Goal: Task Accomplishment & Management: Manage account settings

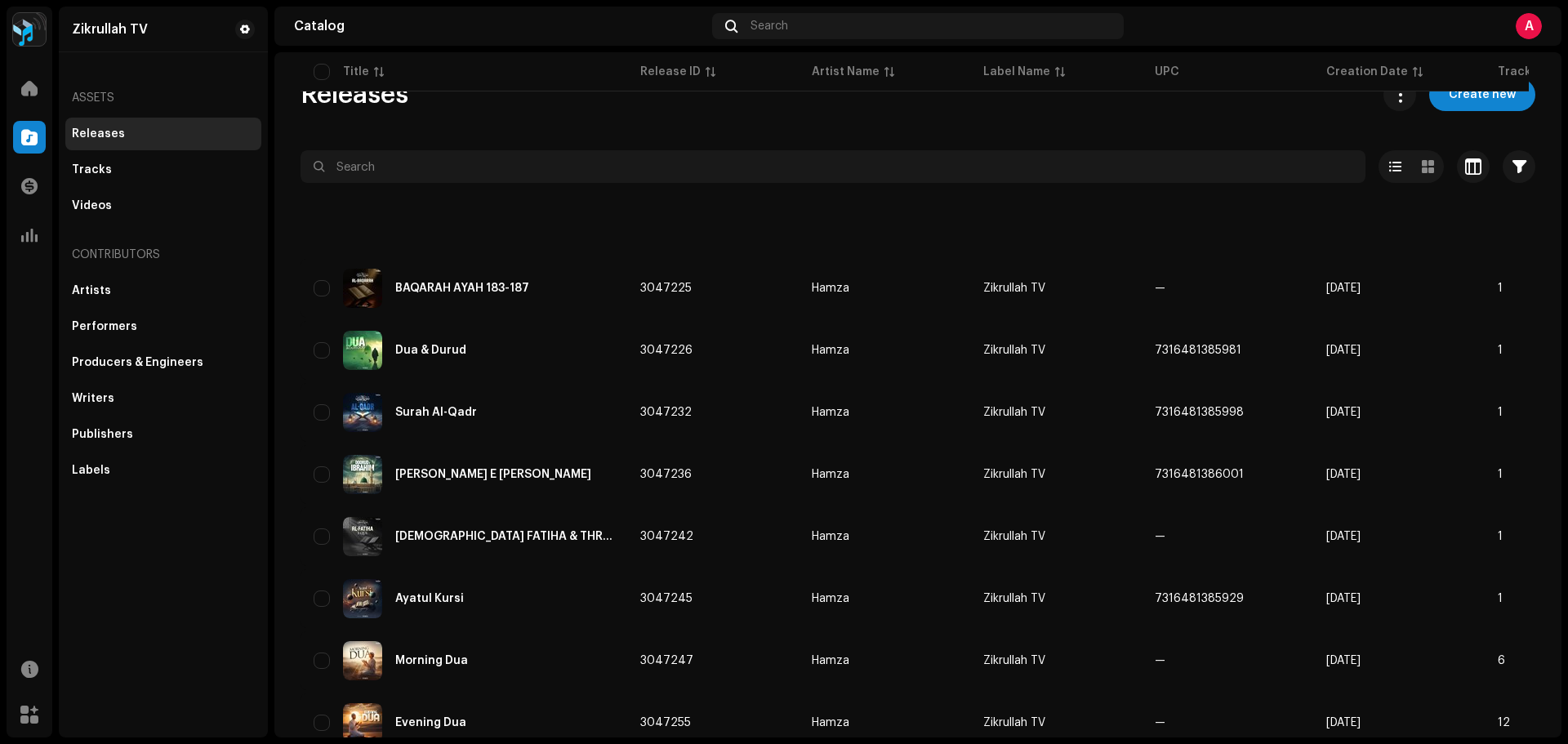
scroll to position [408, 0]
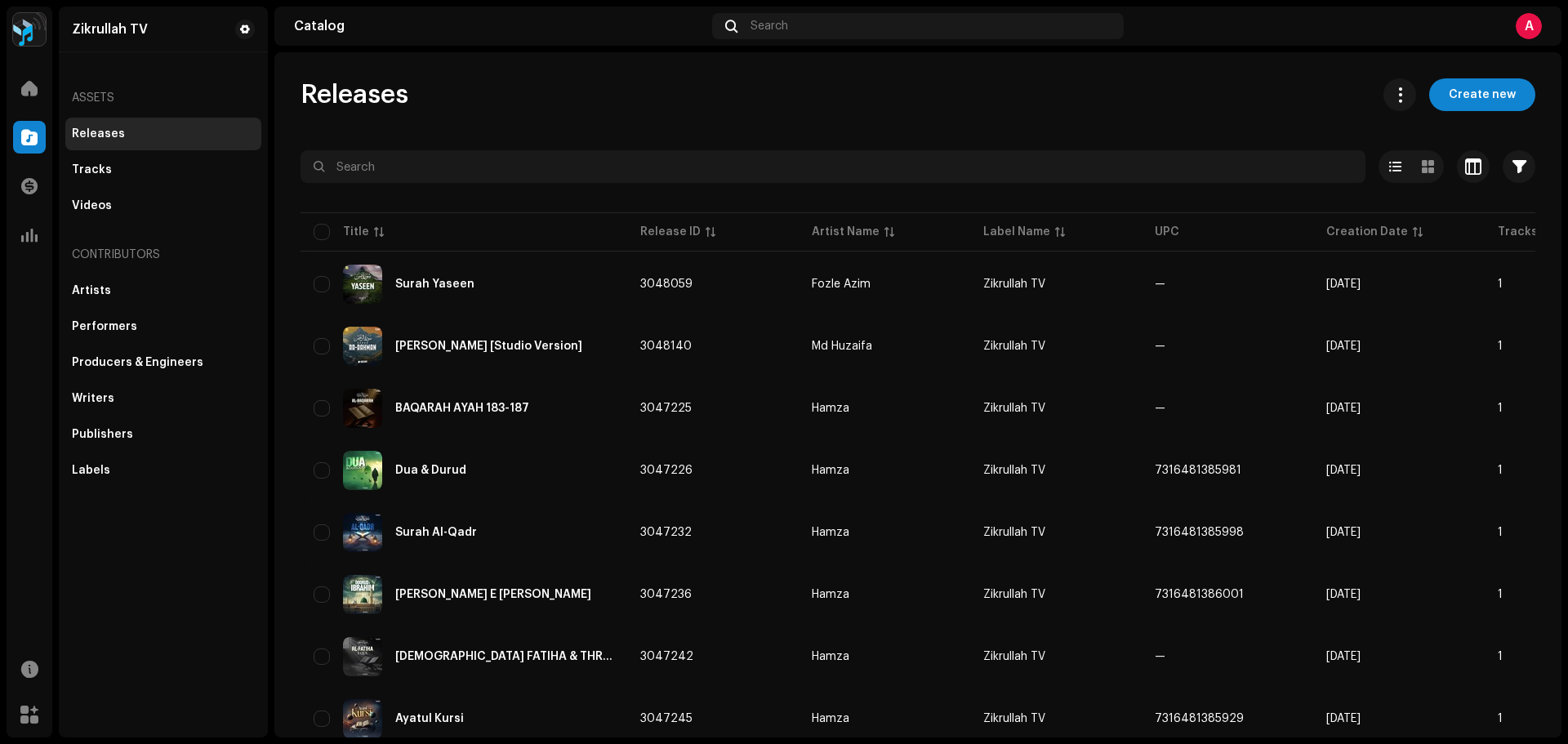
click at [828, 75] on div "Releases Create new Selected 0 Options Filters Distribution status Never Distri…" at bounding box center [918, 395] width 1288 height 686
click at [770, 95] on div "Releases Create new" at bounding box center [918, 94] width 1235 height 32
drag, startPoint x: 671, startPoint y: 142, endPoint x: 680, endPoint y: 139, distance: 9.5
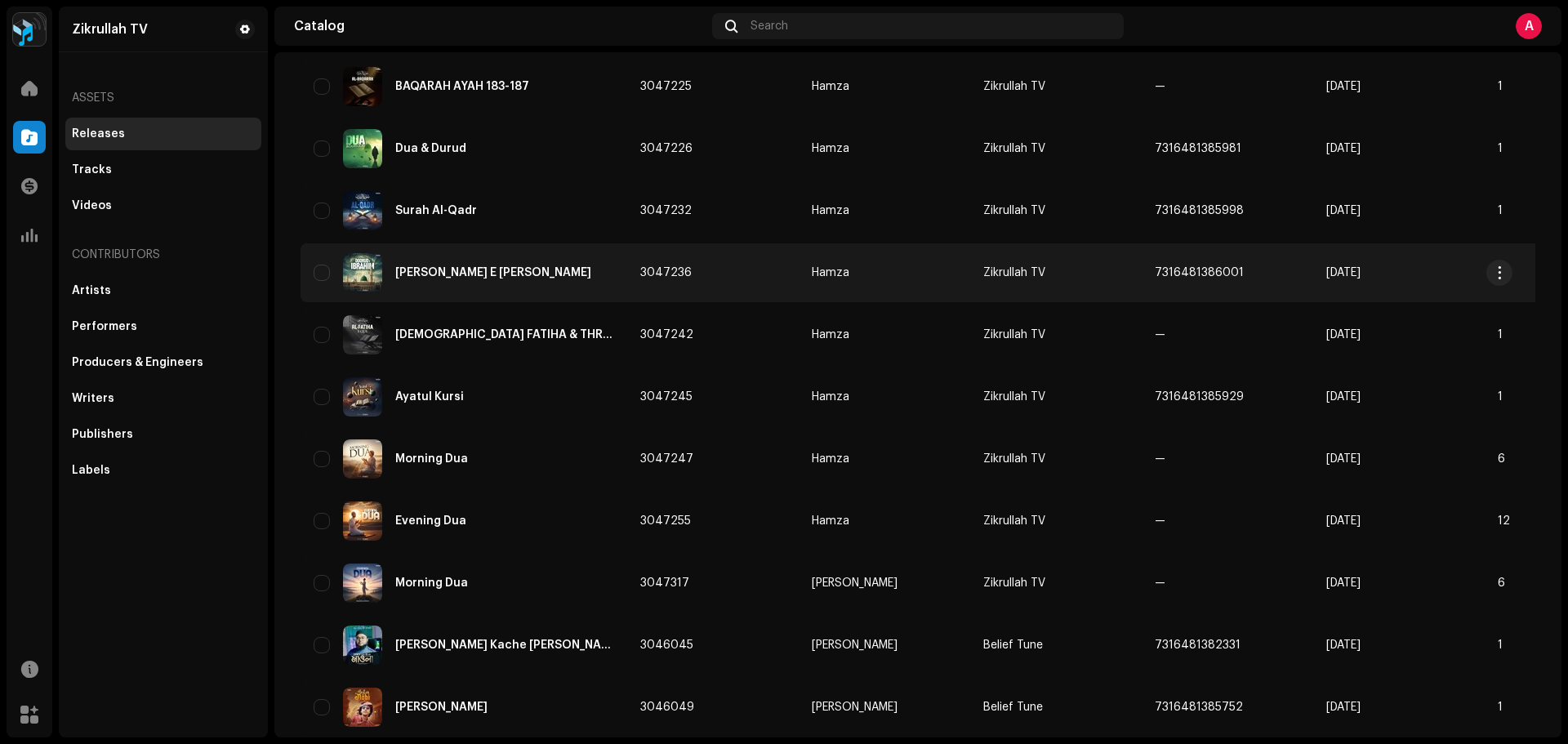
scroll to position [327, 0]
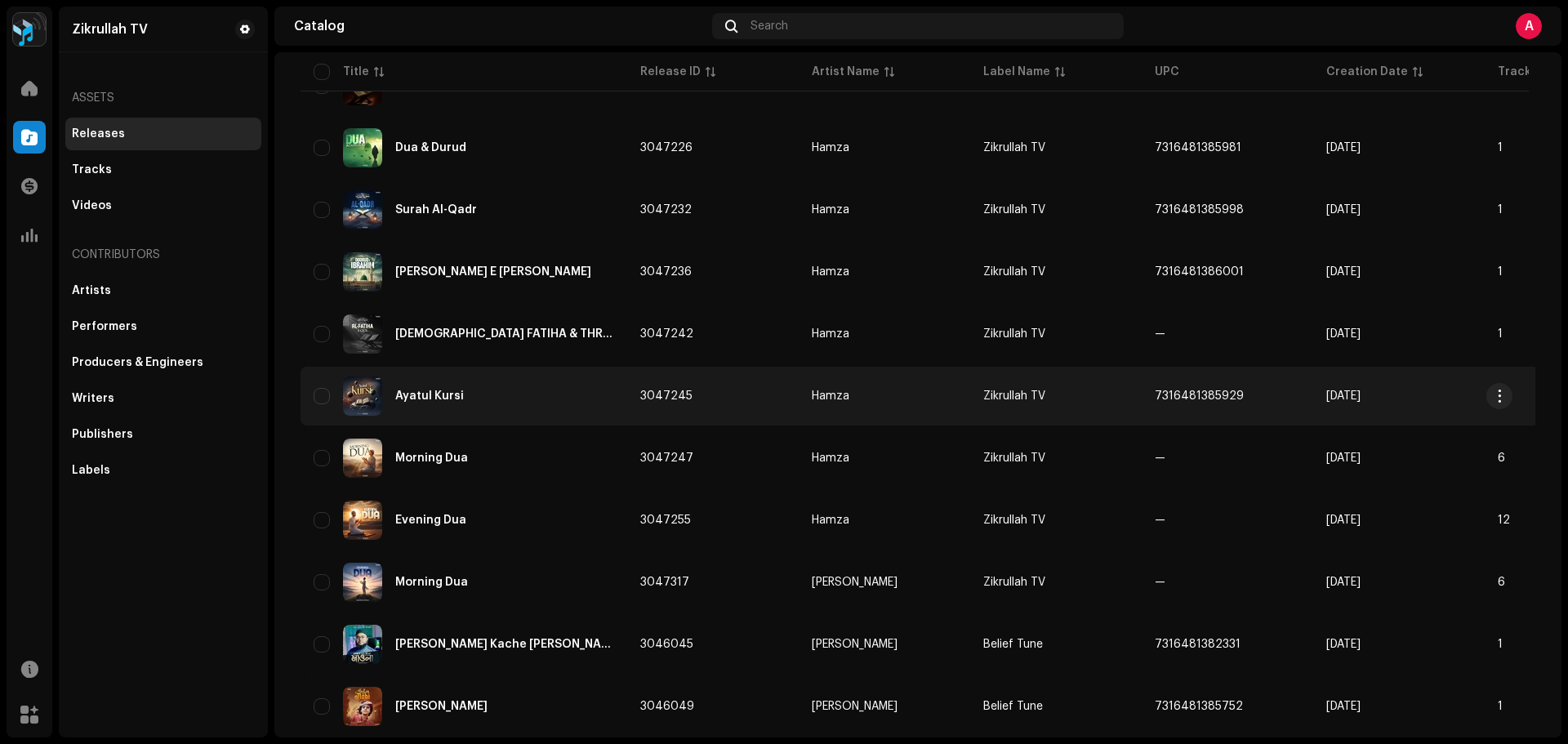
click at [433, 393] on div "Ayatul Kursi" at bounding box center [430, 396] width 69 height 11
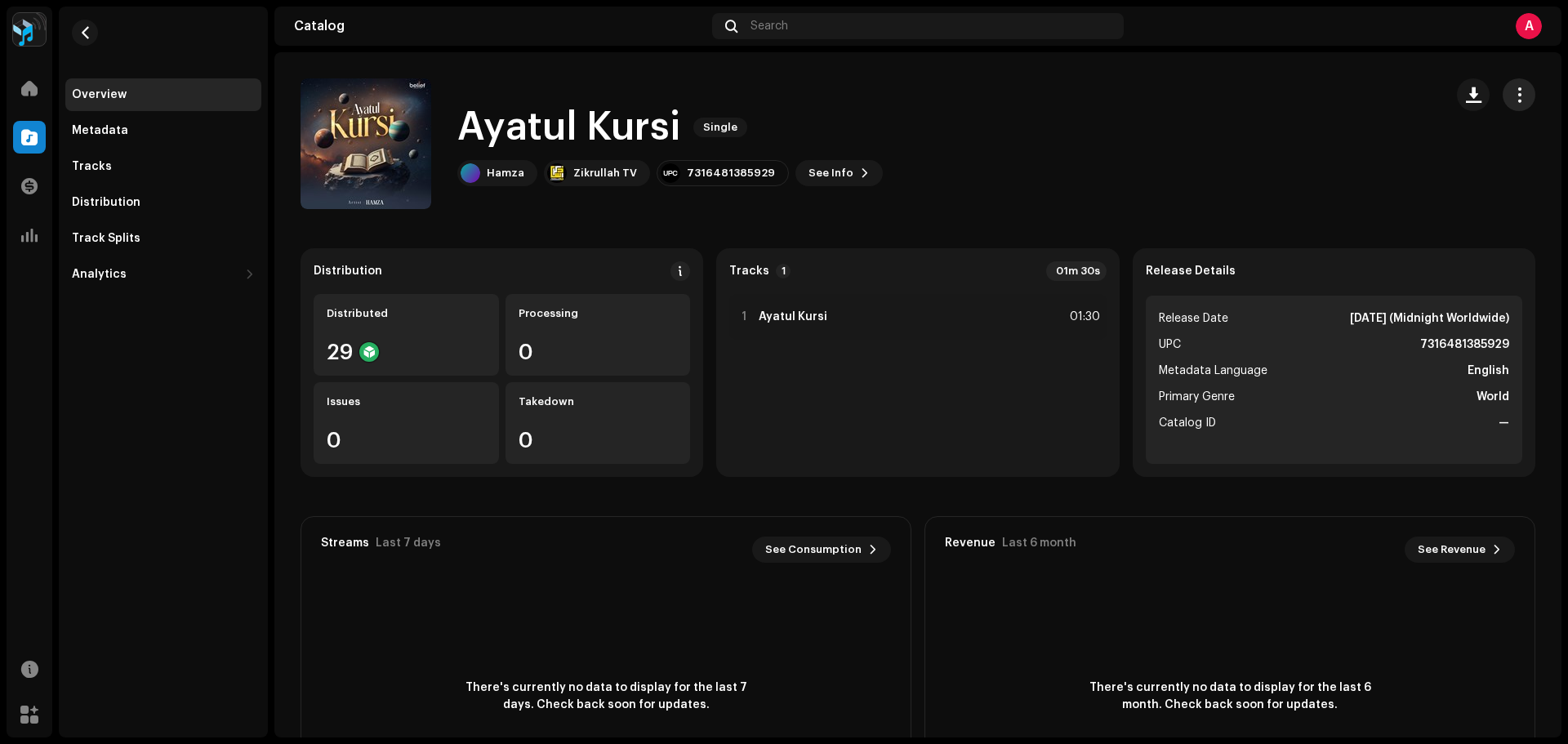
click at [1512, 99] on span "button" at bounding box center [1519, 95] width 15 height 13
click at [1396, 175] on div "Edit" at bounding box center [1435, 167] width 165 height 32
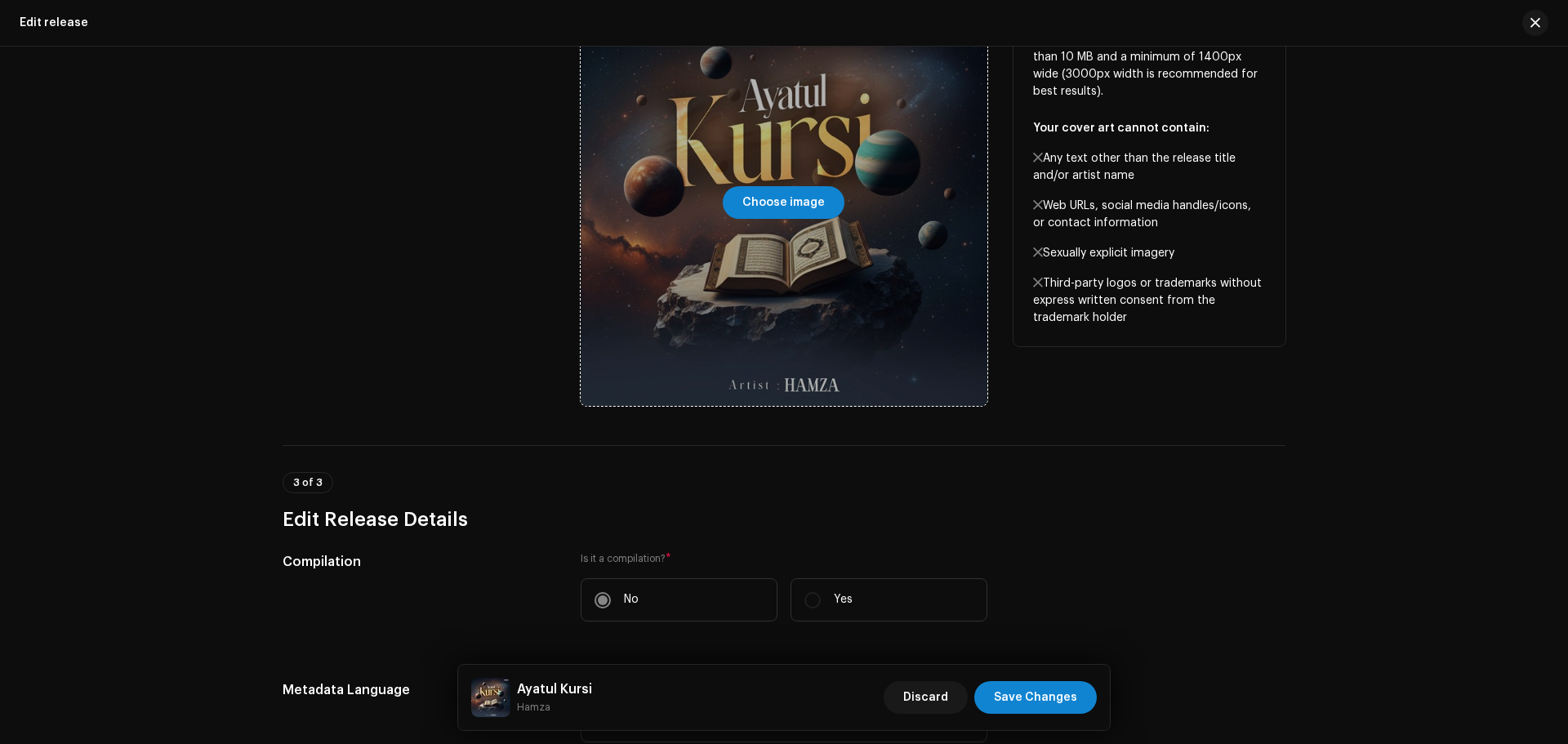
scroll to position [408, 0]
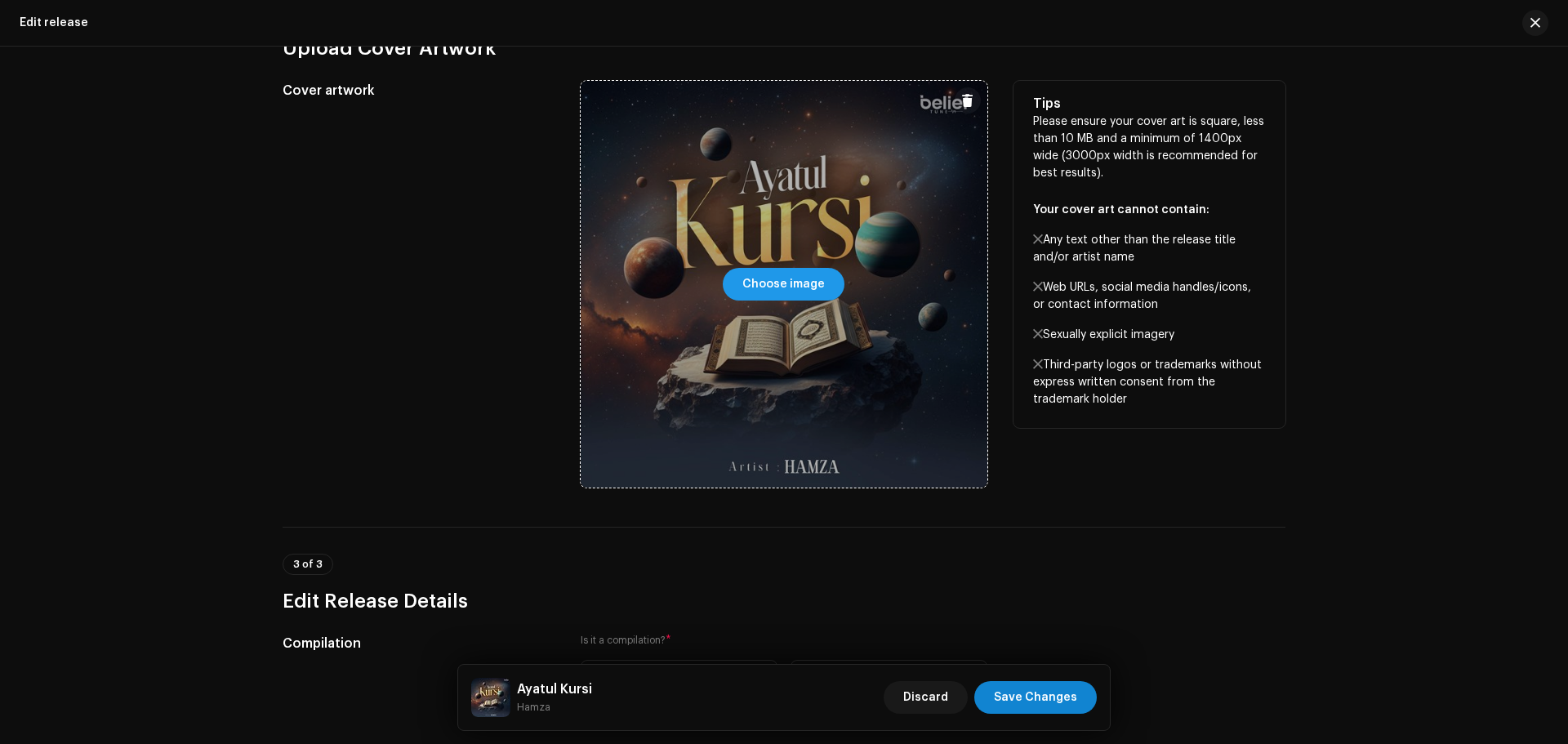
click at [783, 278] on span "Choose image" at bounding box center [784, 284] width 83 height 32
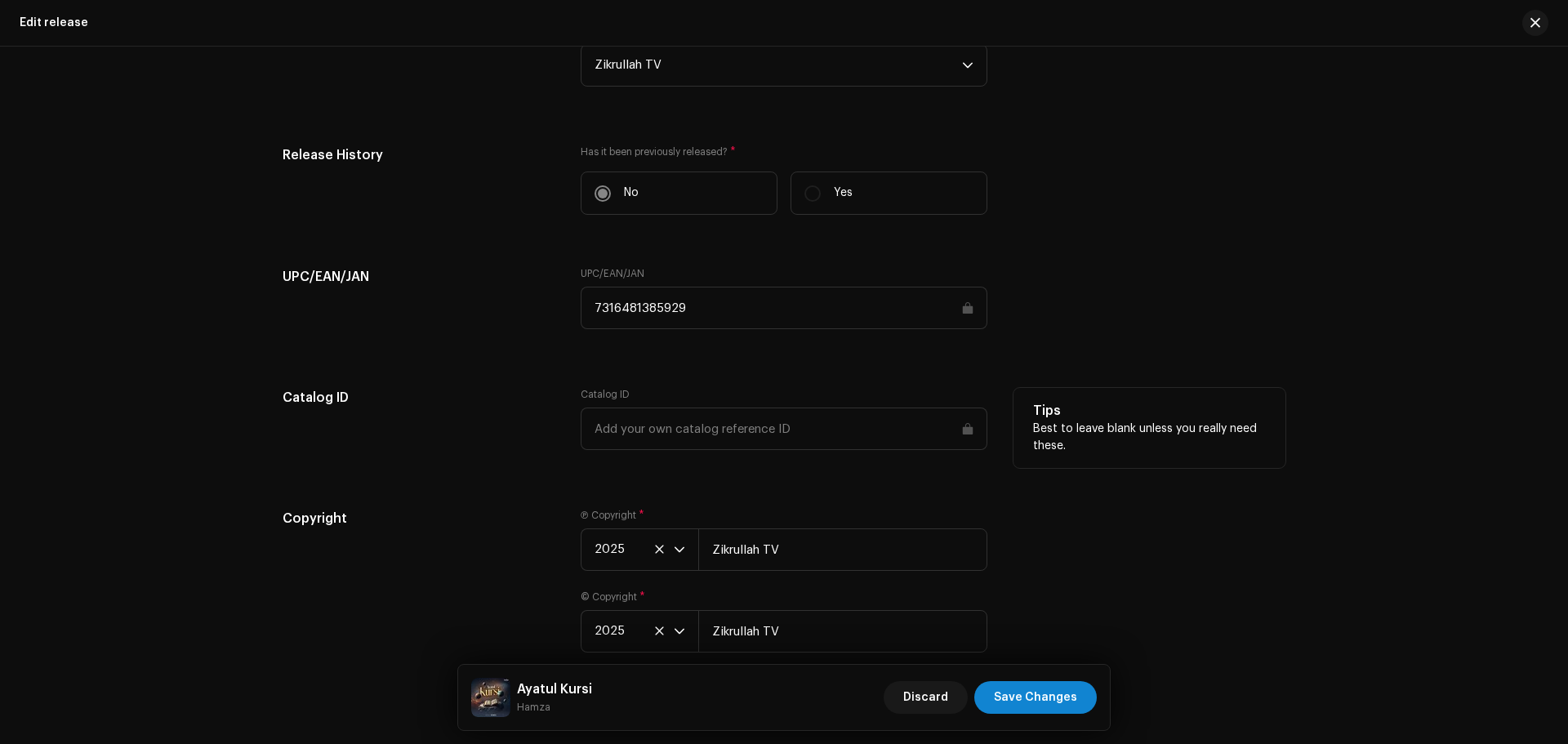
scroll to position [2321, 0]
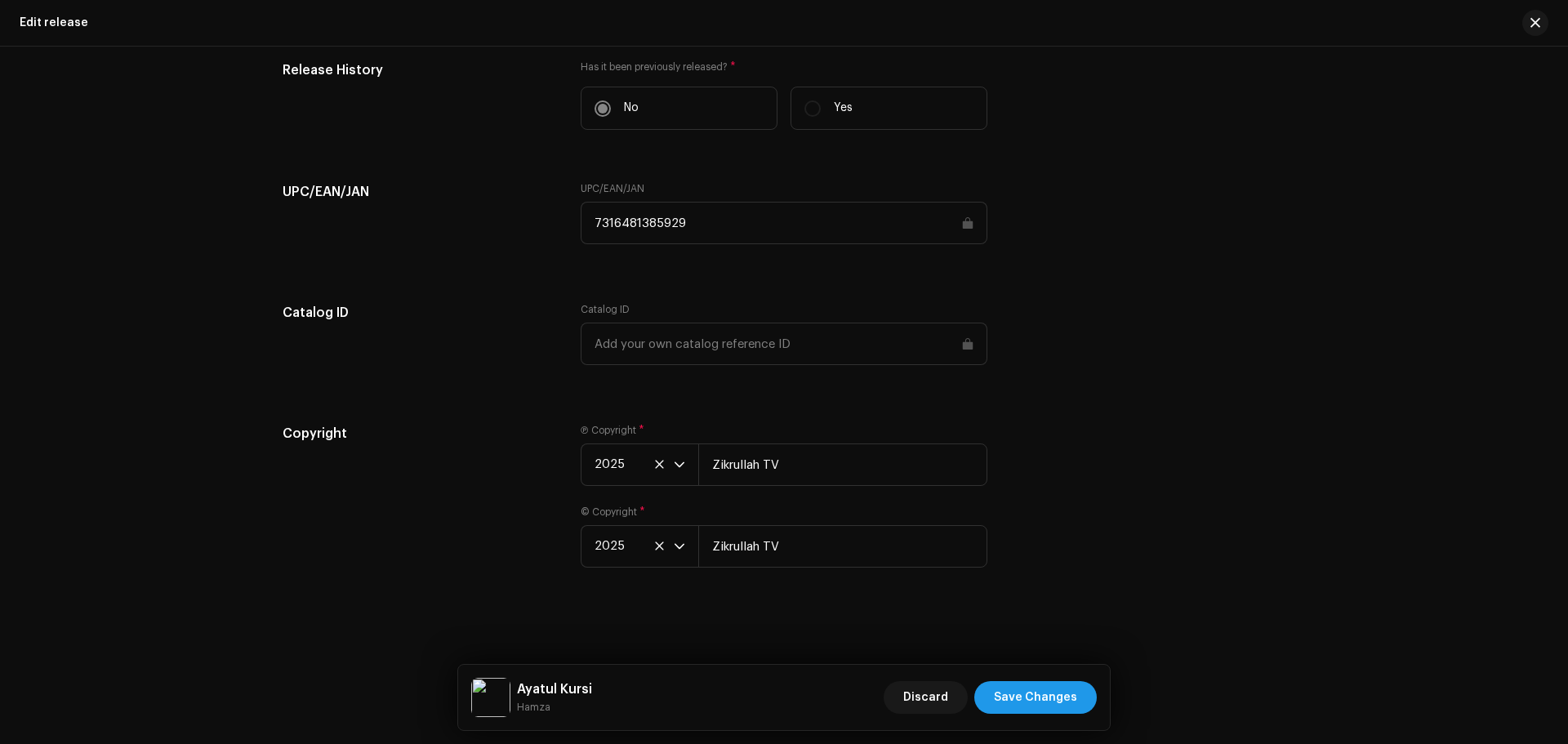
click at [1072, 687] on span "Save Changes" at bounding box center [1035, 697] width 83 height 32
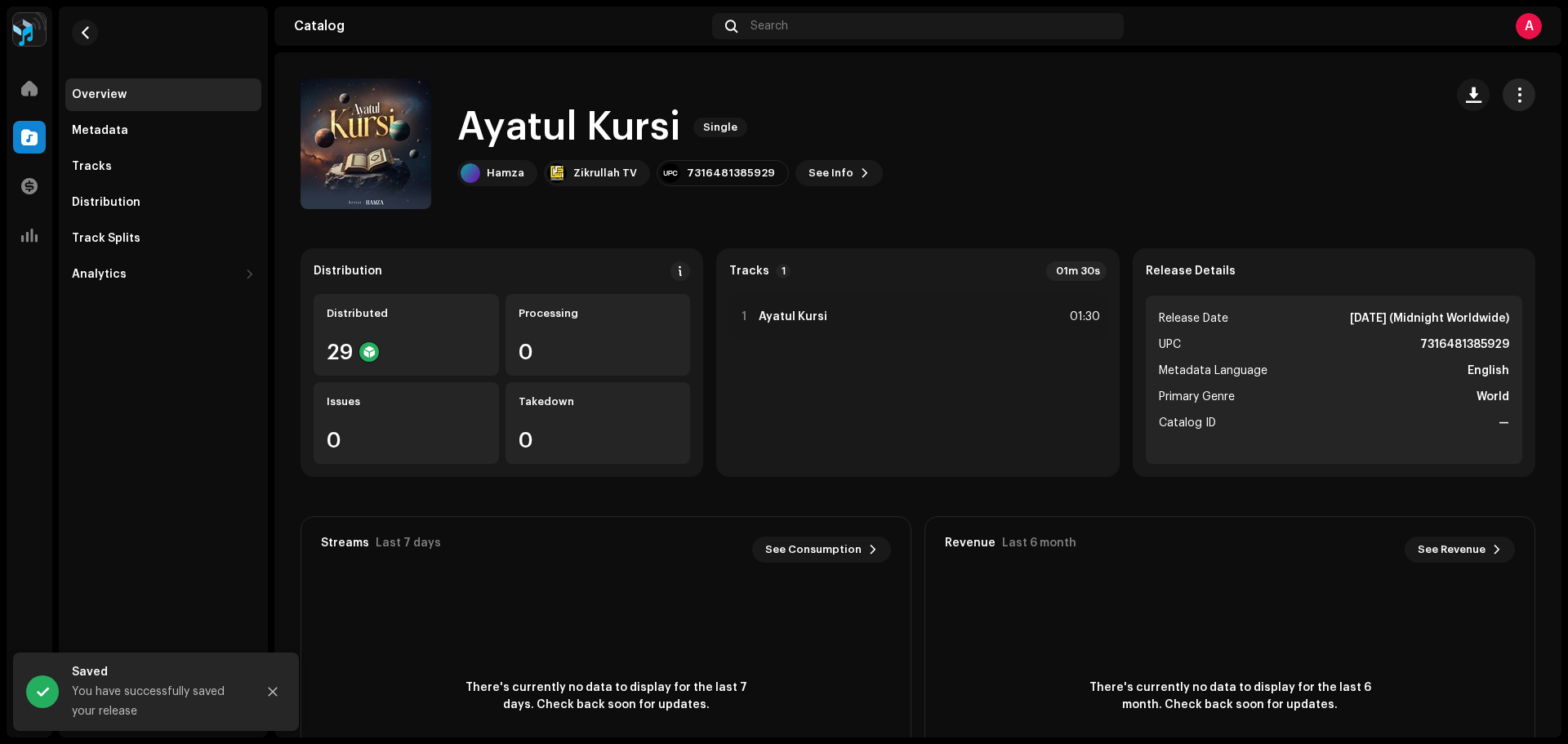
click at [1512, 94] on span "button" at bounding box center [1519, 95] width 15 height 13
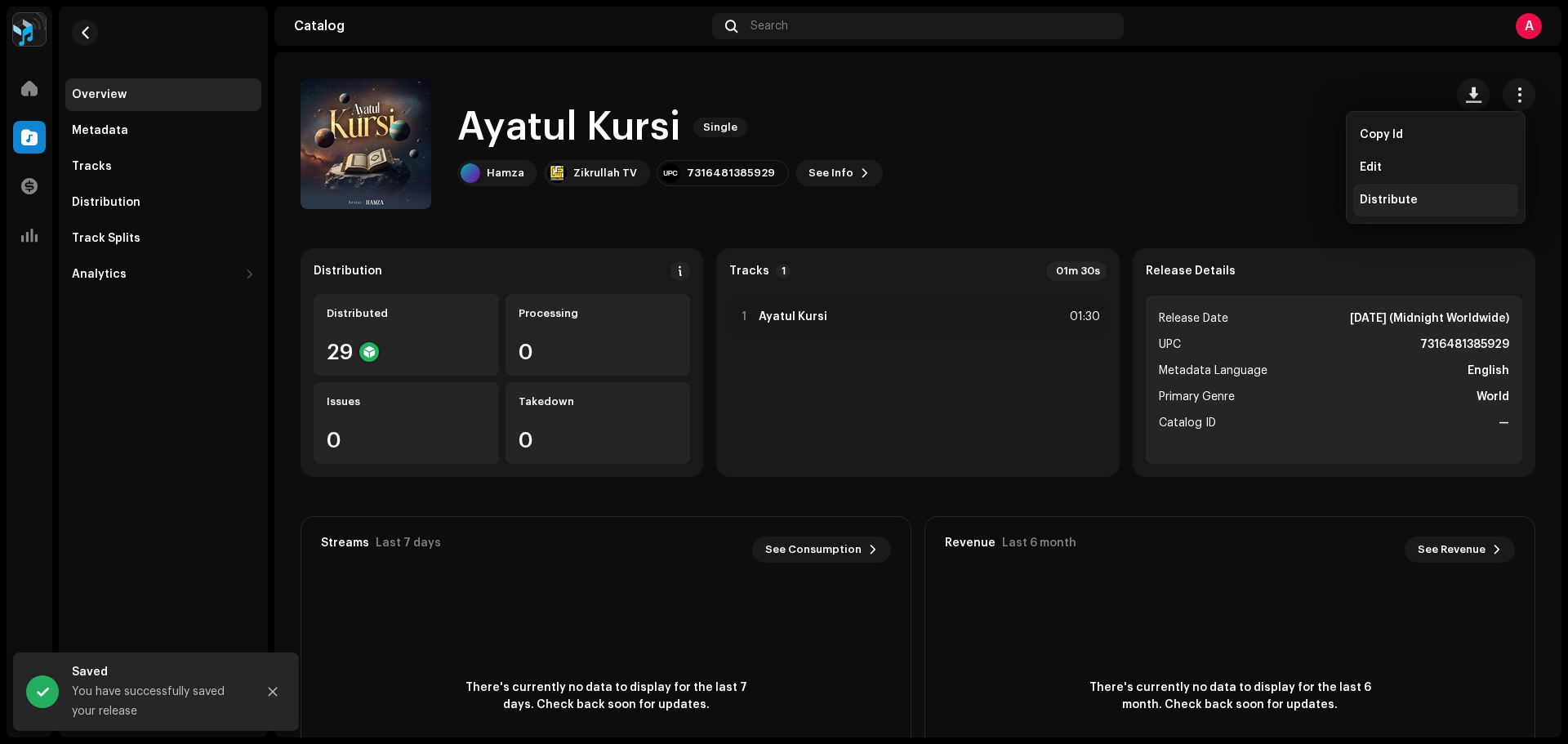
click at [1414, 195] on div "Distribute" at bounding box center [1435, 200] width 152 height 13
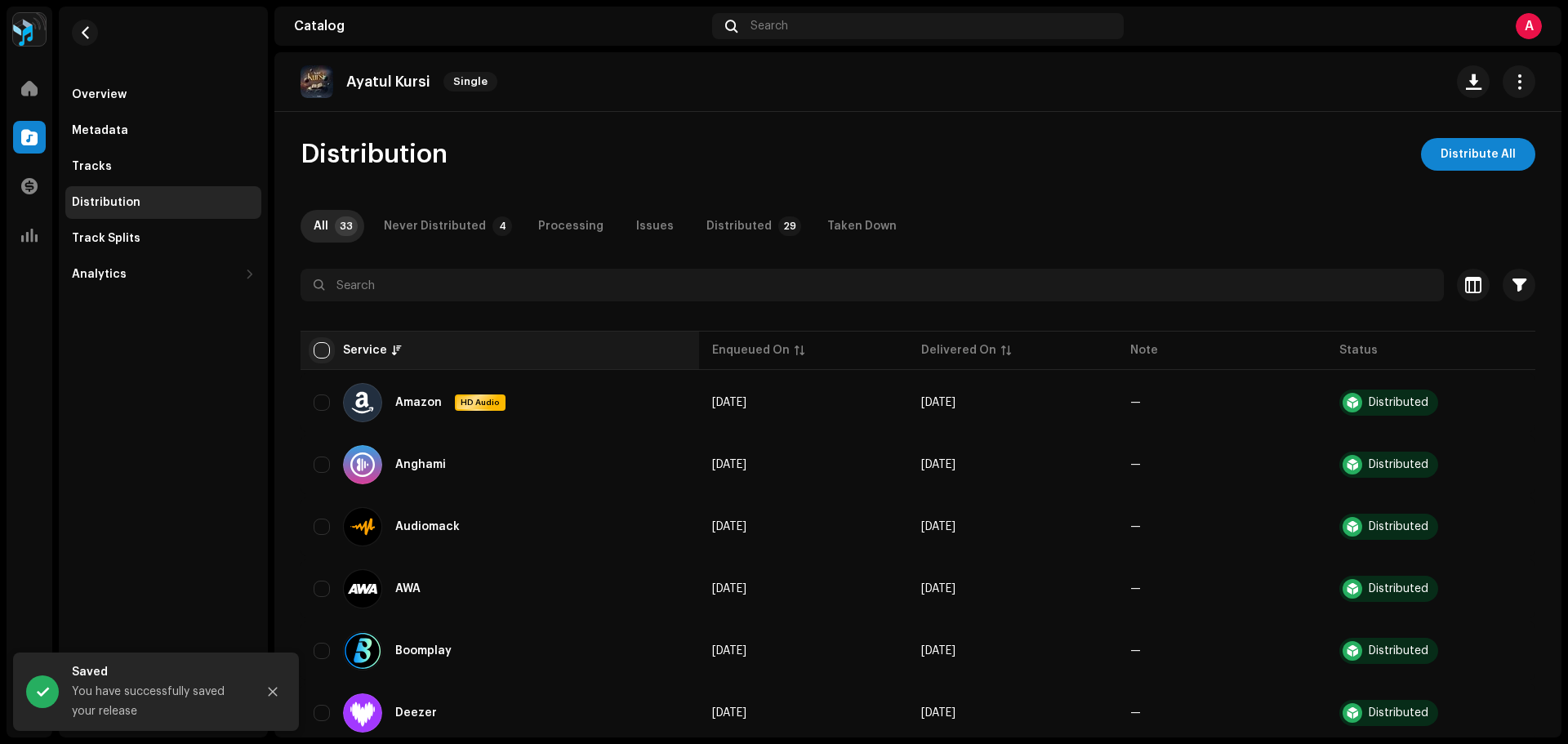
click at [324, 344] on input "checkbox" at bounding box center [321, 350] width 16 height 16
checkbox input "true"
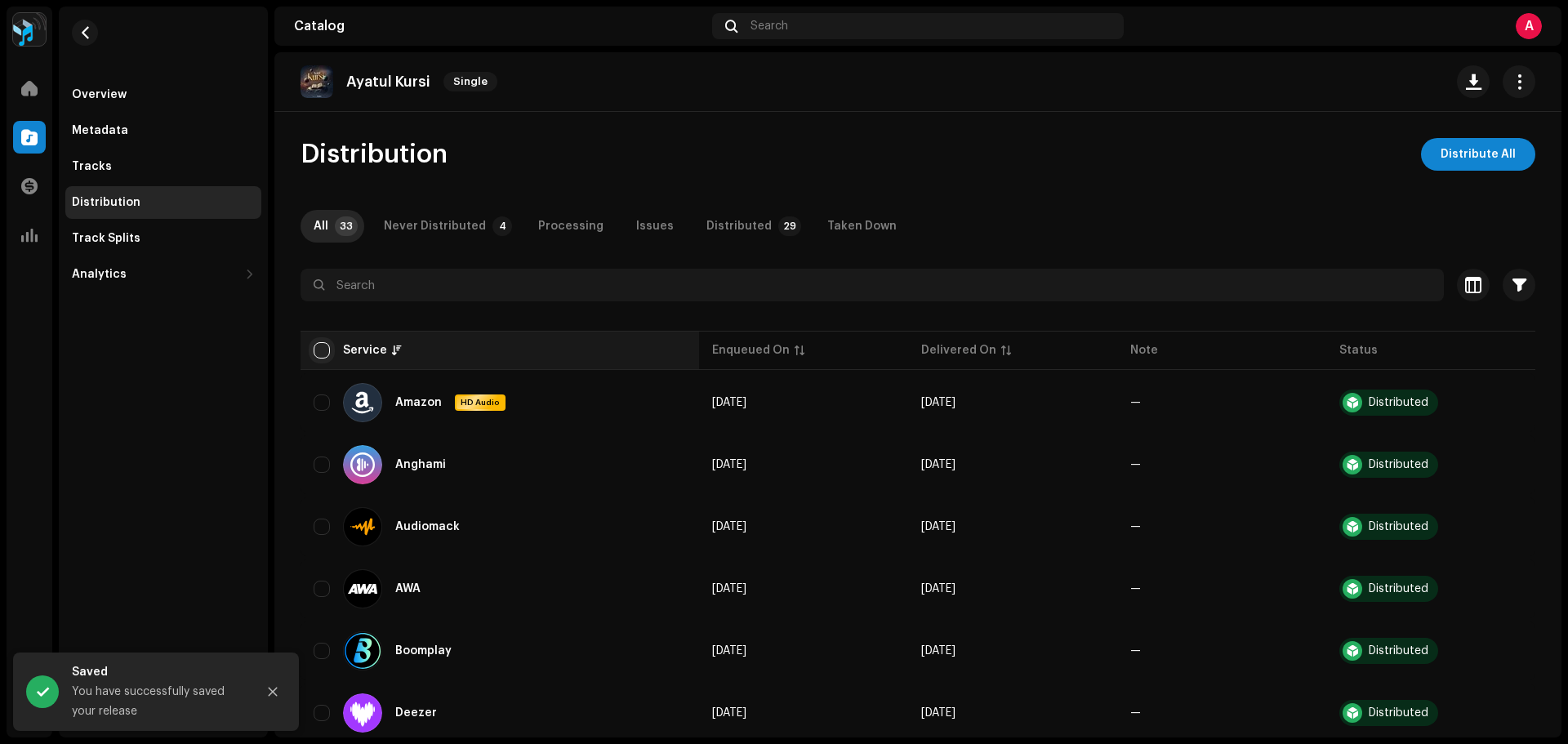
checkbox input "true"
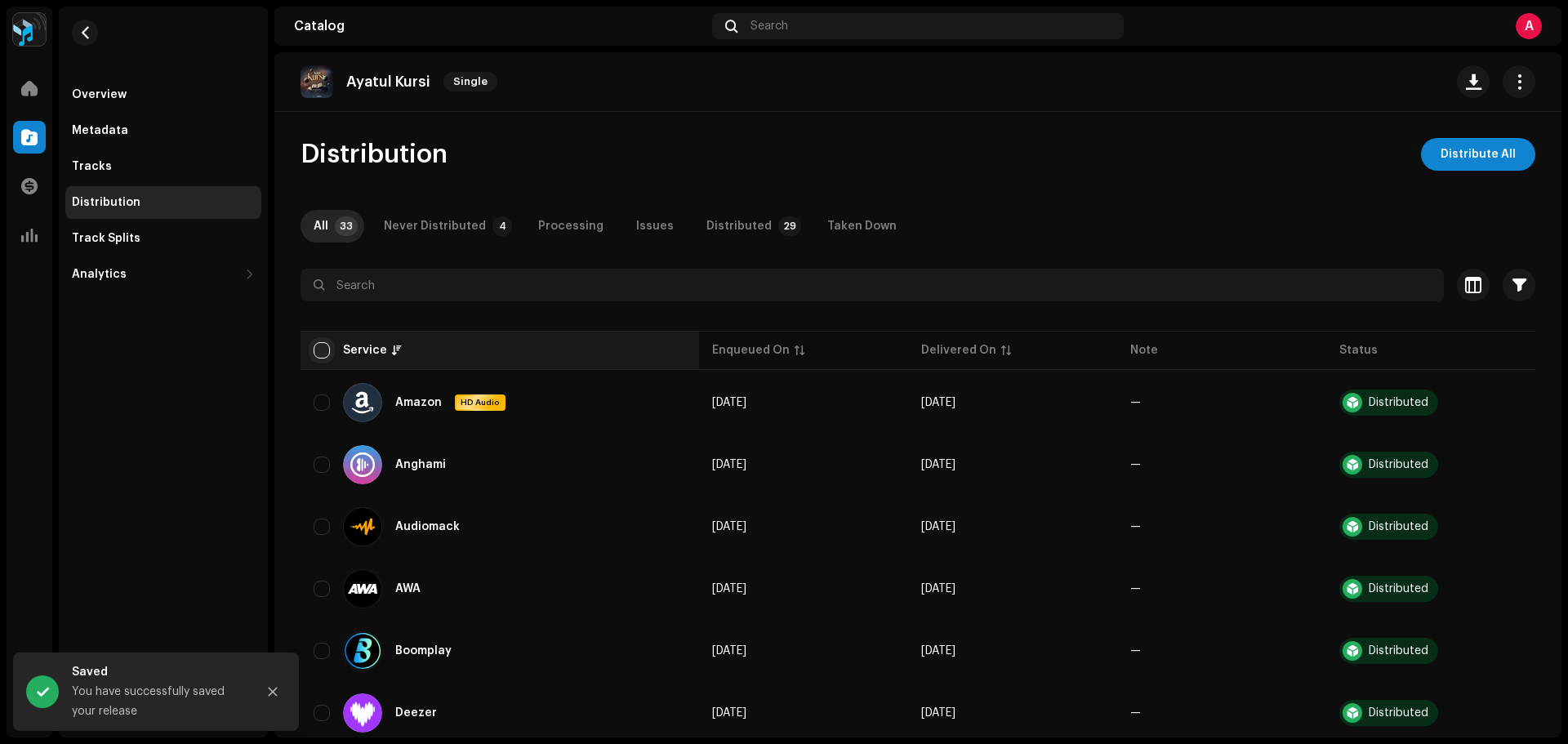
checkbox input "true"
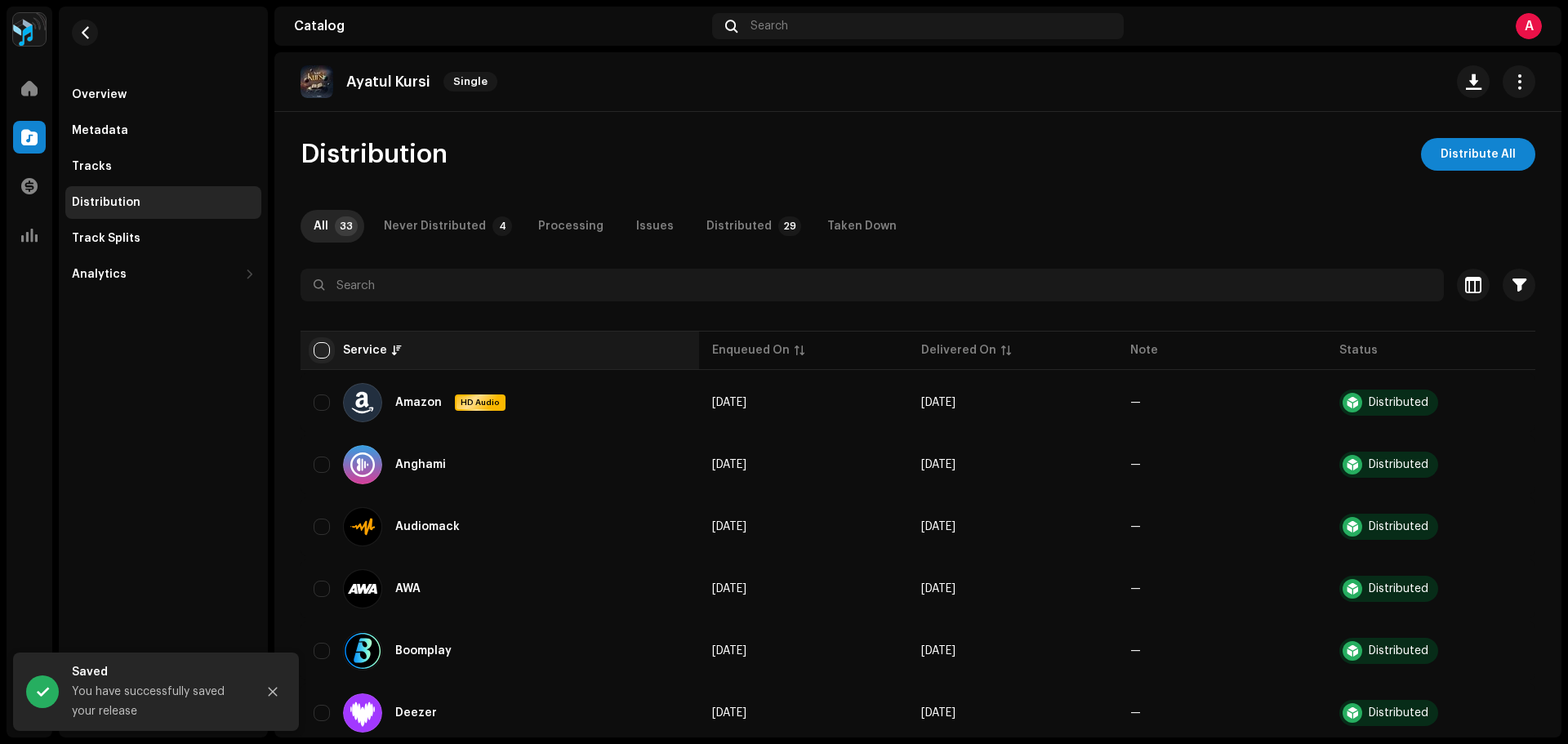
checkbox input "true"
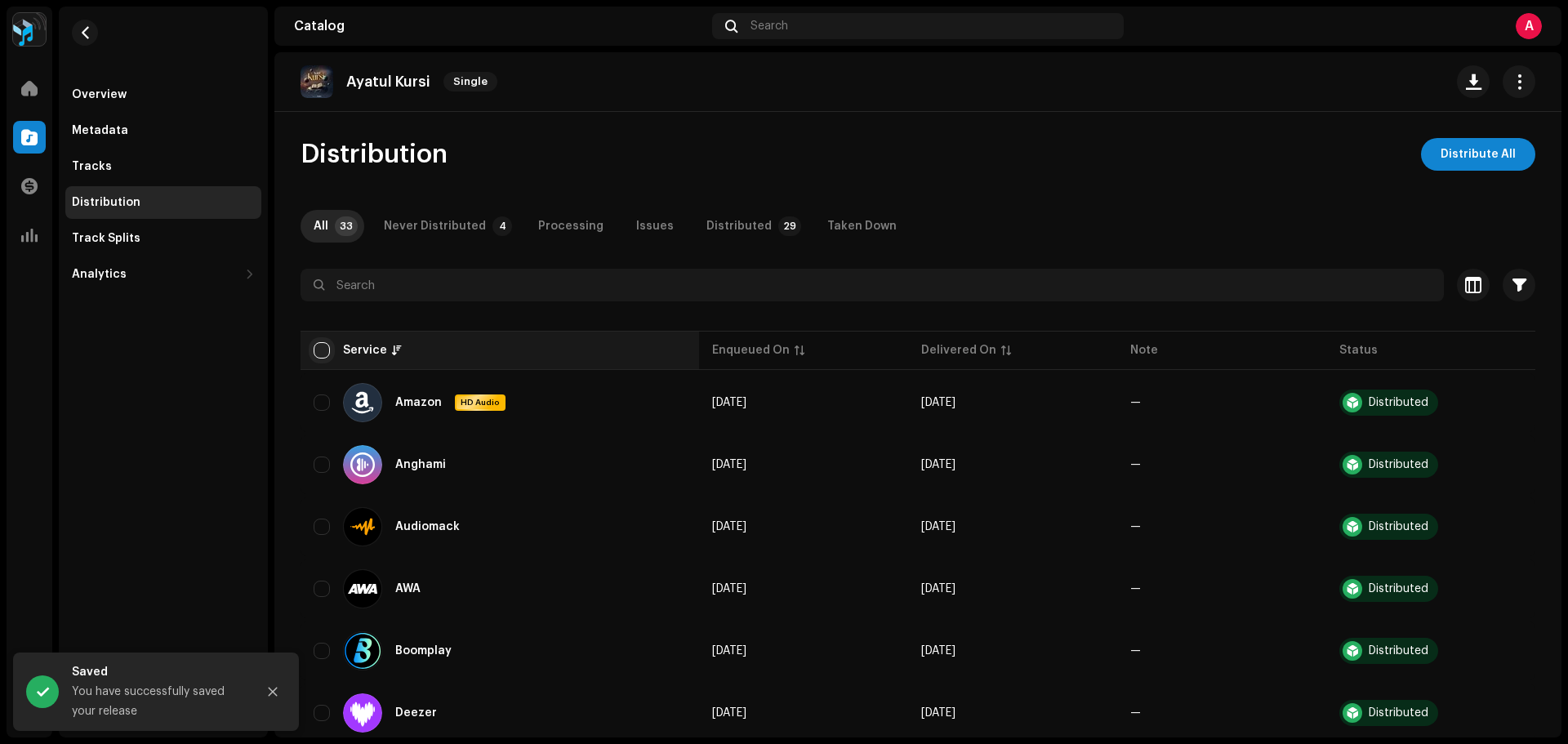
checkbox input "true"
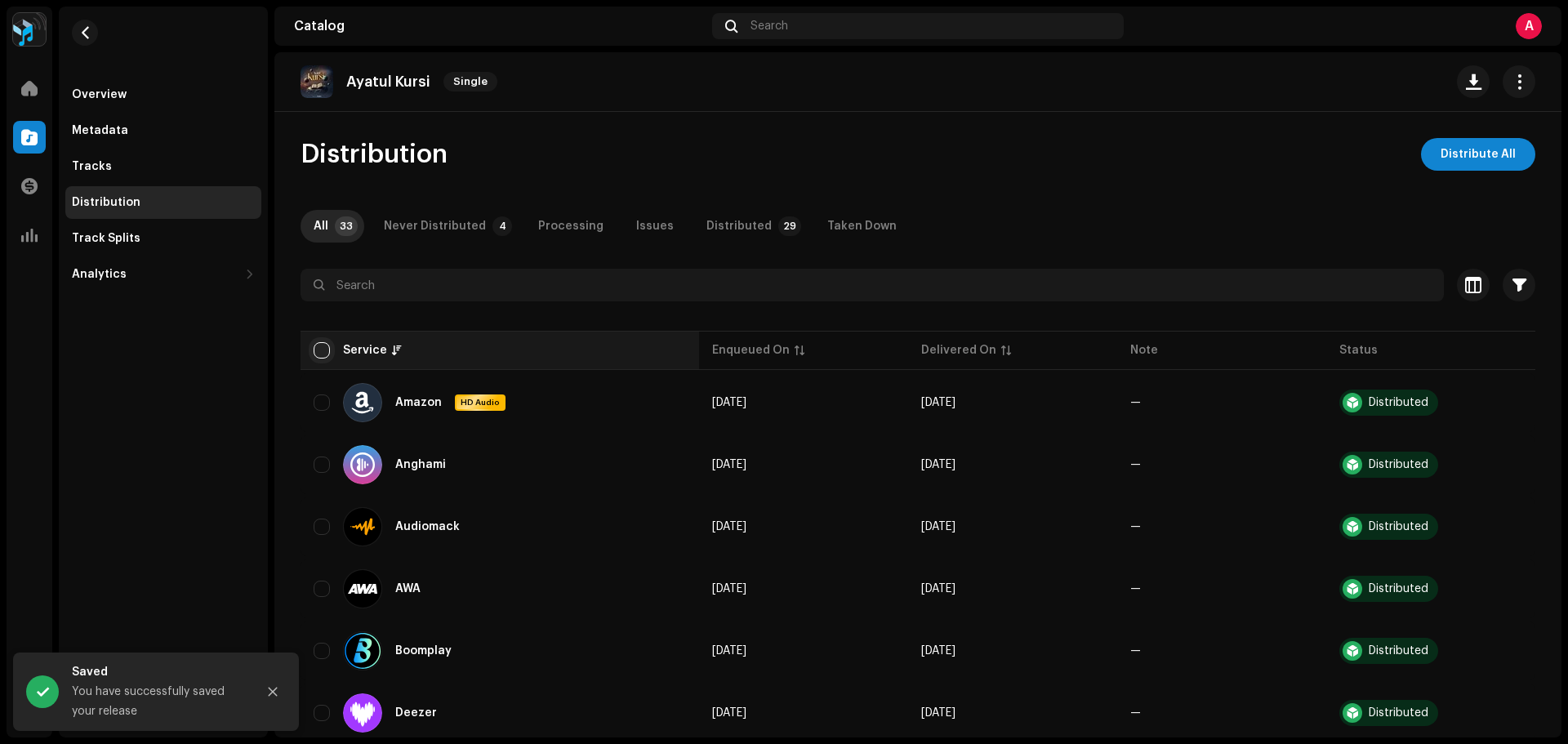
checkbox input "true"
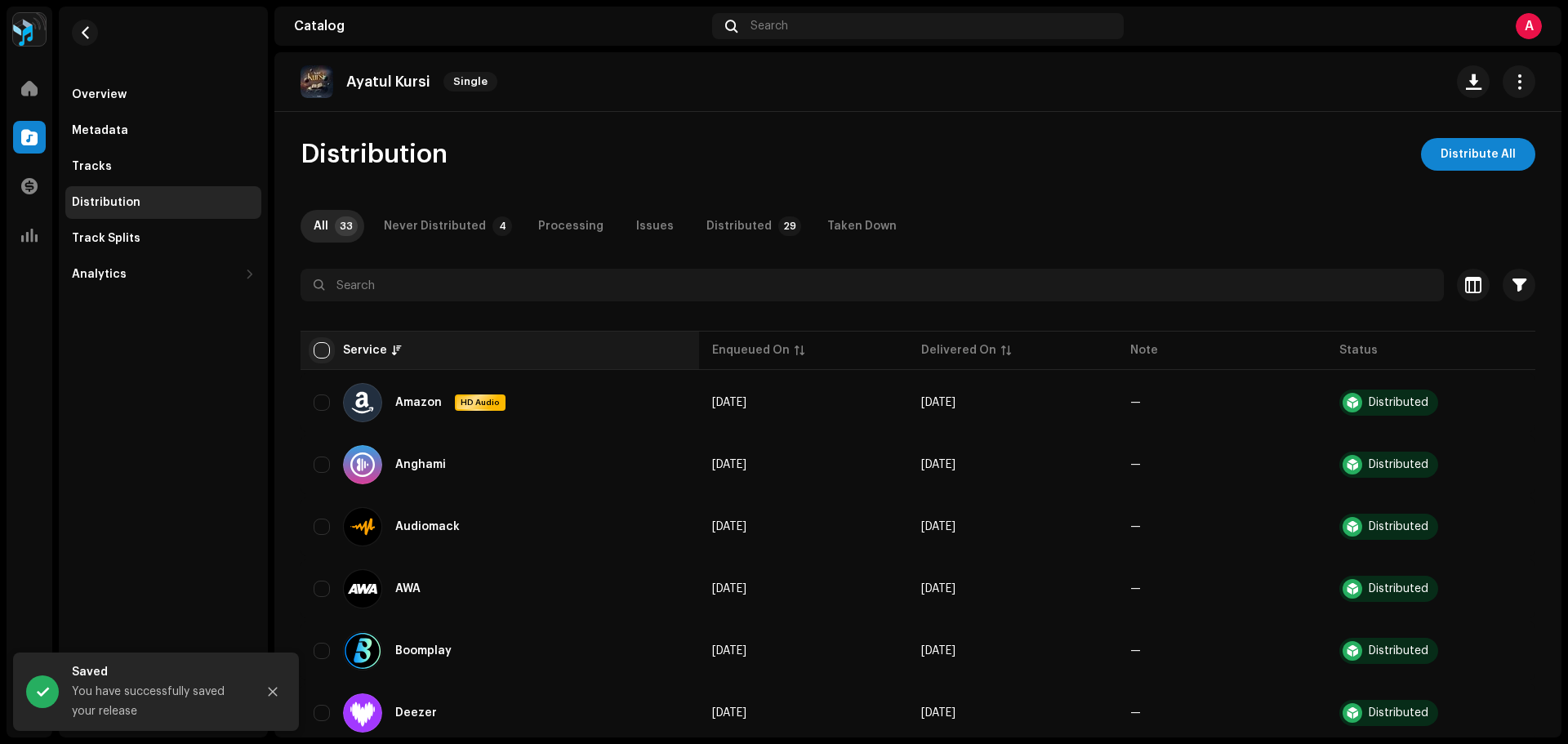
checkbox input "true"
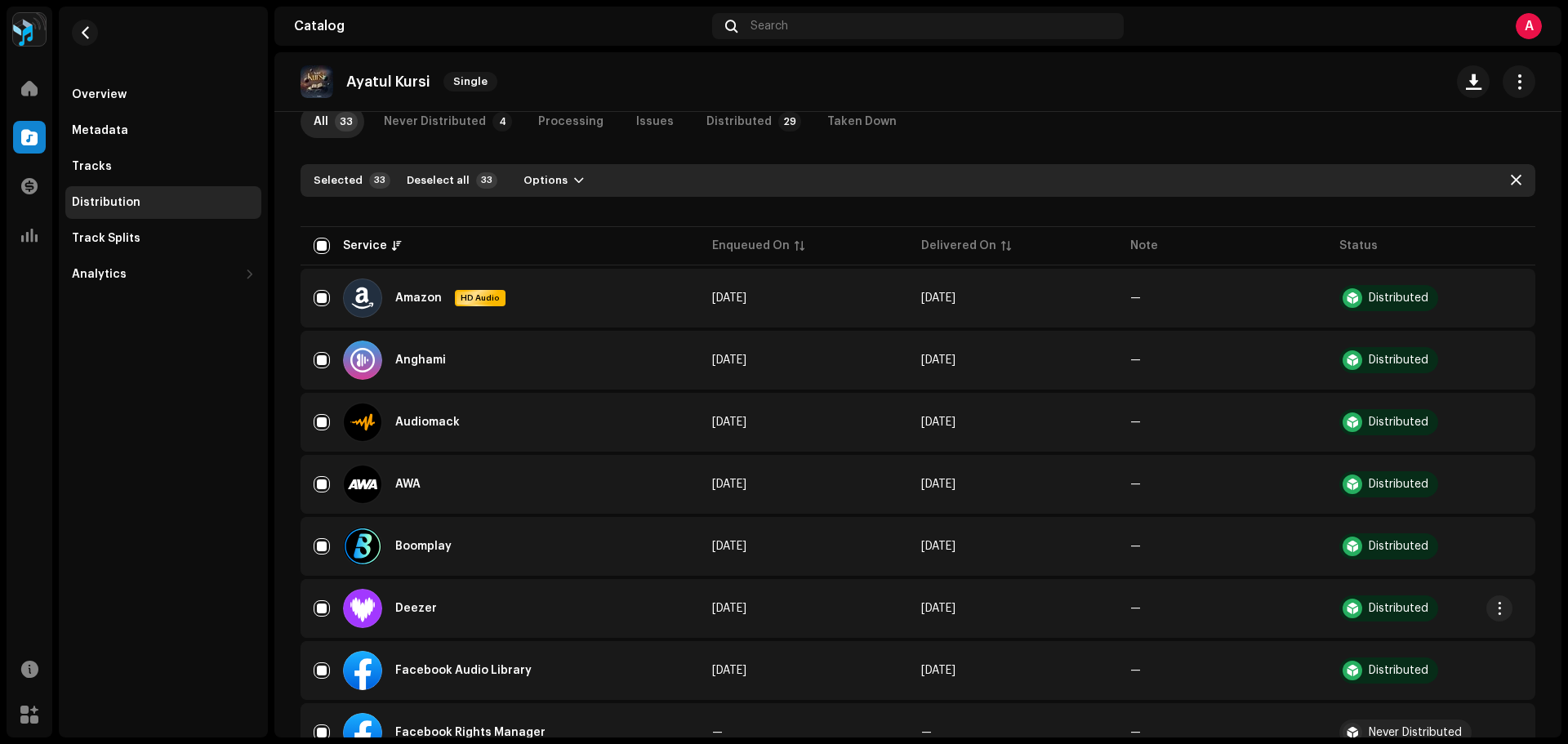
scroll to position [327, 0]
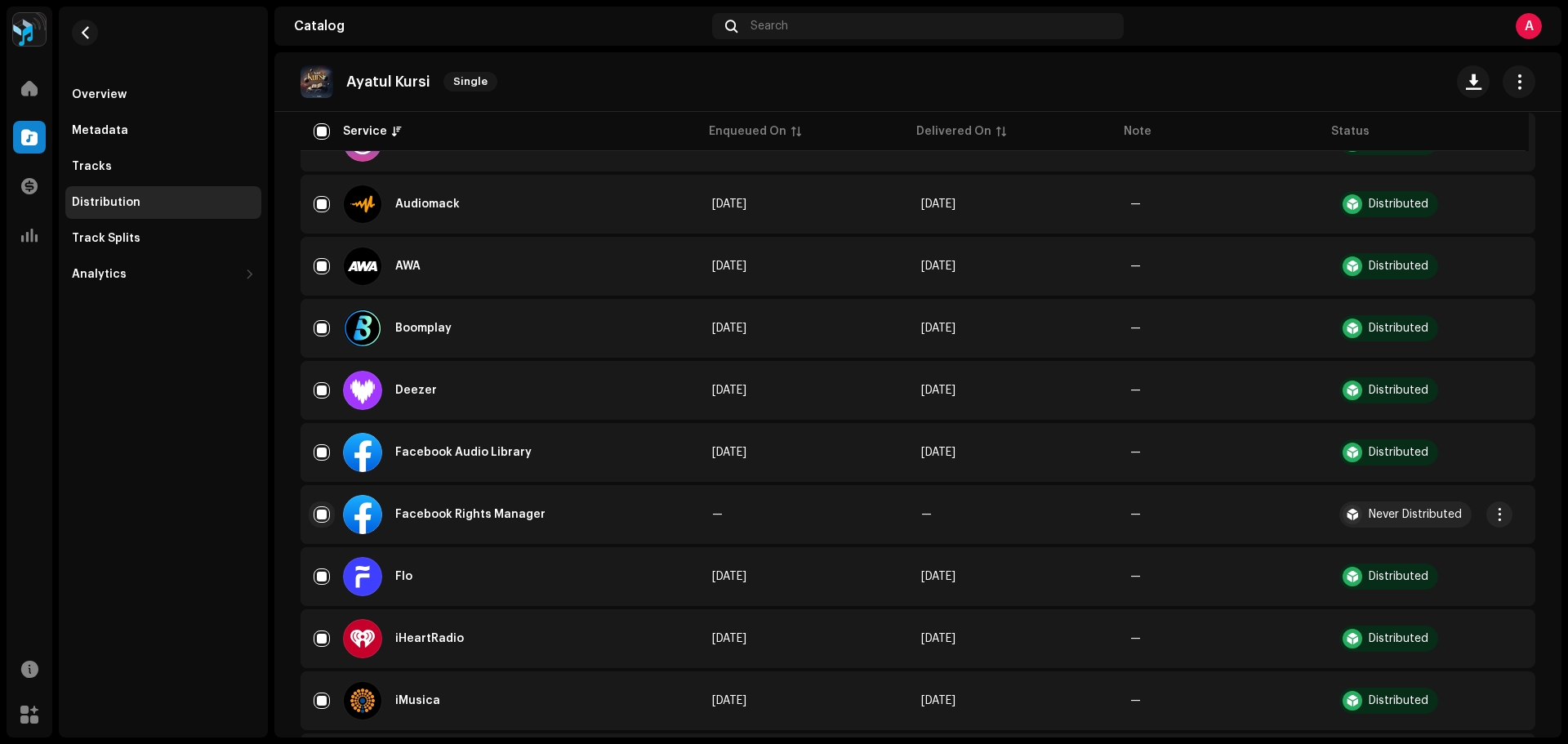
click at [320, 513] on input "Row Selected" at bounding box center [321, 514] width 16 height 16
checkbox input "false"
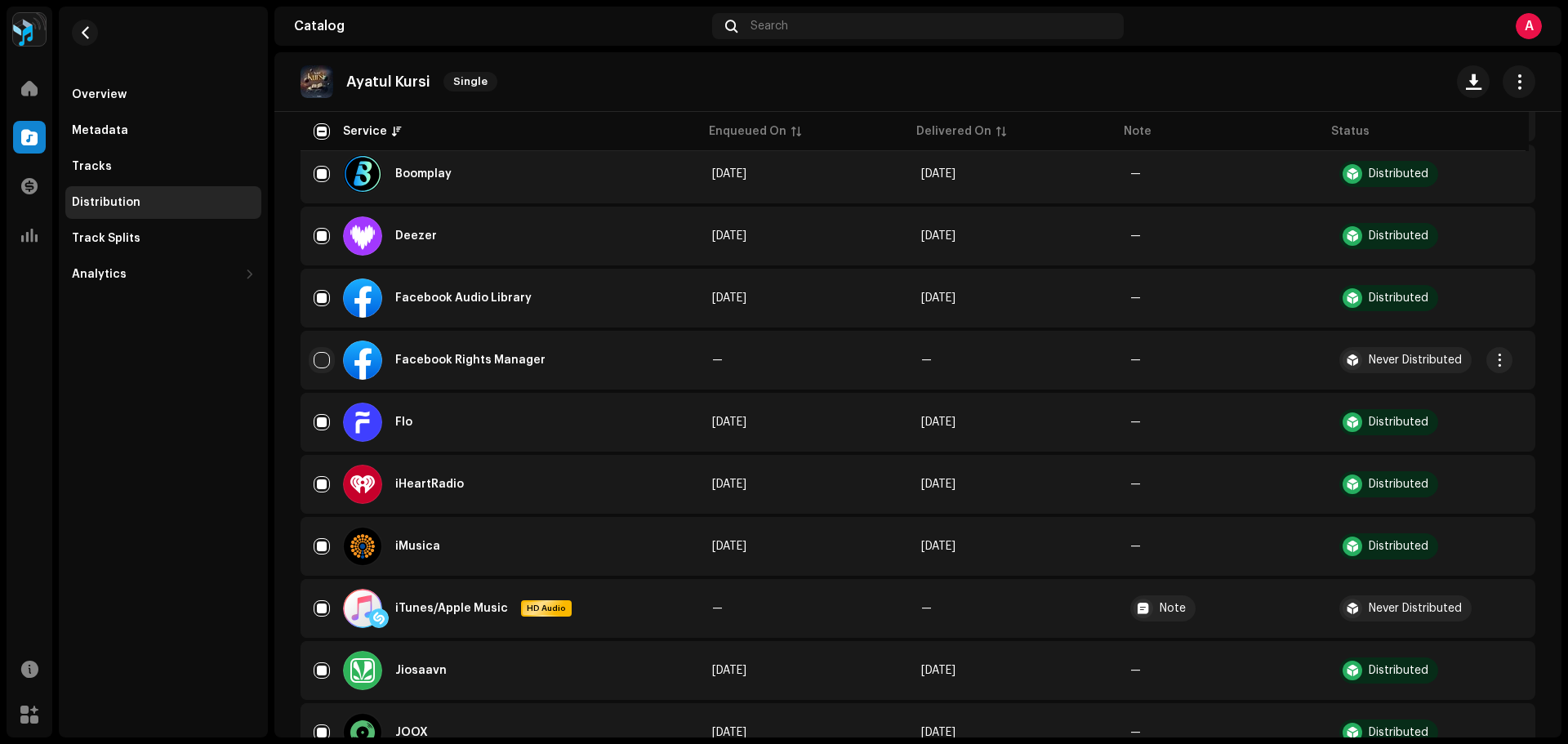
scroll to position [653, 0]
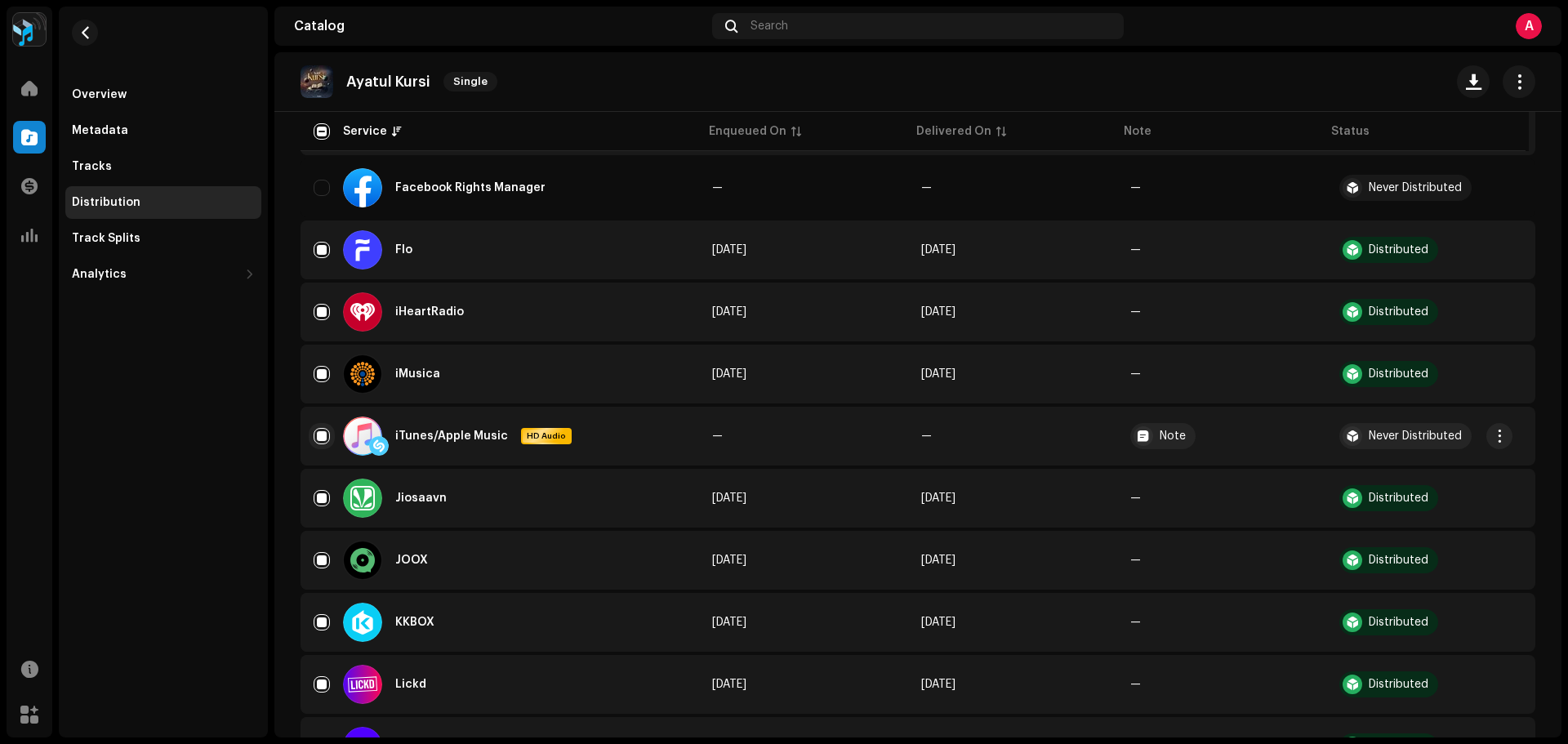
click at [327, 432] on input "Row Selected" at bounding box center [321, 436] width 16 height 16
checkbox input "false"
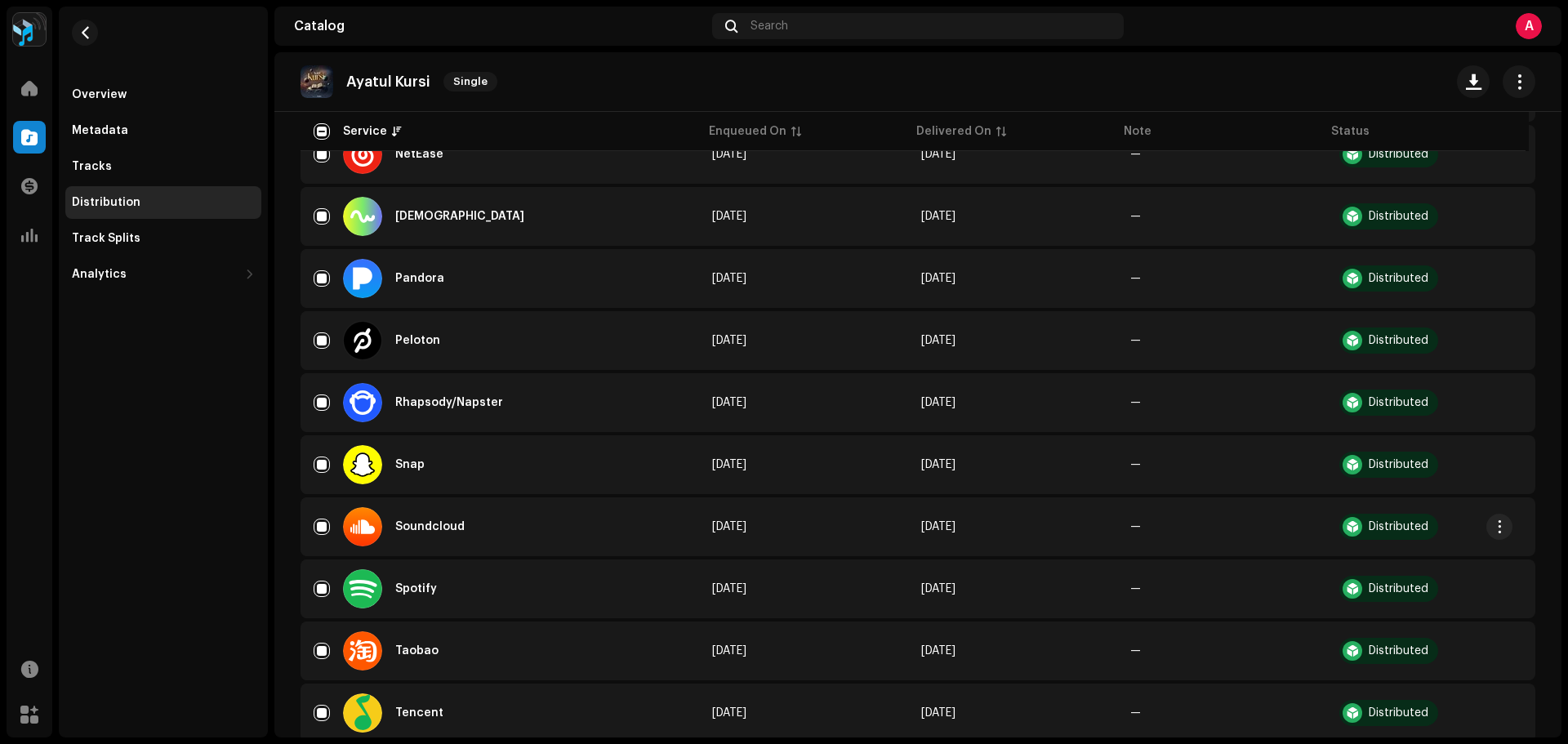
scroll to position [1552, 0]
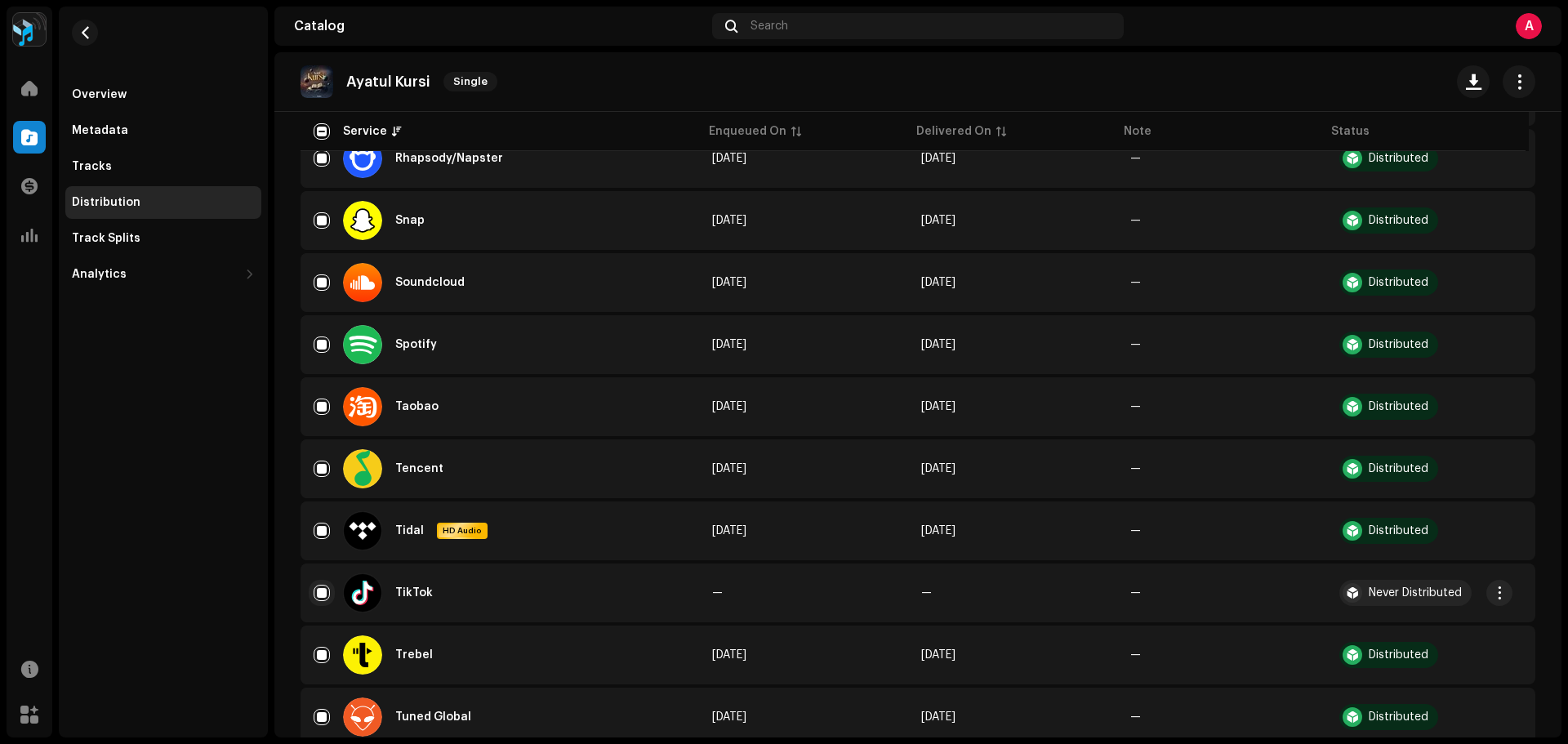
click at [325, 592] on input "Row Selected" at bounding box center [321, 592] width 16 height 16
checkbox input "false"
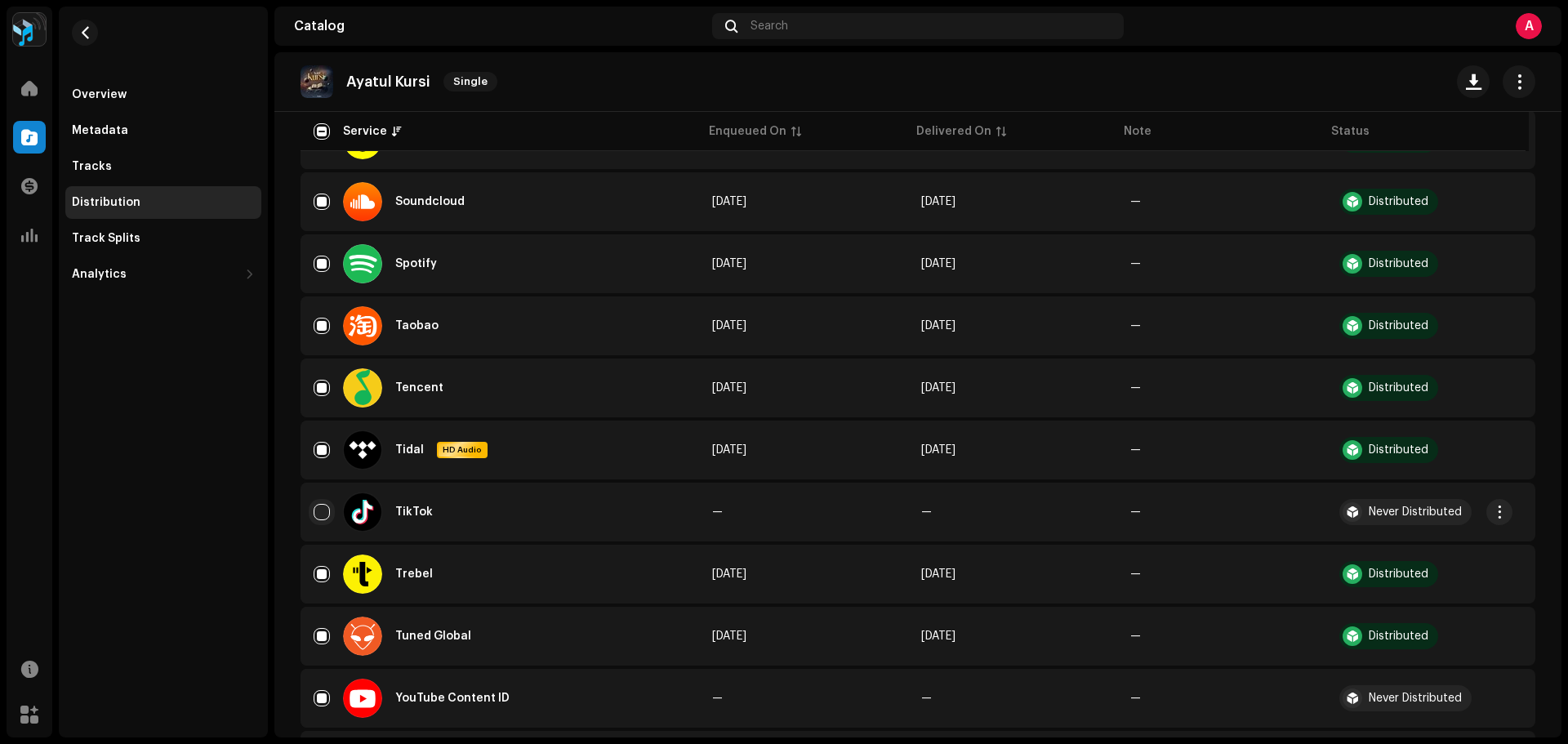
scroll to position [1727, 0]
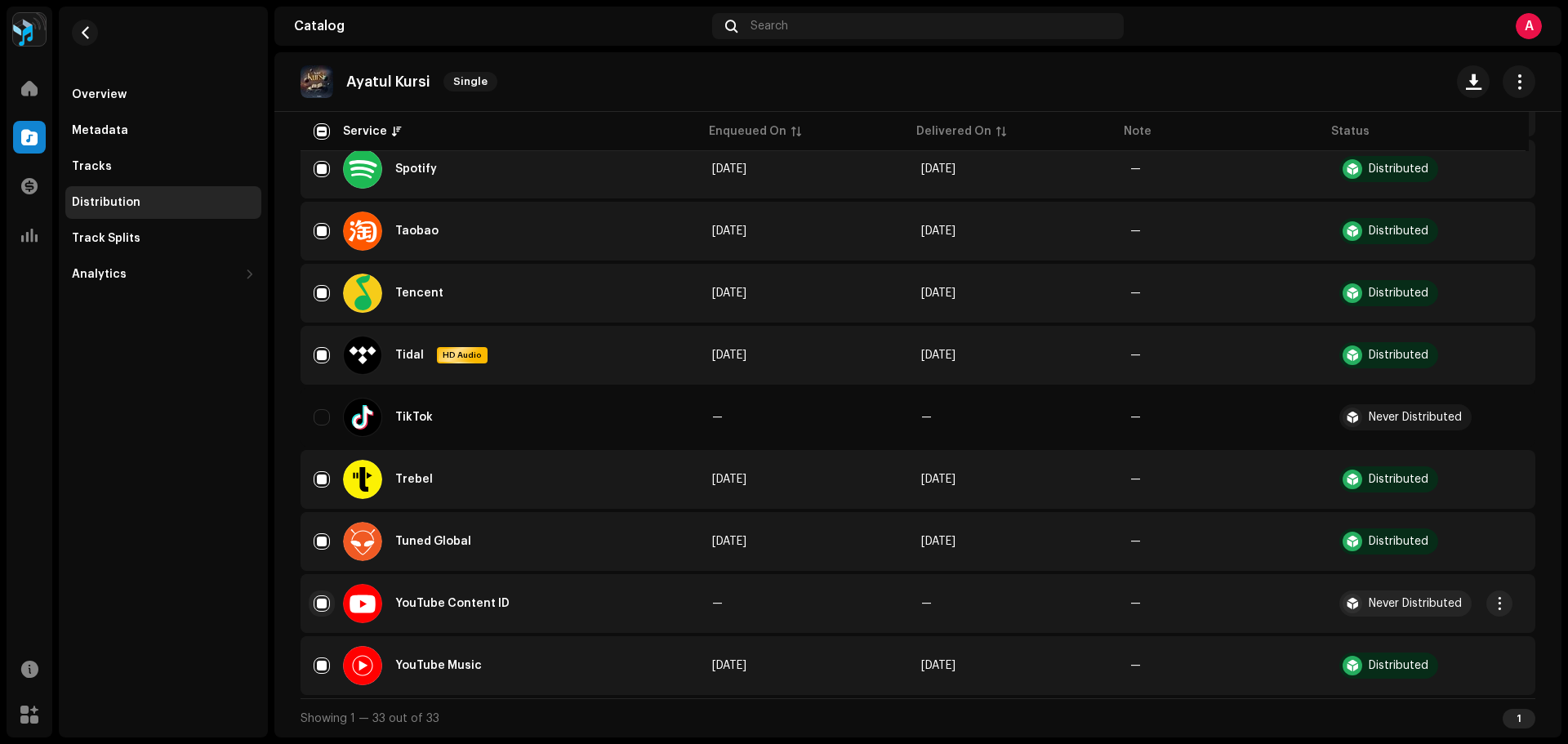
click at [319, 598] on input "Row Selected" at bounding box center [321, 603] width 16 height 16
checkbox input "false"
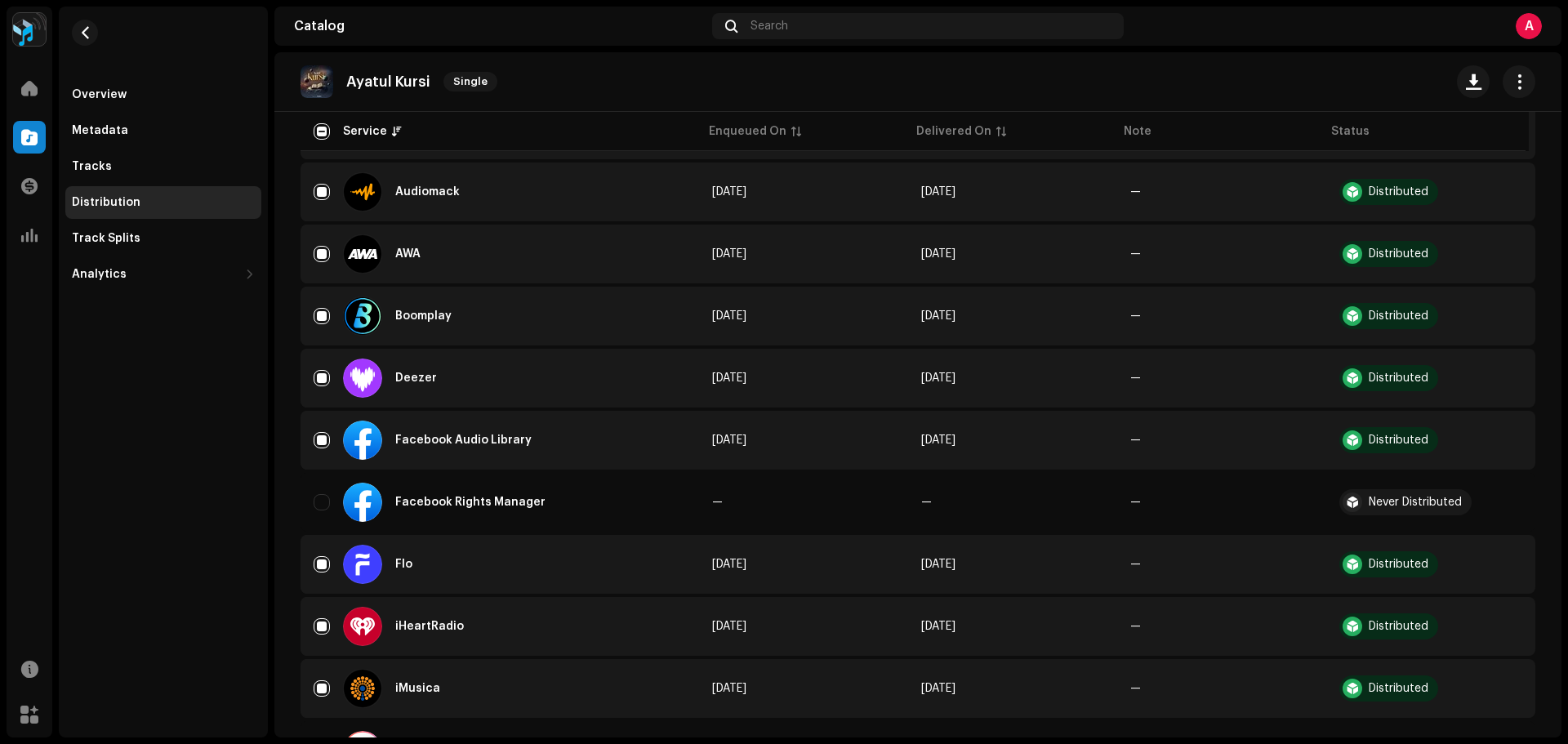
scroll to position [0, 0]
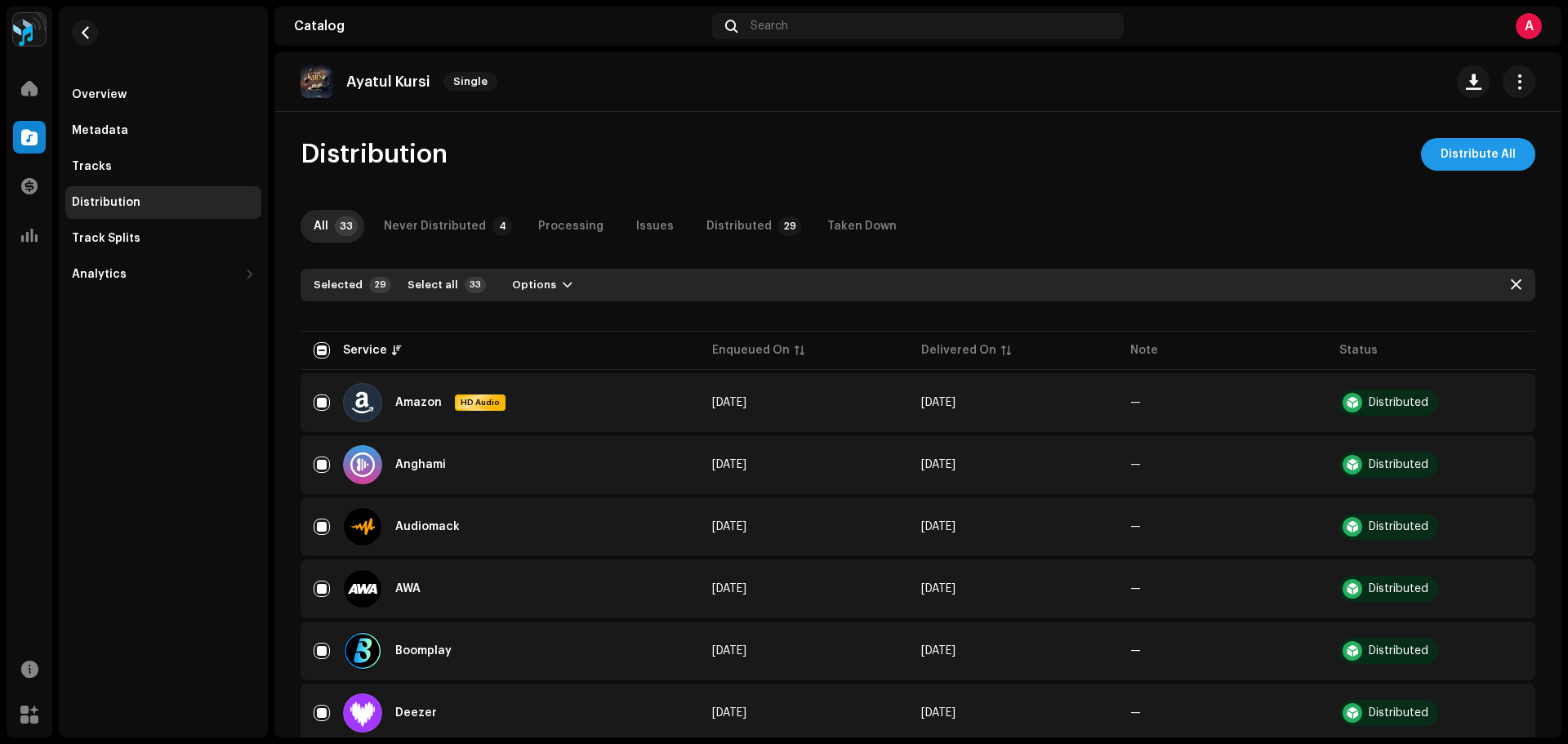
click at [1444, 159] on span "Distribute All" at bounding box center [1478, 155] width 75 height 32
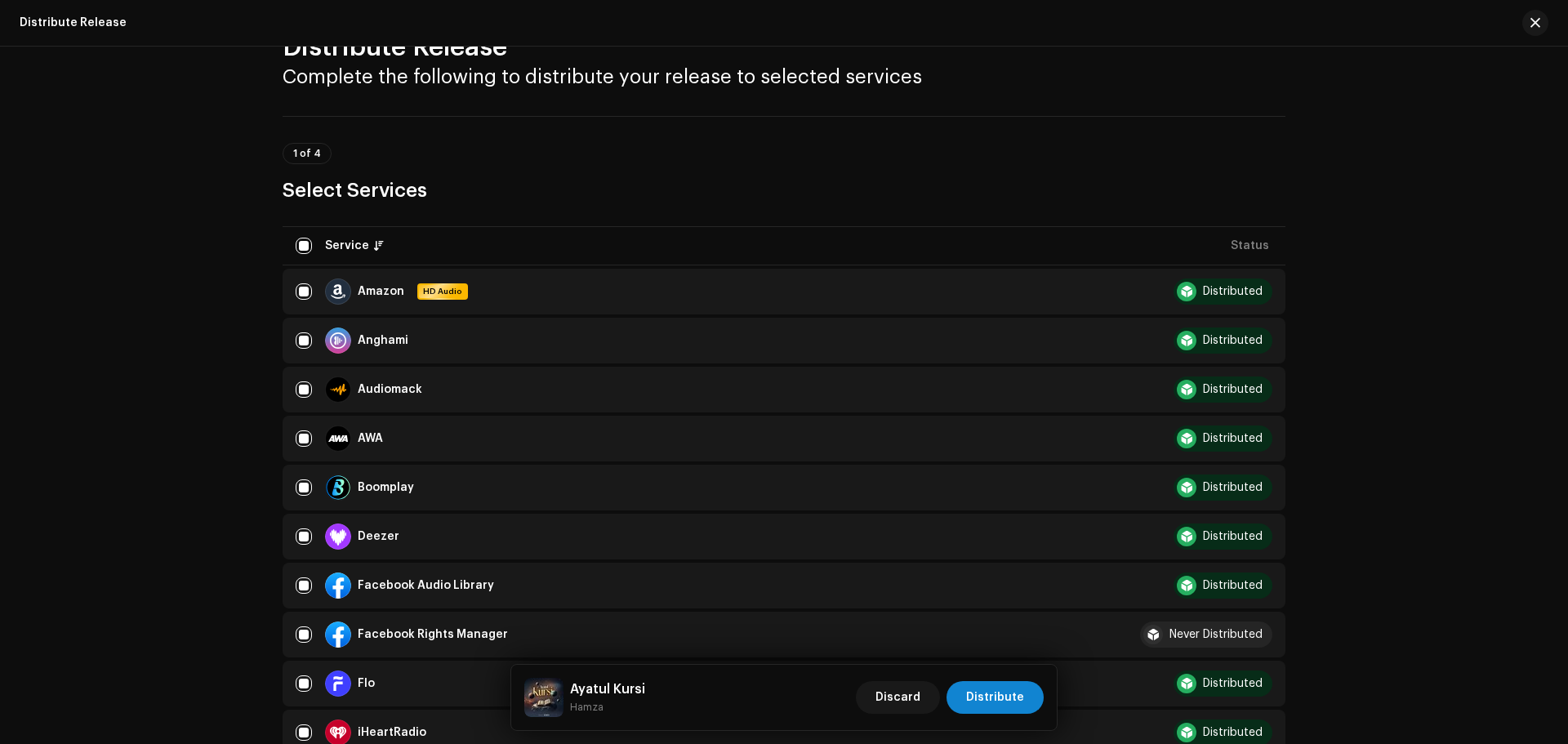
scroll to position [82, 0]
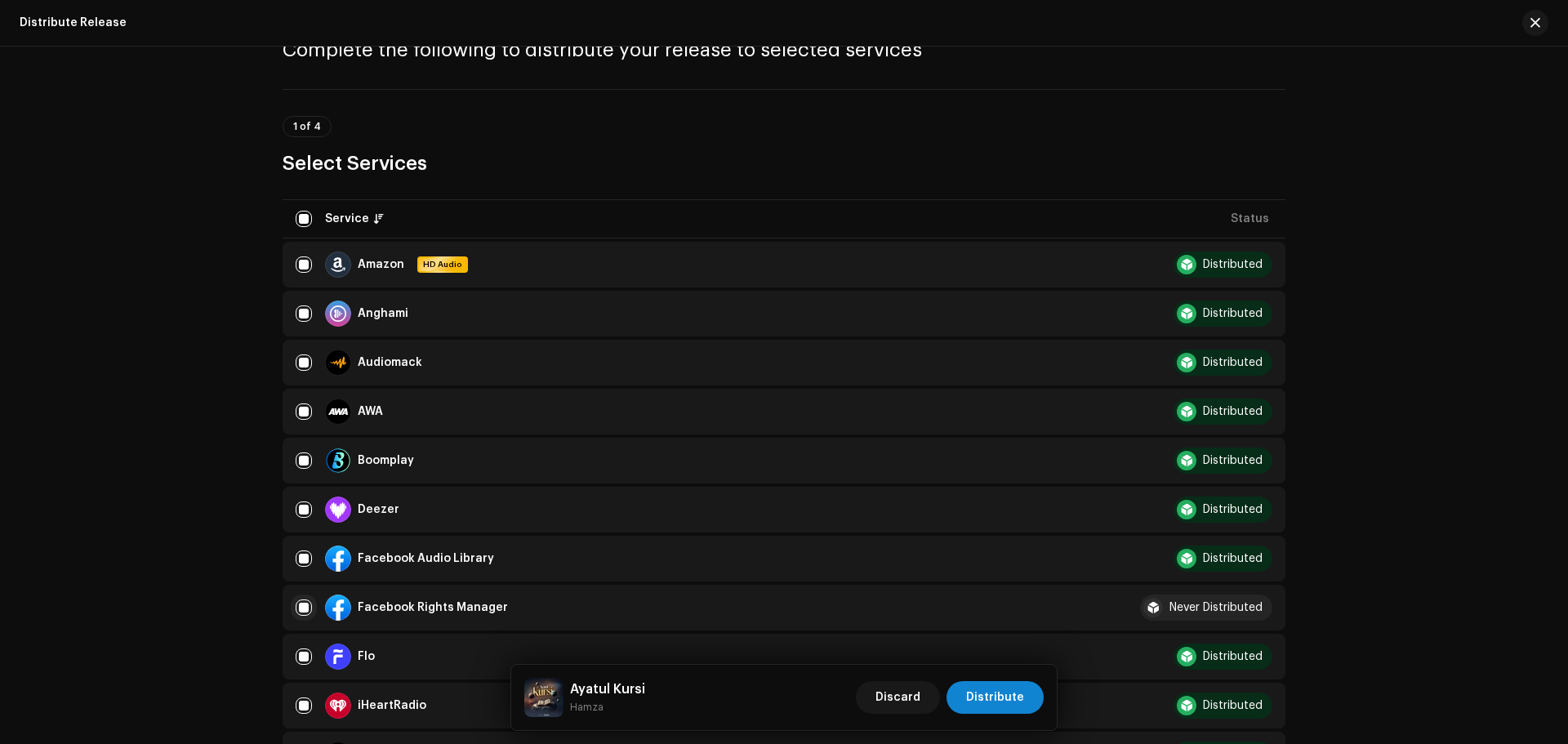
click at [300, 614] on input "checkbox" at bounding box center [303, 608] width 16 height 16
checkbox input "false"
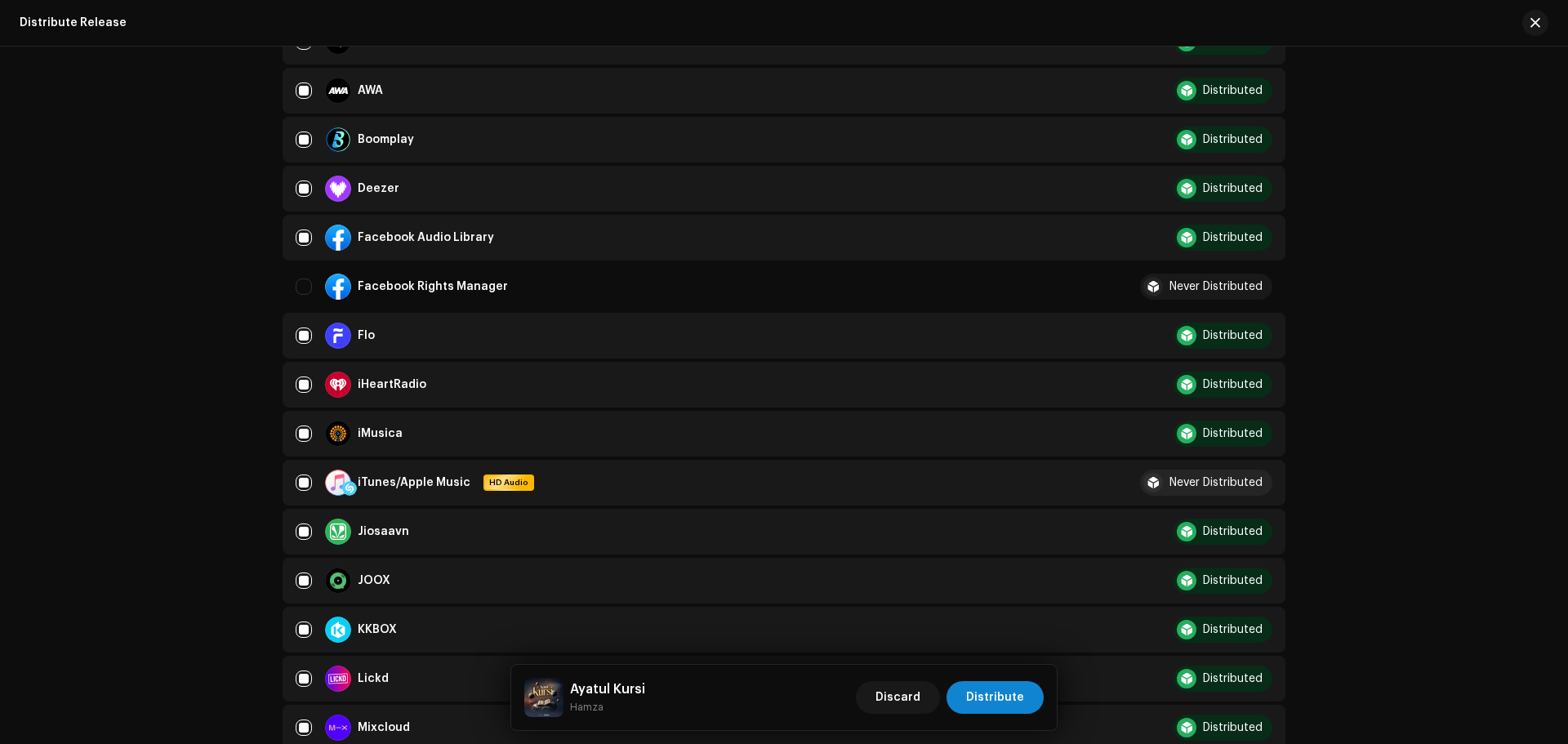
scroll to position [572, 0]
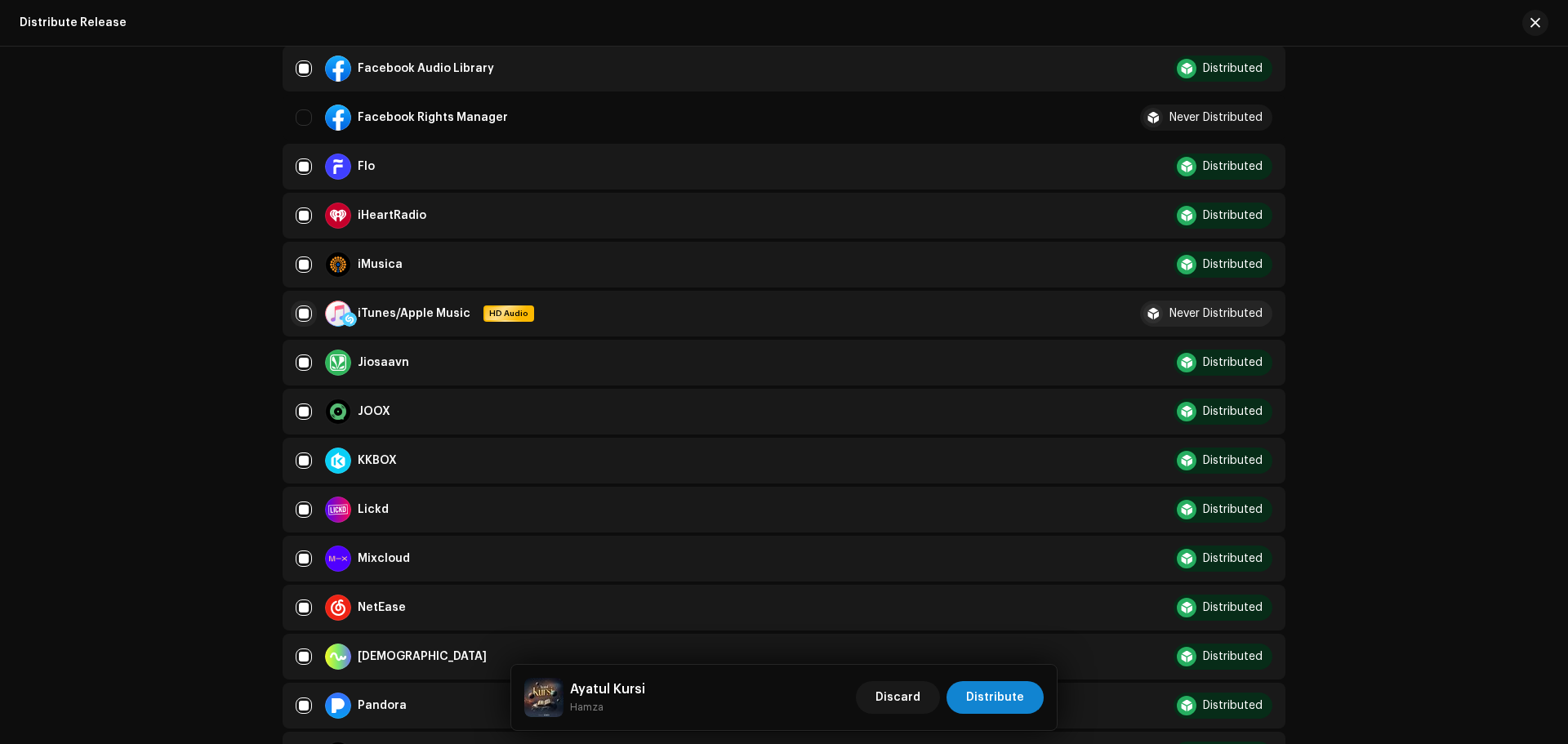
click at [299, 315] on input "Row Selected" at bounding box center [303, 313] width 16 height 16
checkbox input "false"
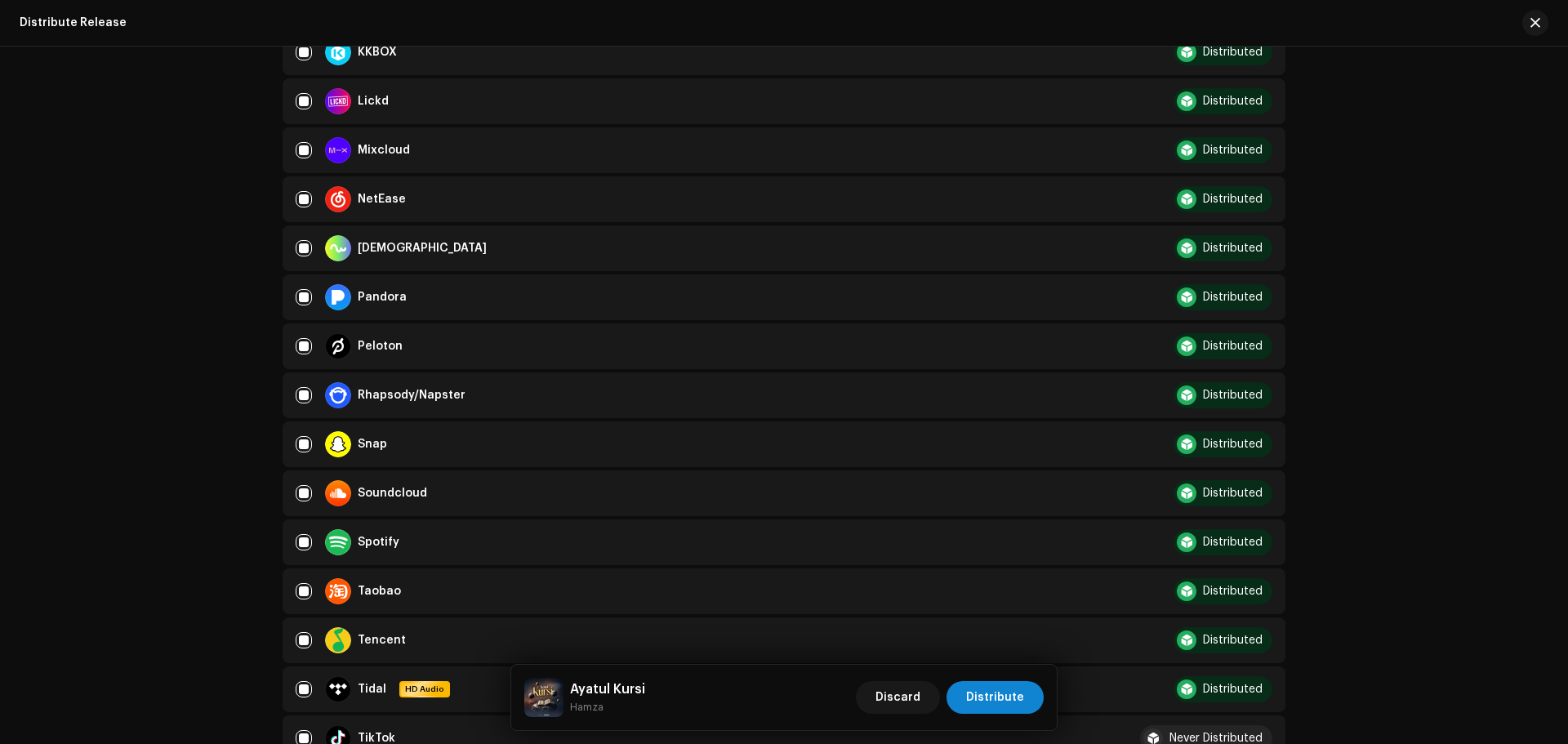
scroll to position [1226, 0]
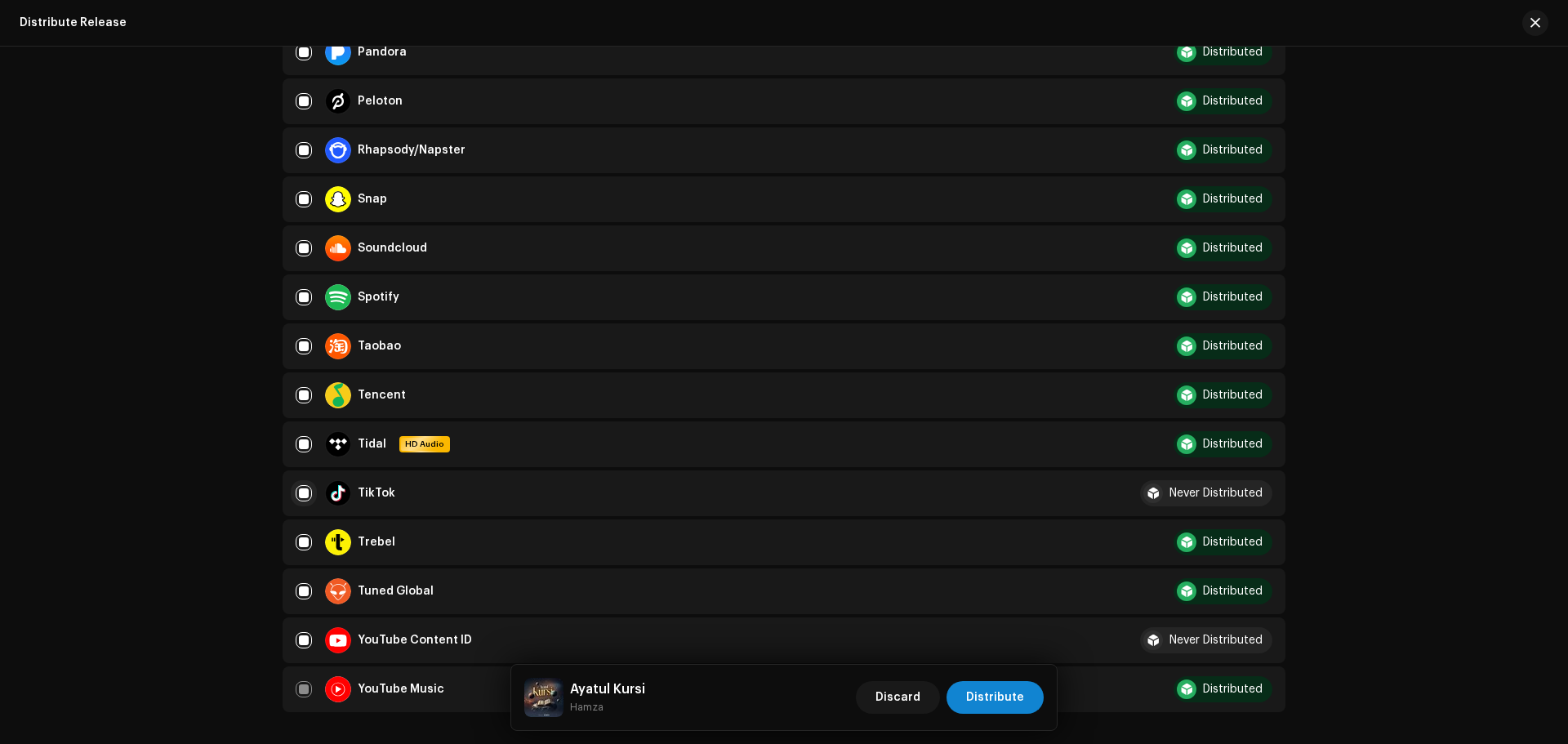
click at [298, 490] on input "Row Selected" at bounding box center [303, 493] width 16 height 16
checkbox input "false"
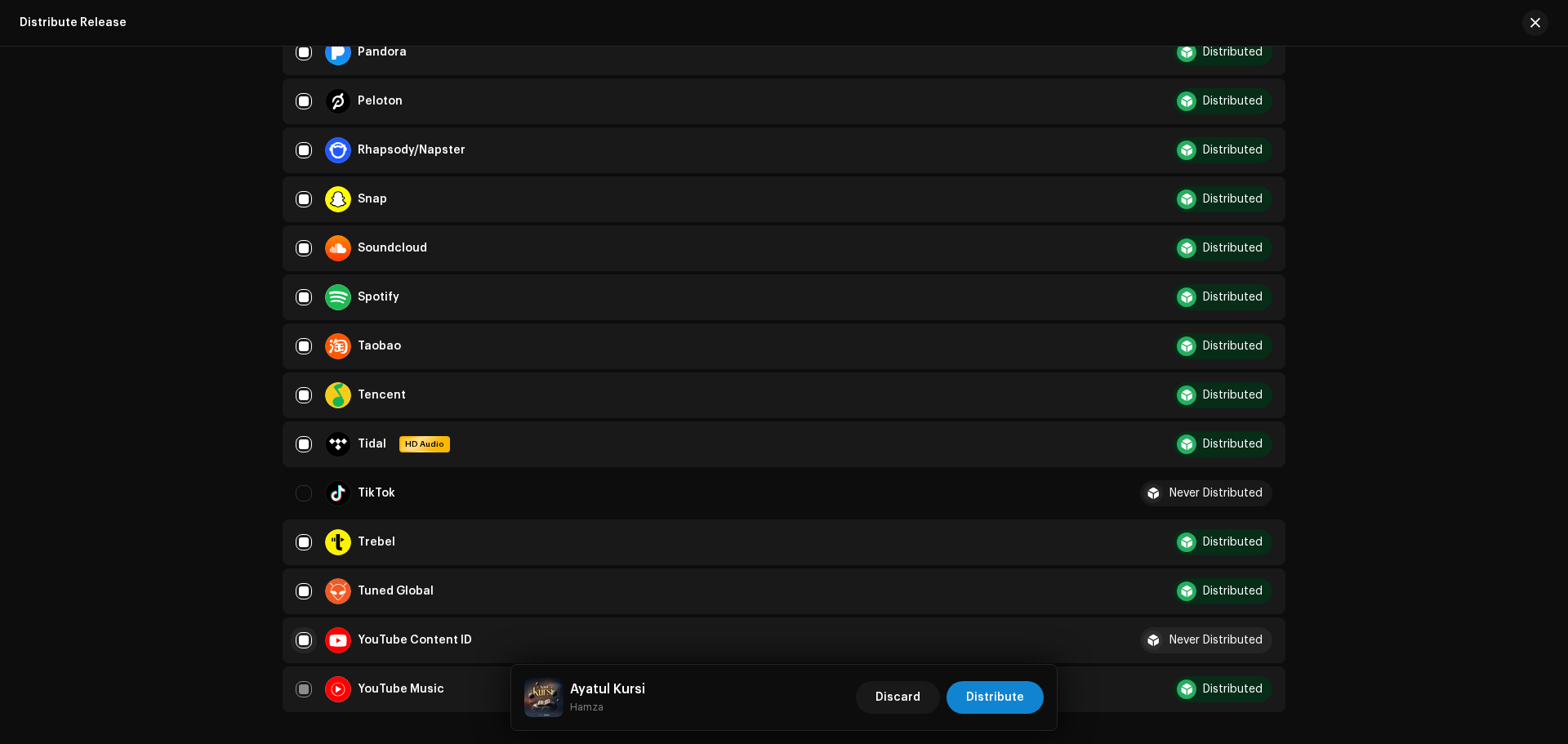
click at [303, 640] on input "Row Selected" at bounding box center [303, 640] width 16 height 16
checkbox input "false"
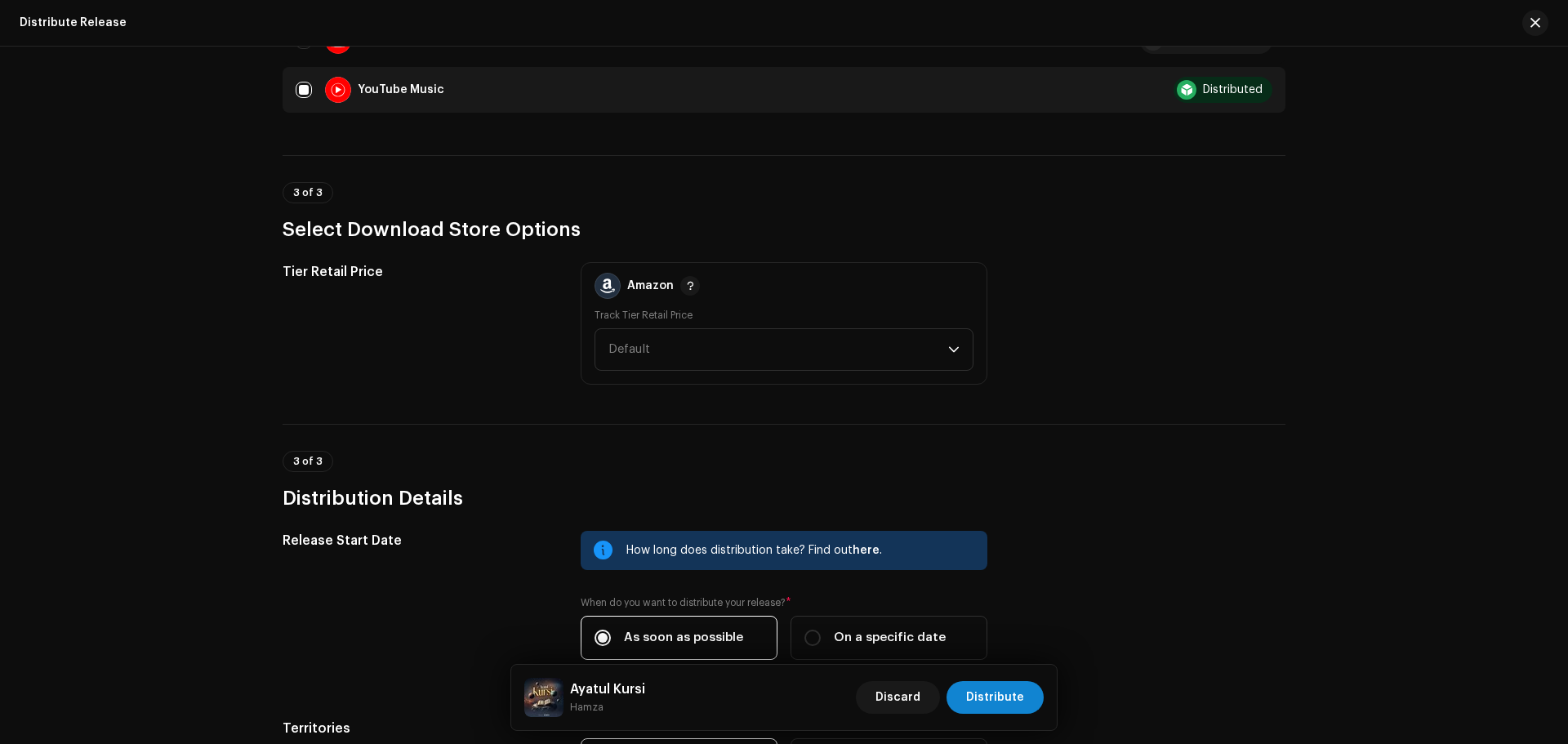
scroll to position [1879, 0]
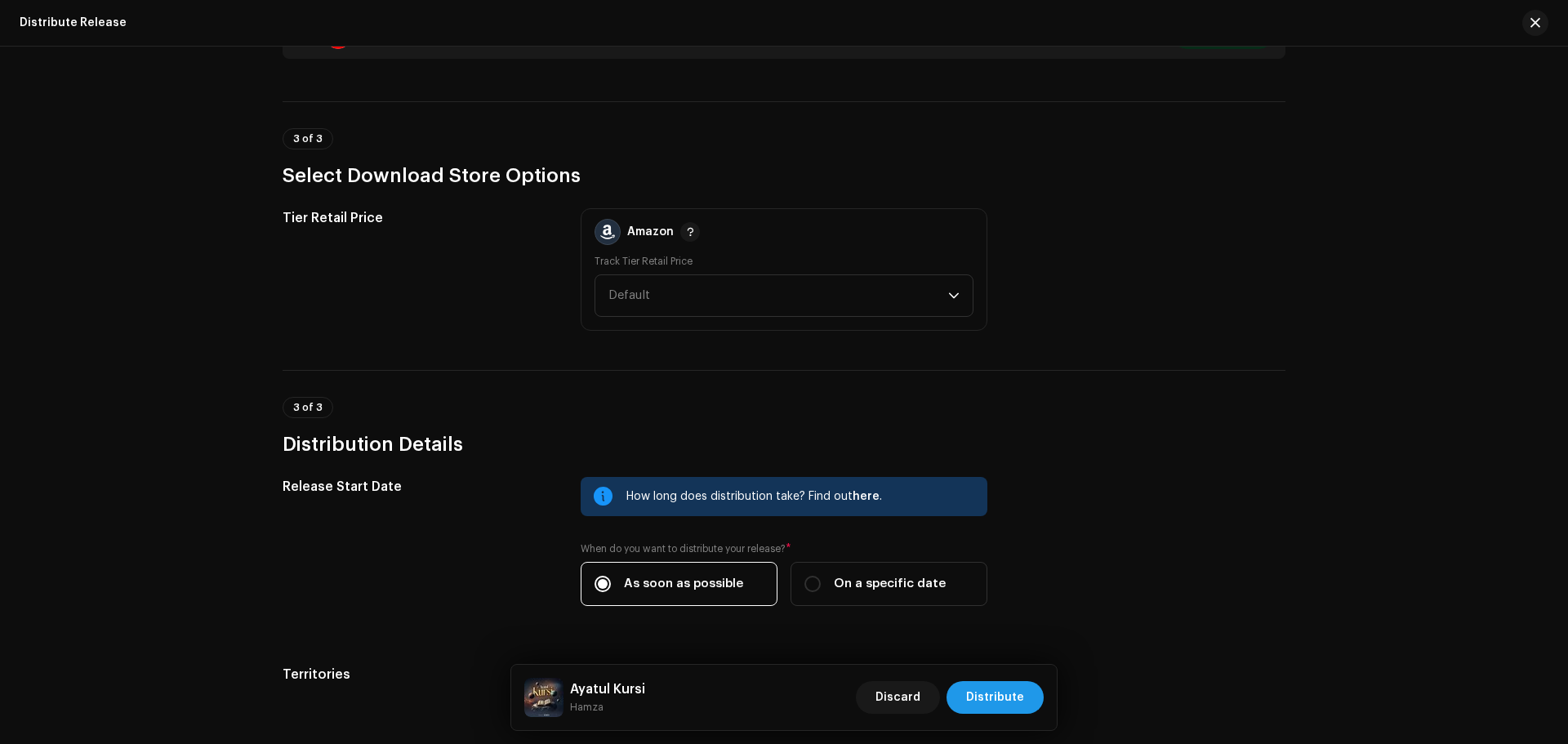
click at [1014, 691] on span "Distribute" at bounding box center [995, 697] width 58 height 32
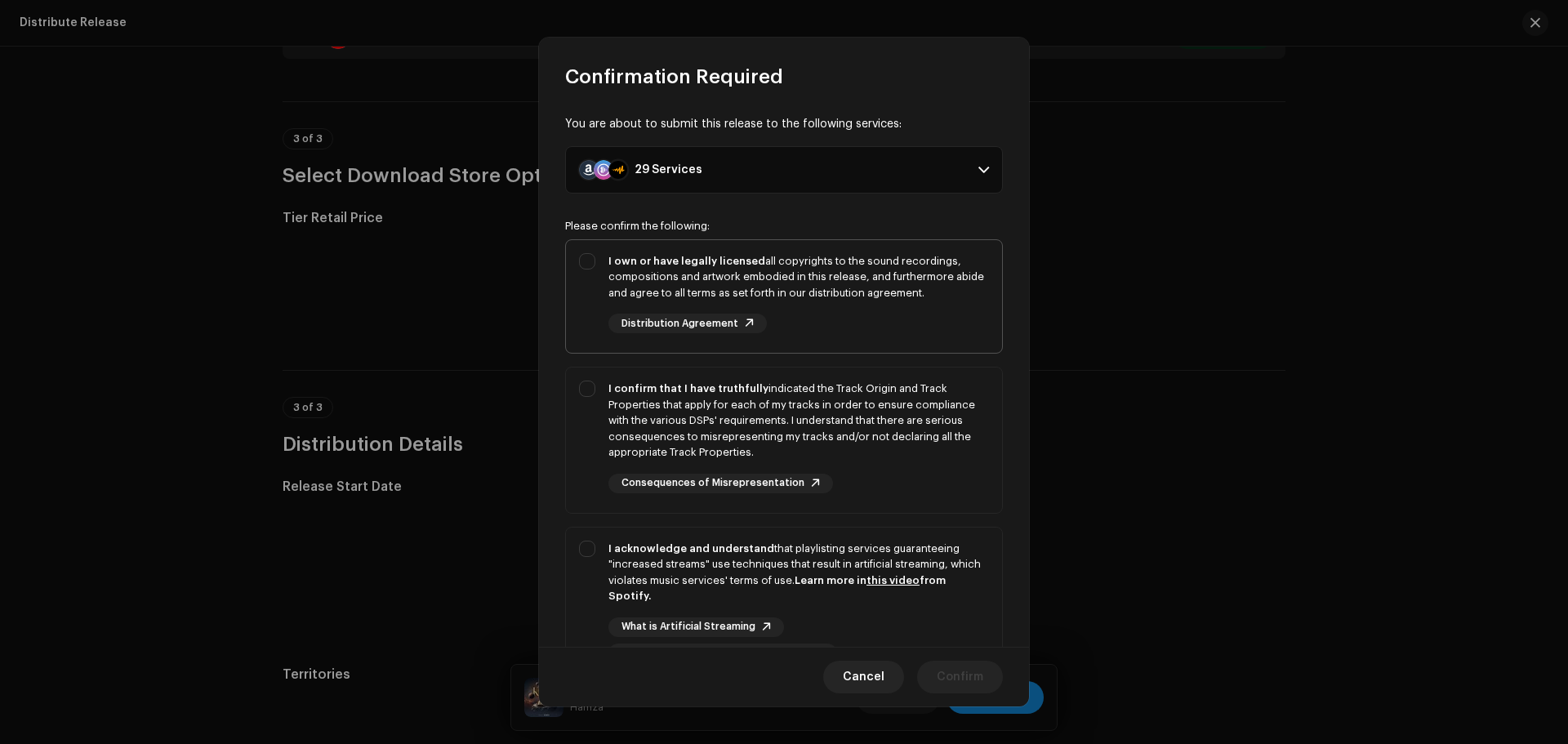
click at [931, 321] on div "I own or have legally licensed all copyrights to the sound recordings, composit…" at bounding box center [798, 294] width 381 height 81
checkbox input "true"
click at [933, 395] on div "I confirm that I have truthfully indicated the Track Origin and Track Propertie…" at bounding box center [798, 421] width 381 height 80
checkbox input "true"
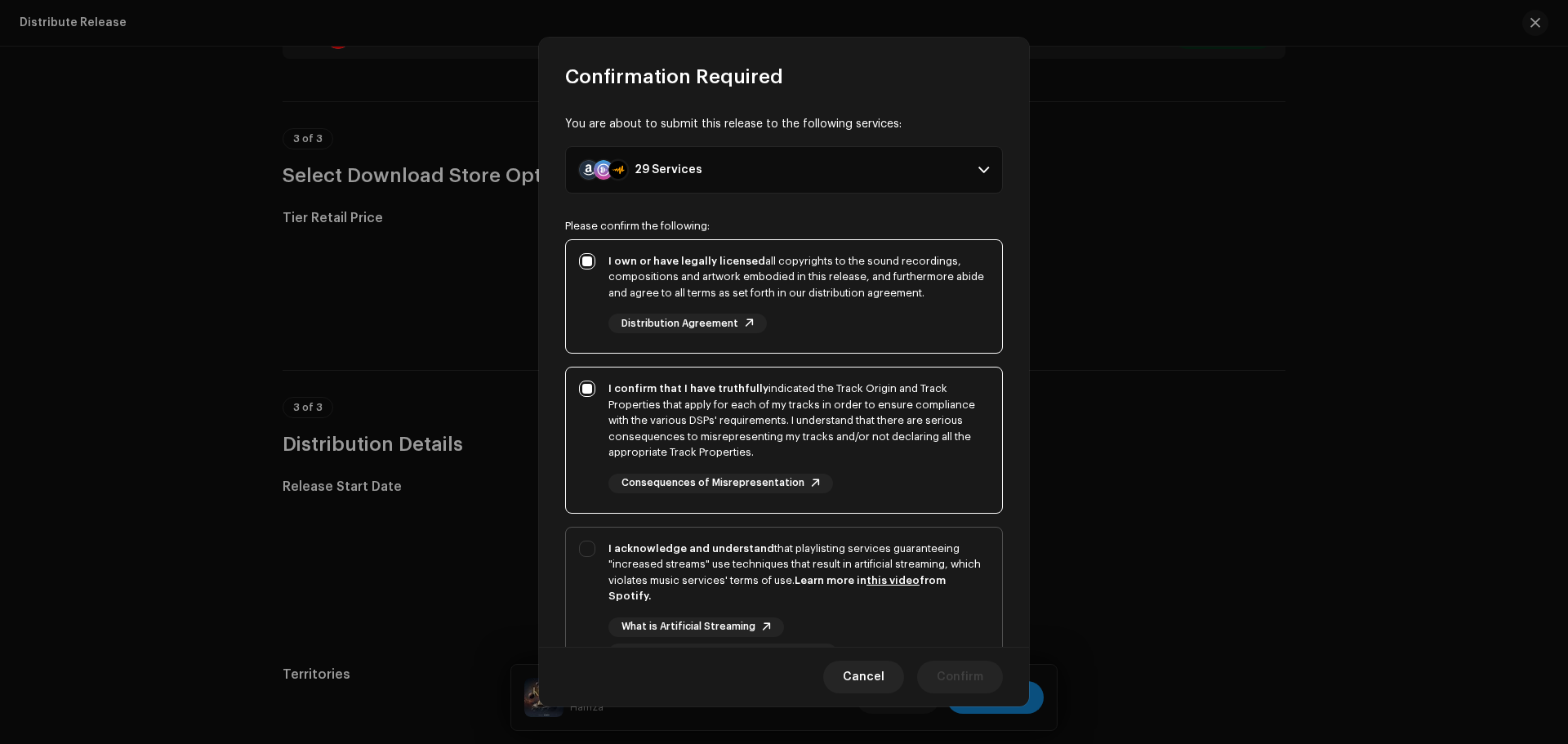
click at [960, 566] on div "I acknowledge and understand that playlisting services guaranteeing "increased …" at bounding box center [798, 572] width 381 height 64
checkbox input "true"
click at [974, 671] on span "Confirm" at bounding box center [959, 677] width 47 height 32
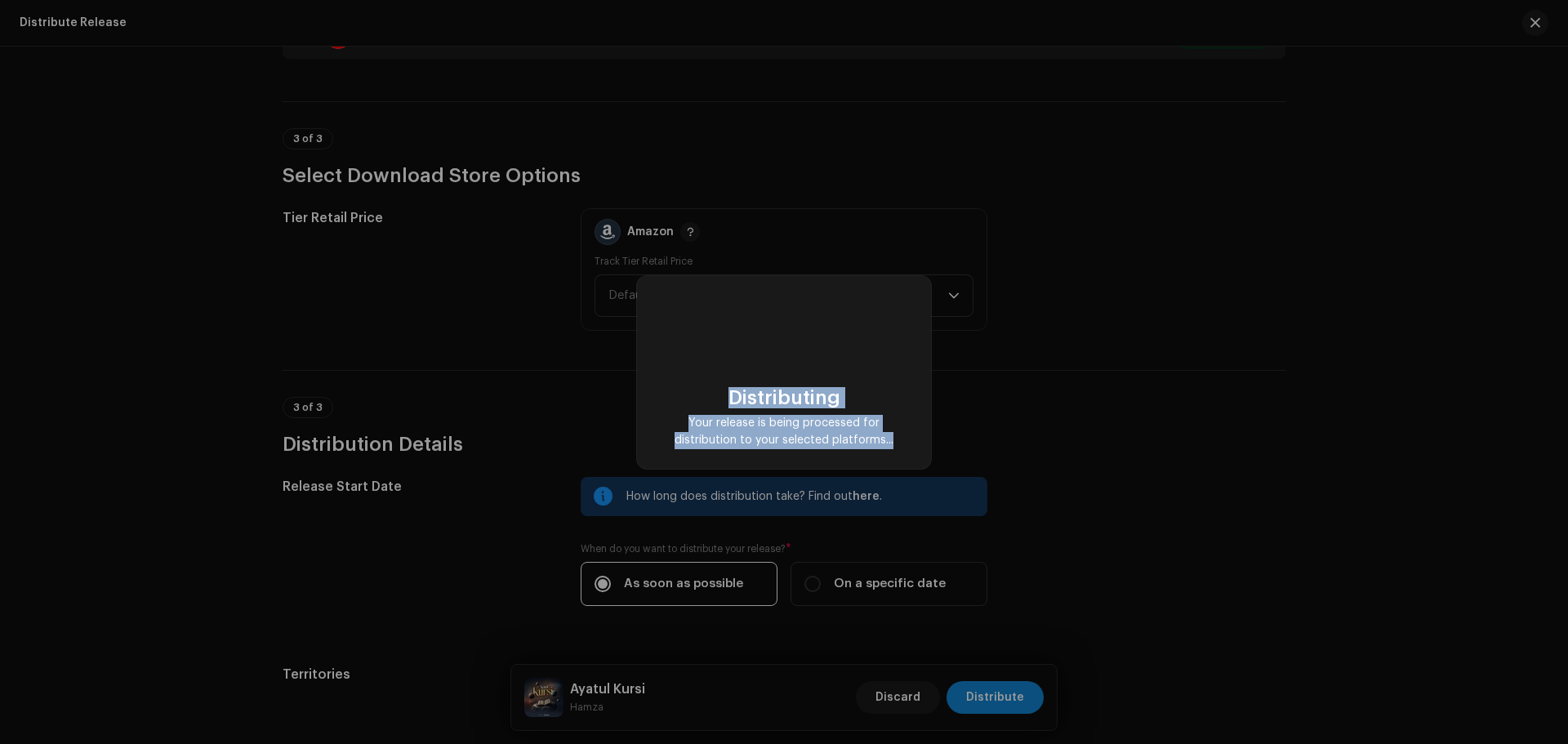
drag, startPoint x: 903, startPoint y: 448, endPoint x: 709, endPoint y: 384, distance: 204.3
click at [709, 384] on div "Distributing Your release is being processed for distribution to your selected …" at bounding box center [784, 372] width 255 height 154
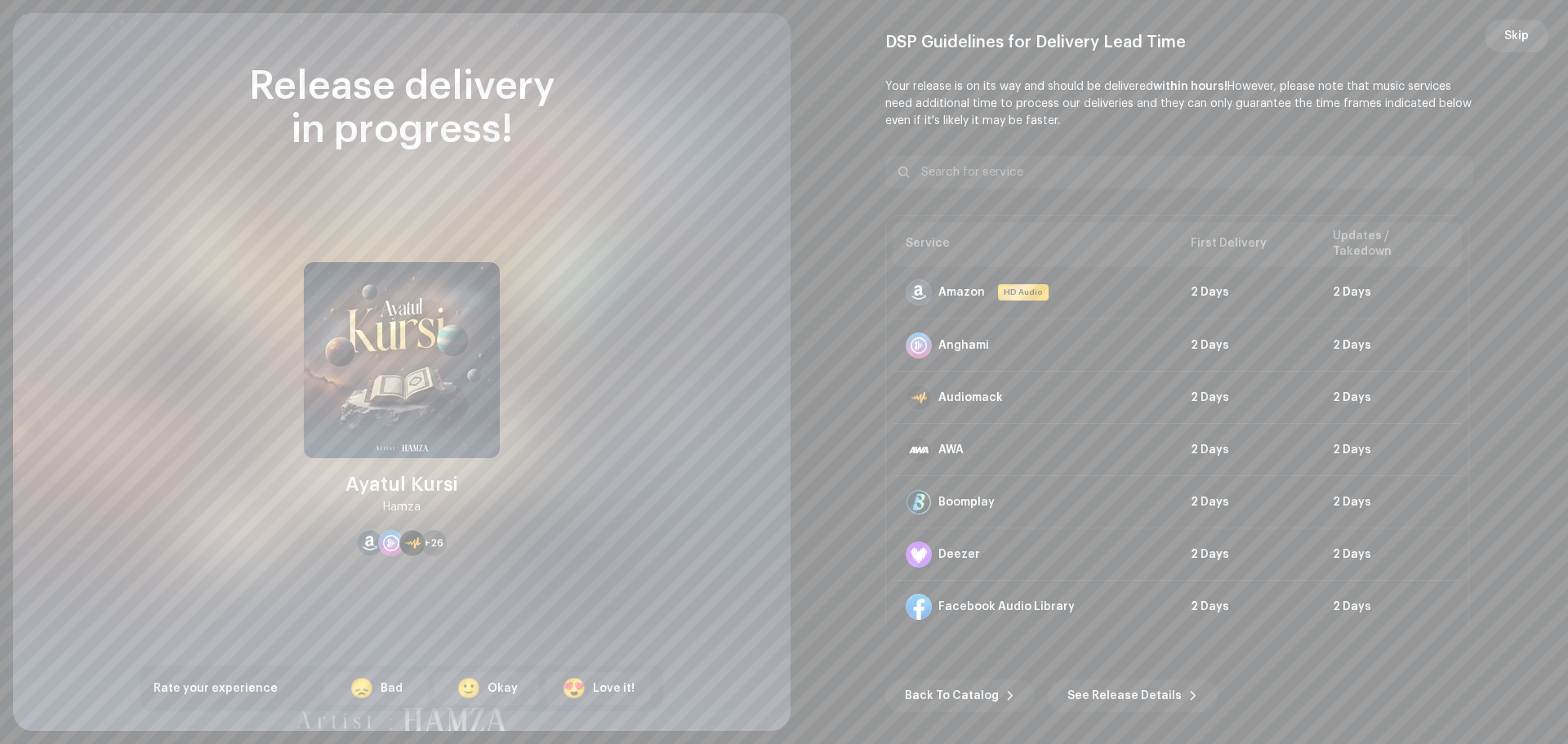
click at [1518, 31] on span "Skip" at bounding box center [1517, 36] width 25 height 32
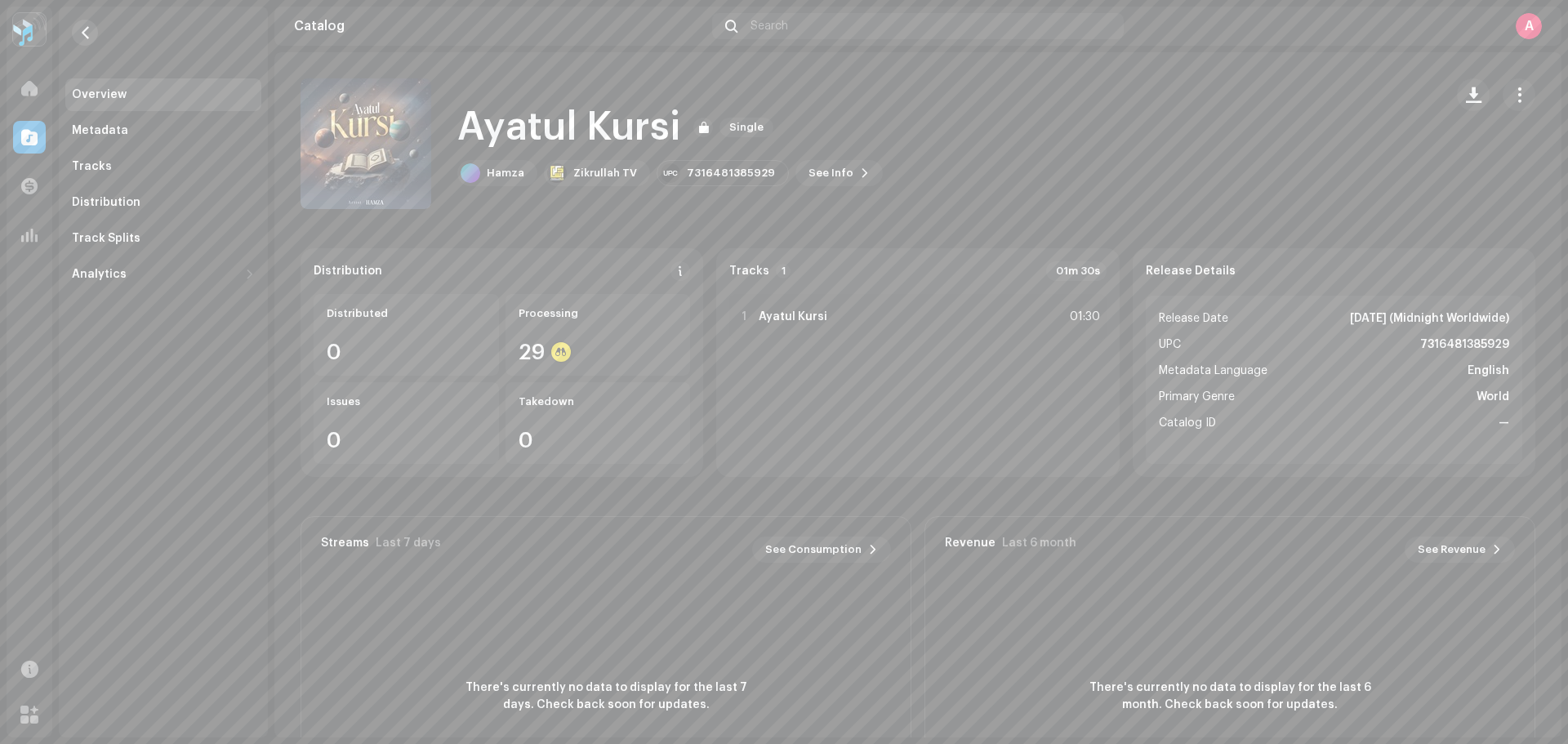
click at [79, 35] on span "button" at bounding box center [85, 32] width 12 height 13
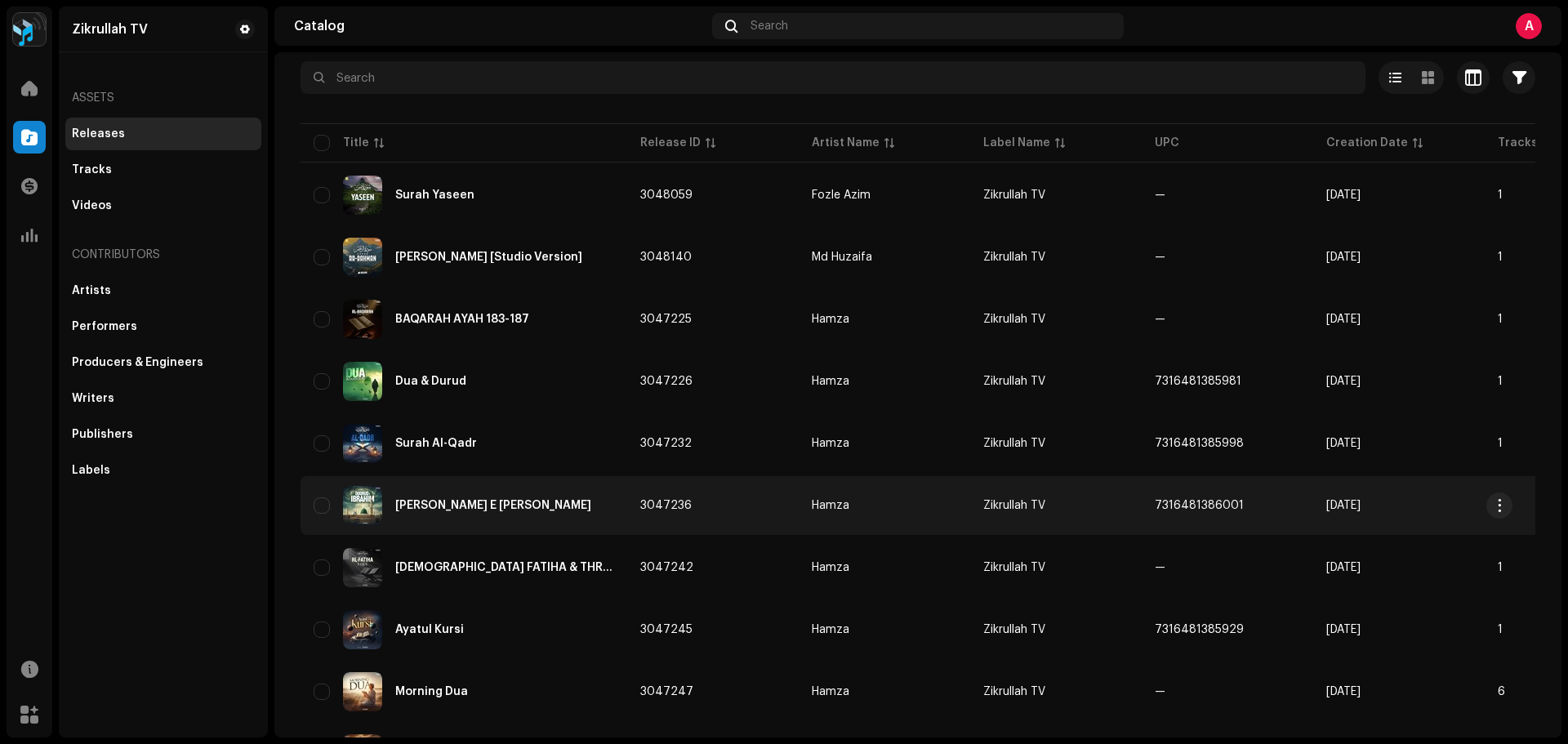
scroll to position [82, 0]
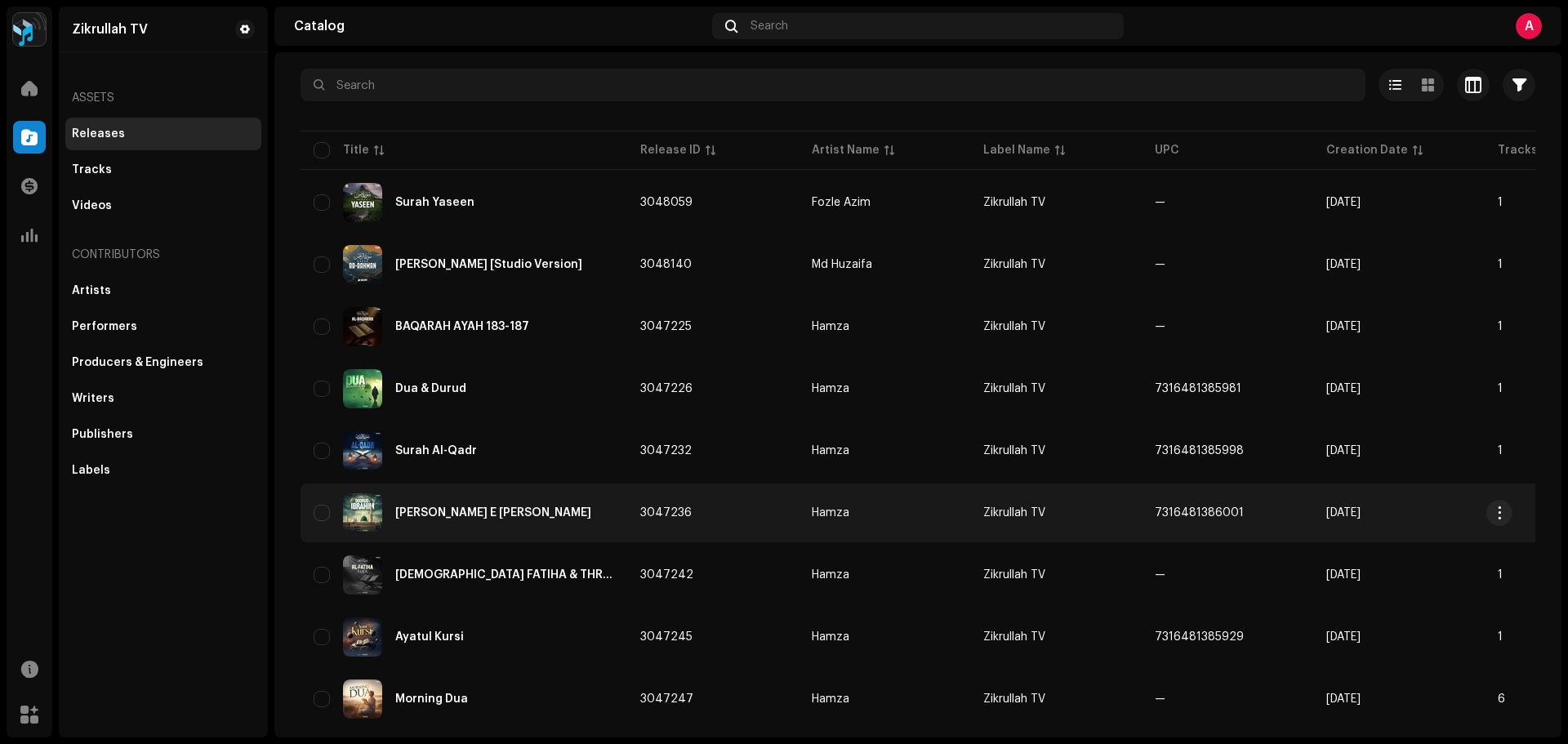
click at [438, 506] on div "[PERSON_NAME] E [PERSON_NAME]" at bounding box center [464, 512] width 300 height 39
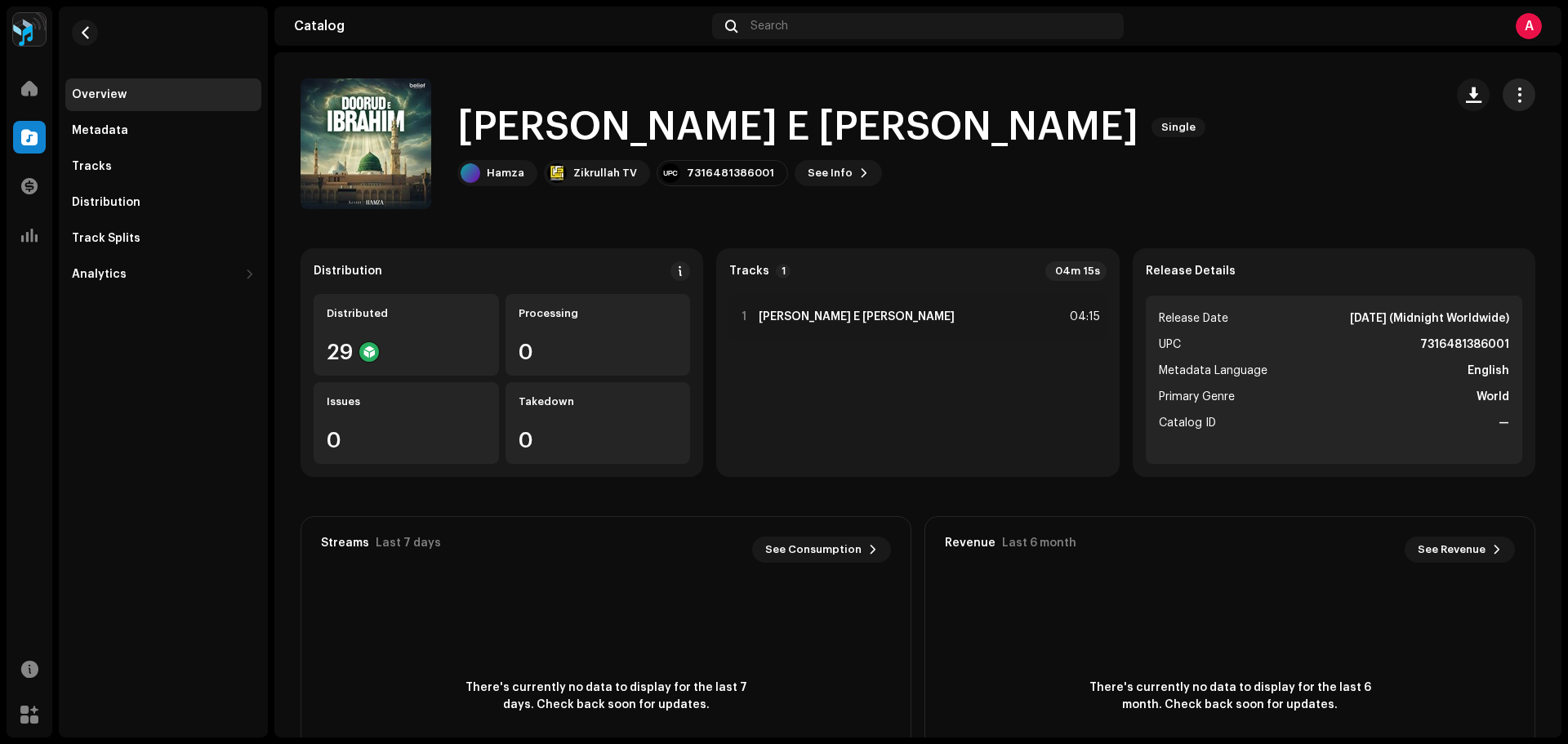
click at [1514, 96] on span "button" at bounding box center [1519, 95] width 15 height 13
click at [1385, 168] on div "Edit" at bounding box center [1435, 168] width 152 height 13
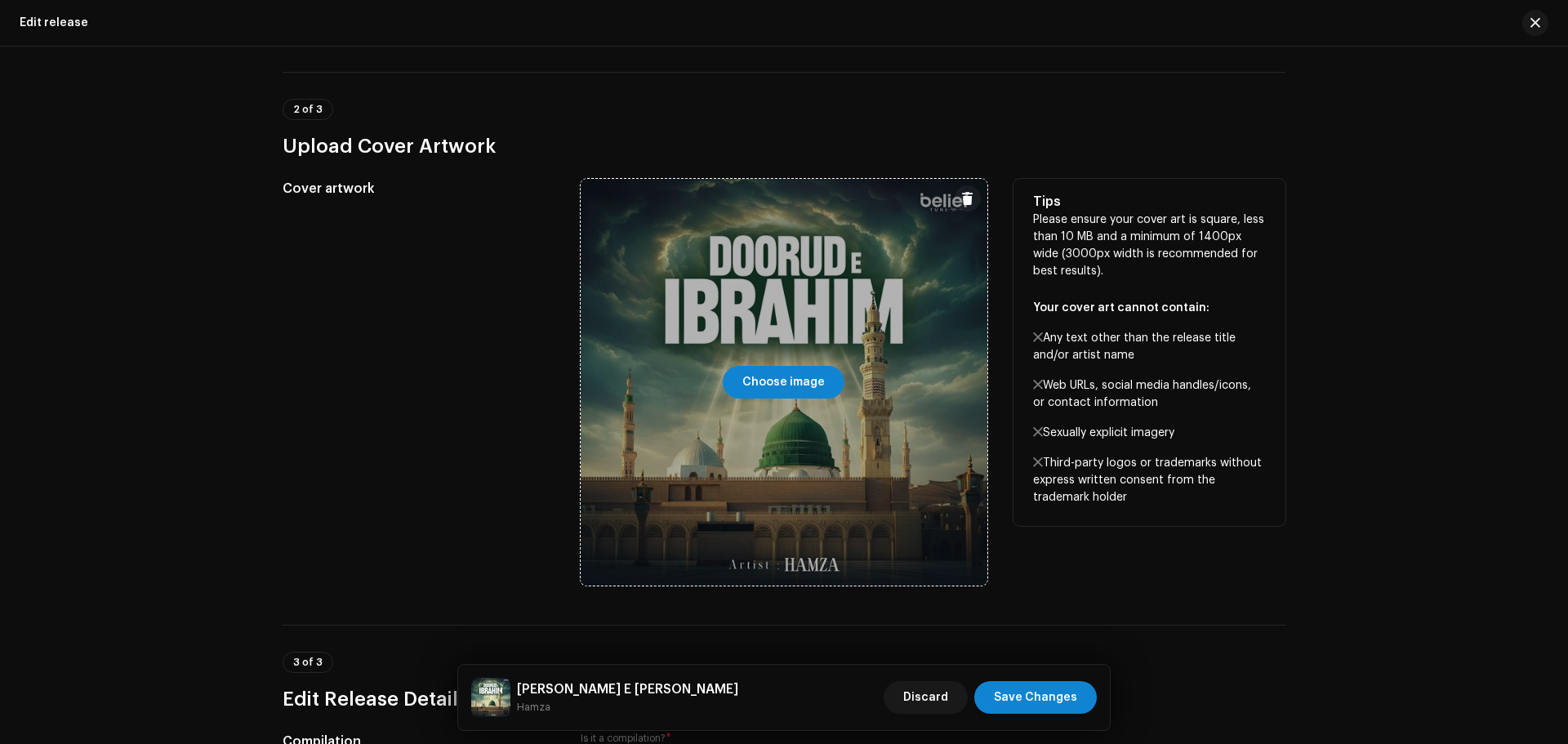
scroll to position [408, 0]
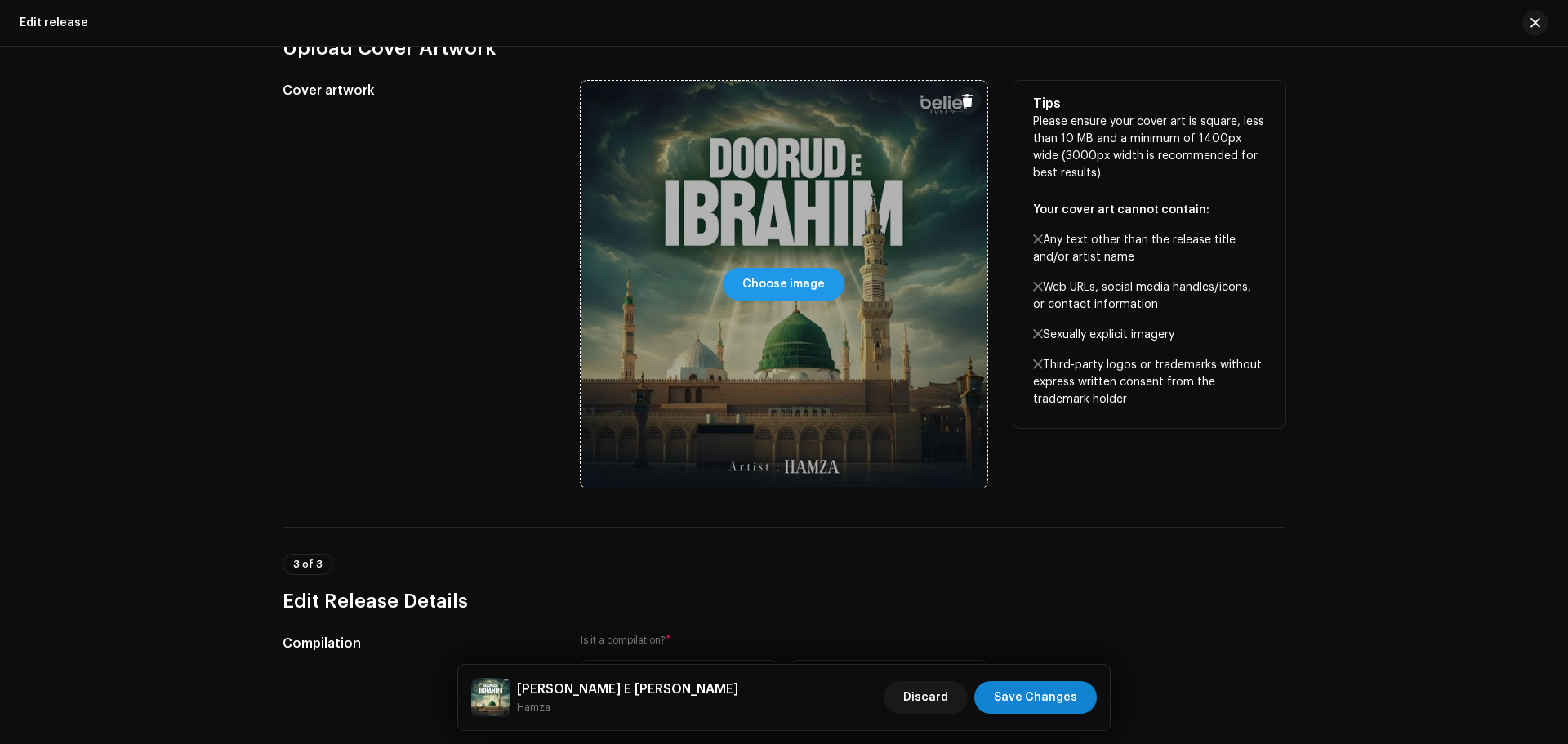
click at [774, 299] on span "Choose image" at bounding box center [784, 284] width 83 height 32
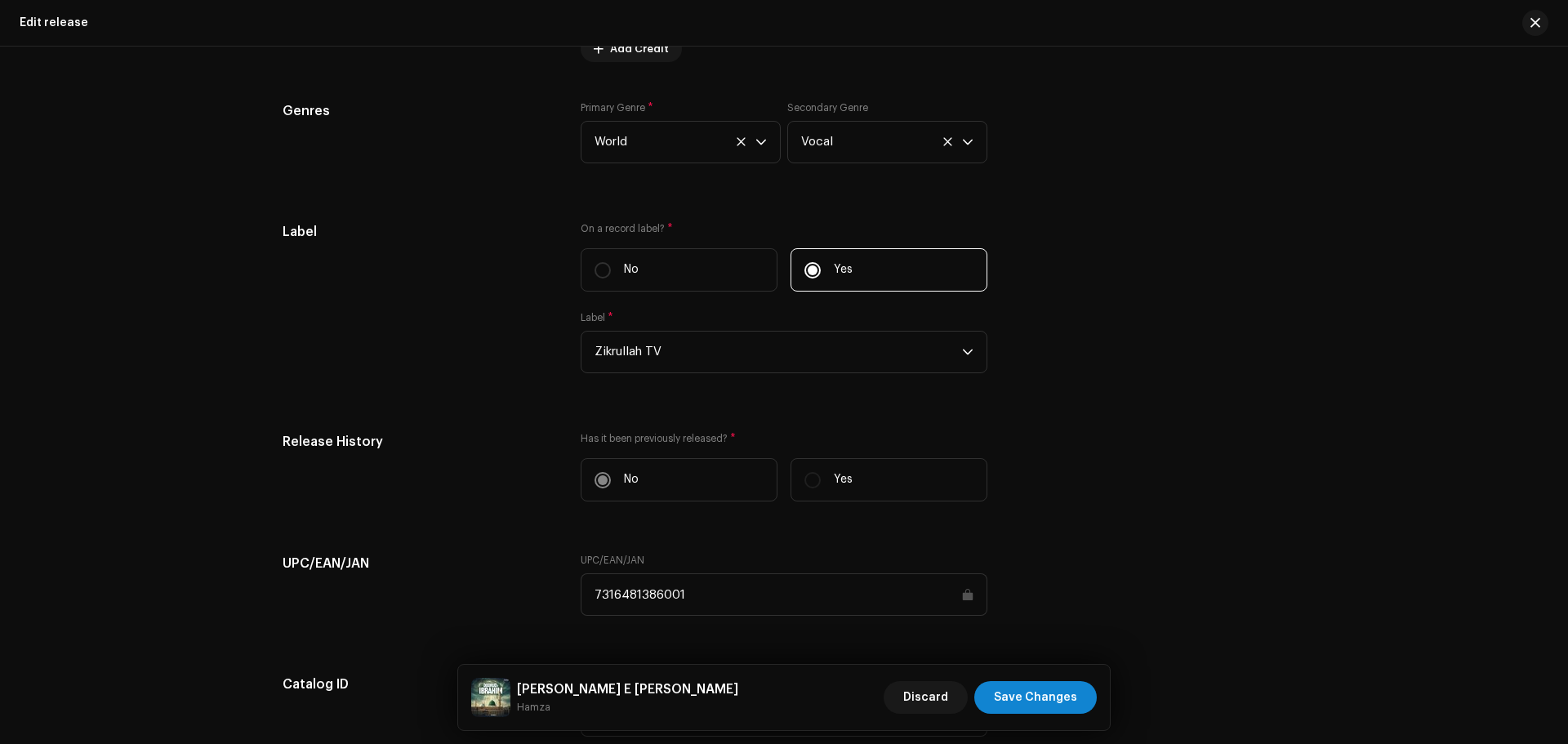
scroll to position [2124, 0]
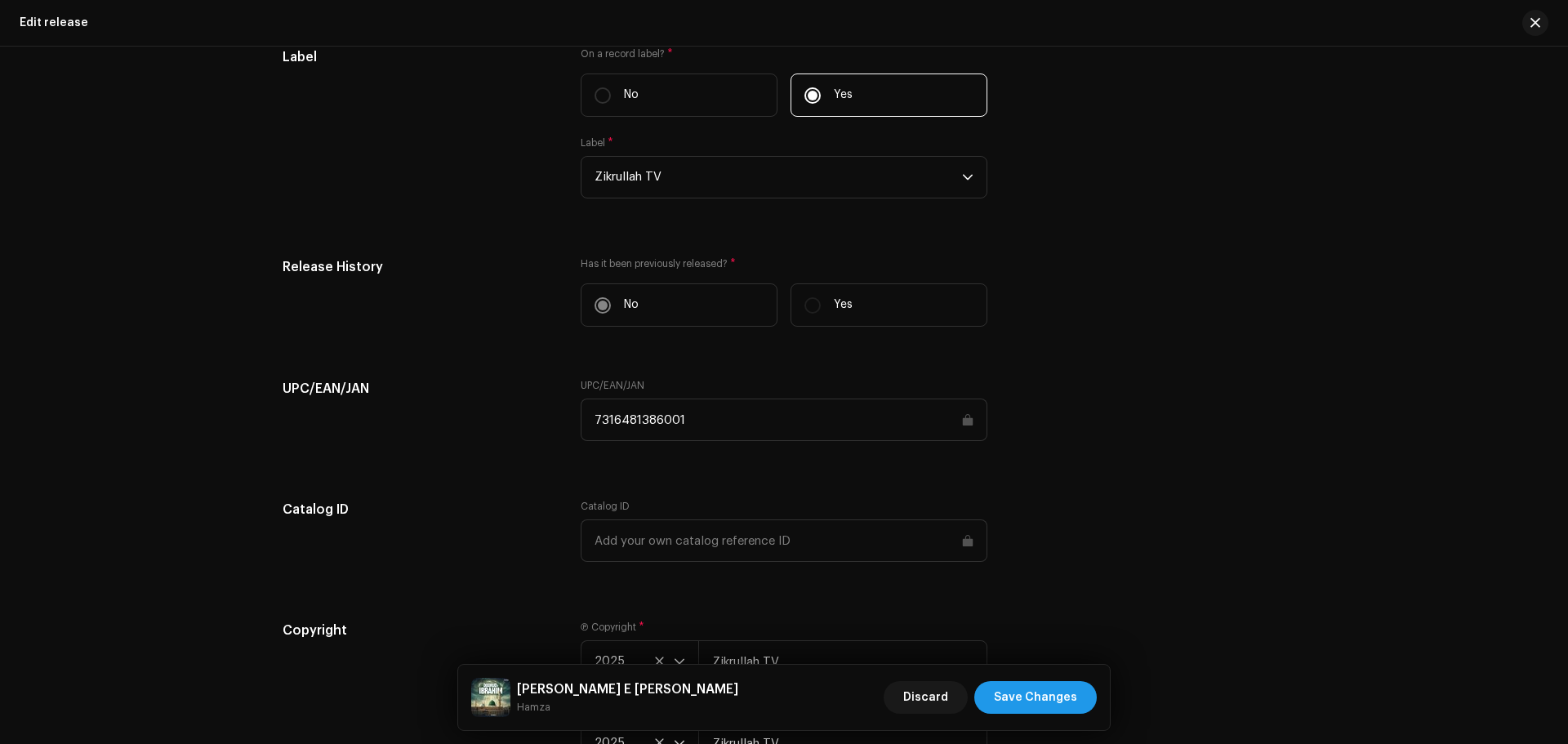
click at [1046, 697] on span "Save Changes" at bounding box center [1035, 697] width 83 height 32
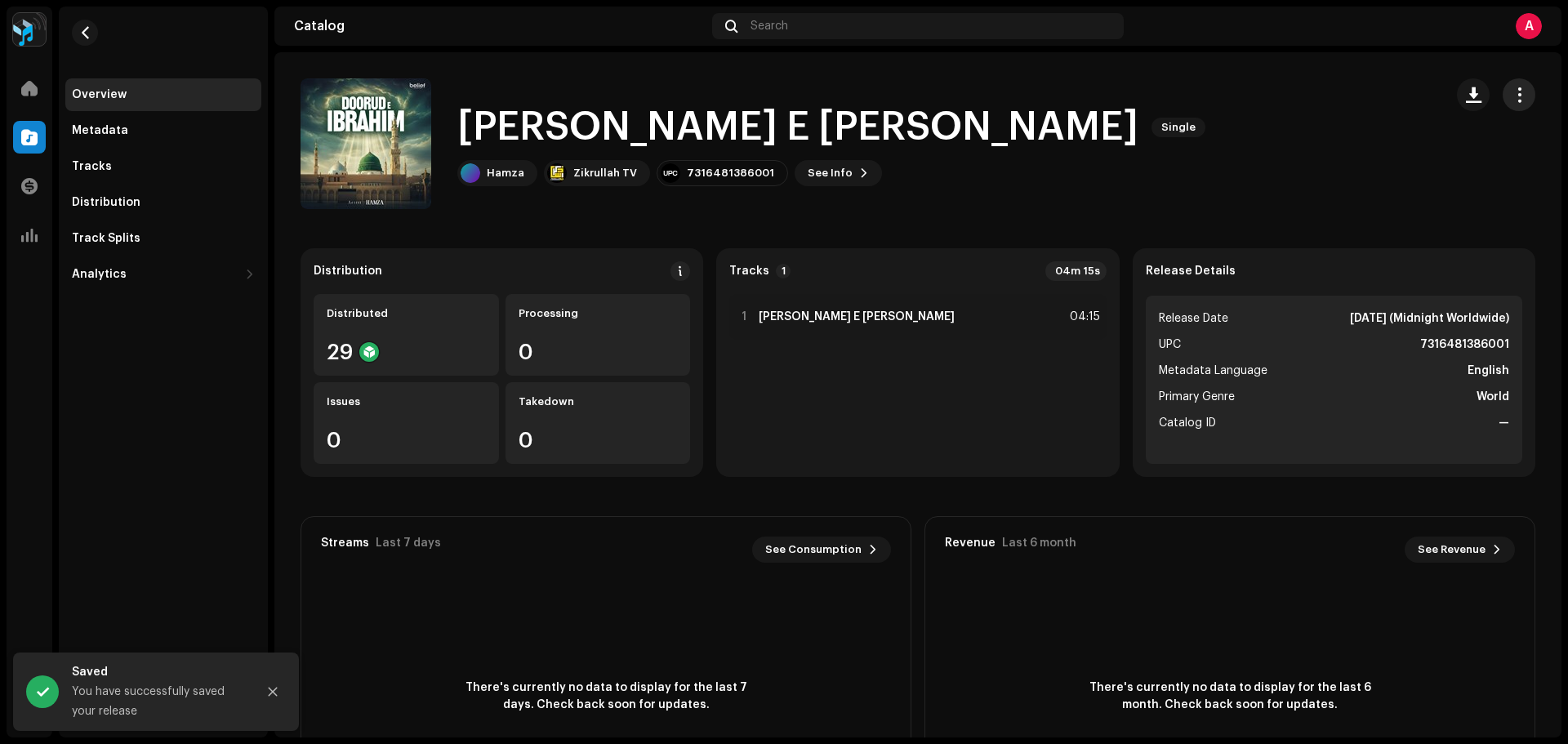
click at [1512, 99] on span "button" at bounding box center [1519, 95] width 15 height 13
click at [1403, 170] on div "Edit" at bounding box center [1435, 168] width 152 height 13
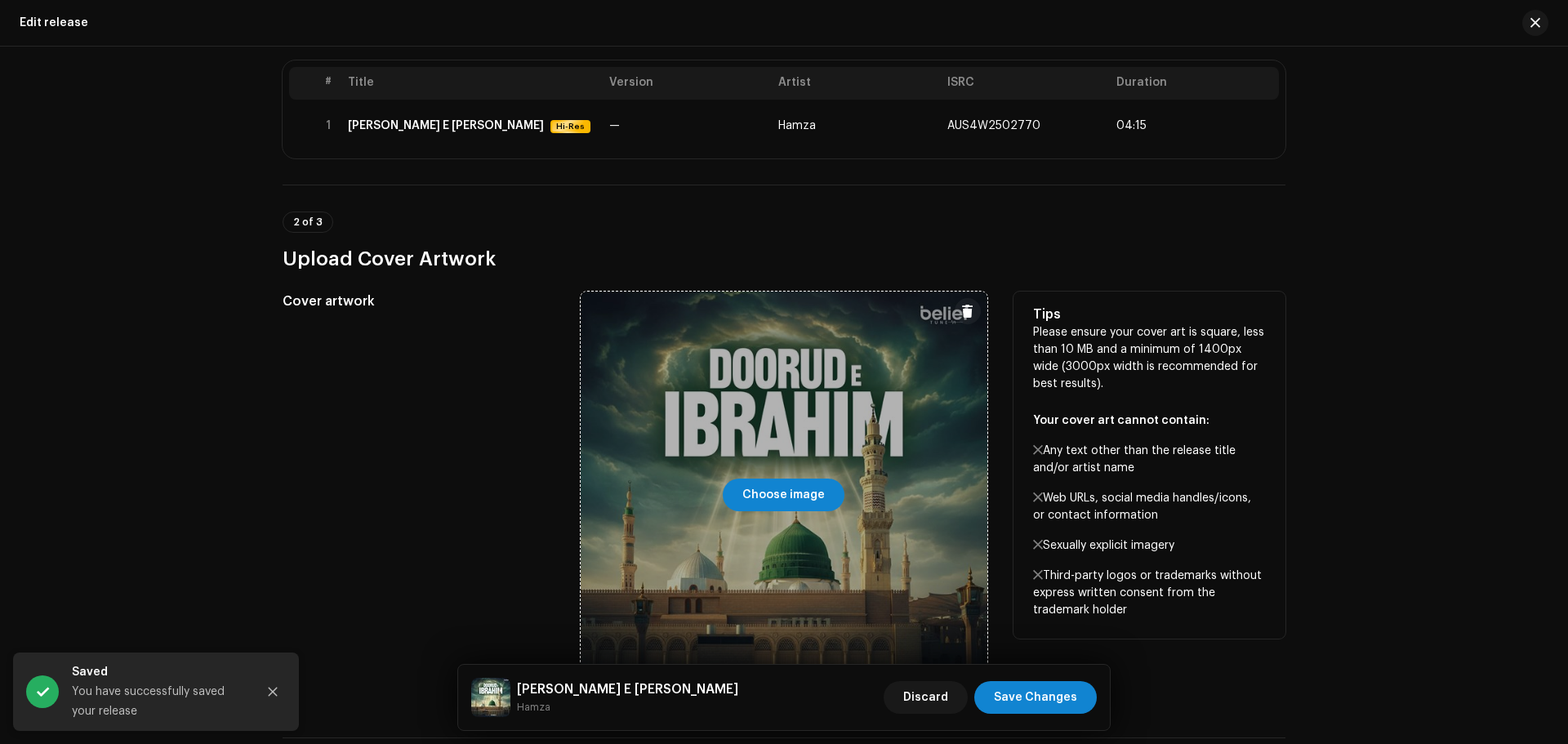
scroll to position [408, 0]
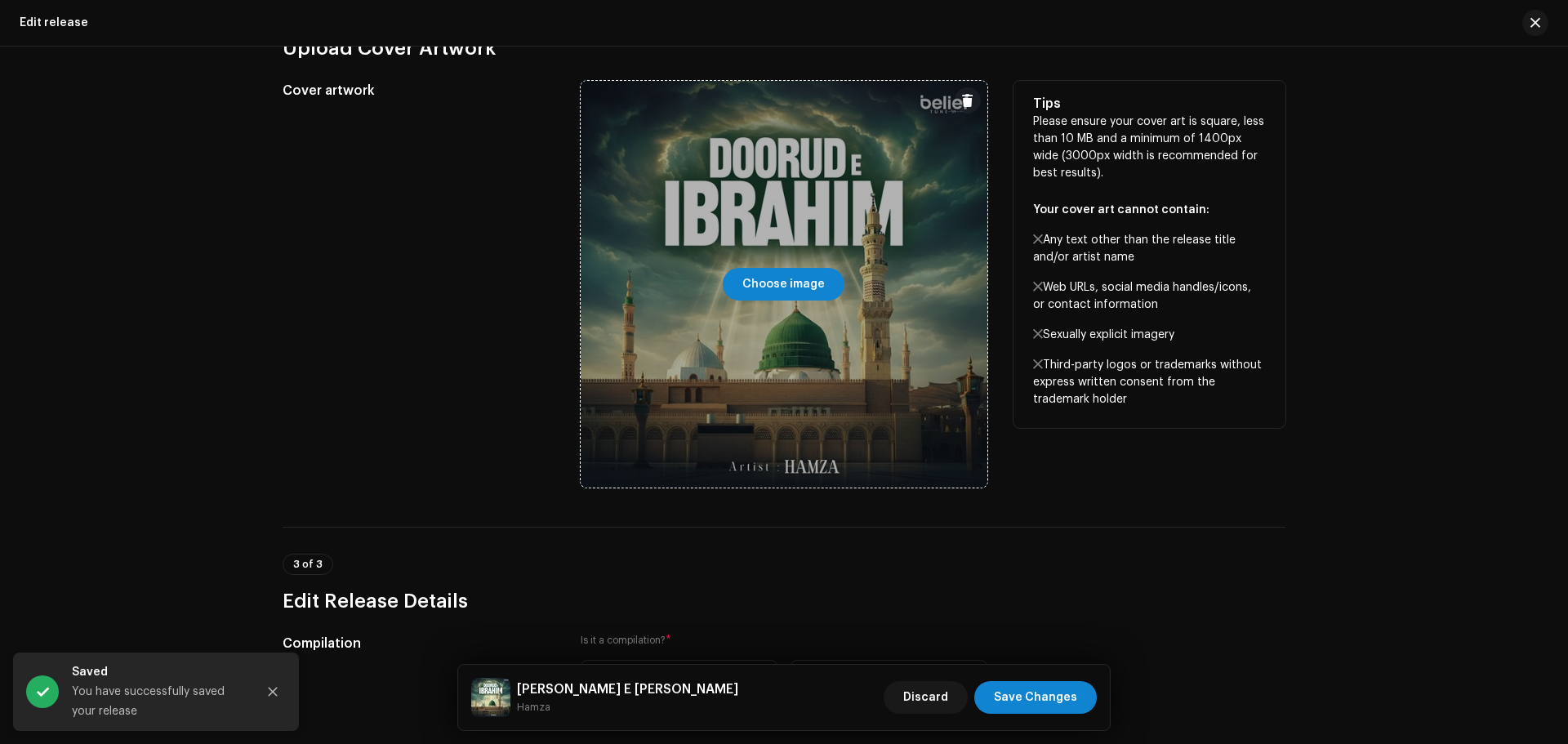
click at [797, 265] on div at bounding box center [784, 284] width 407 height 407
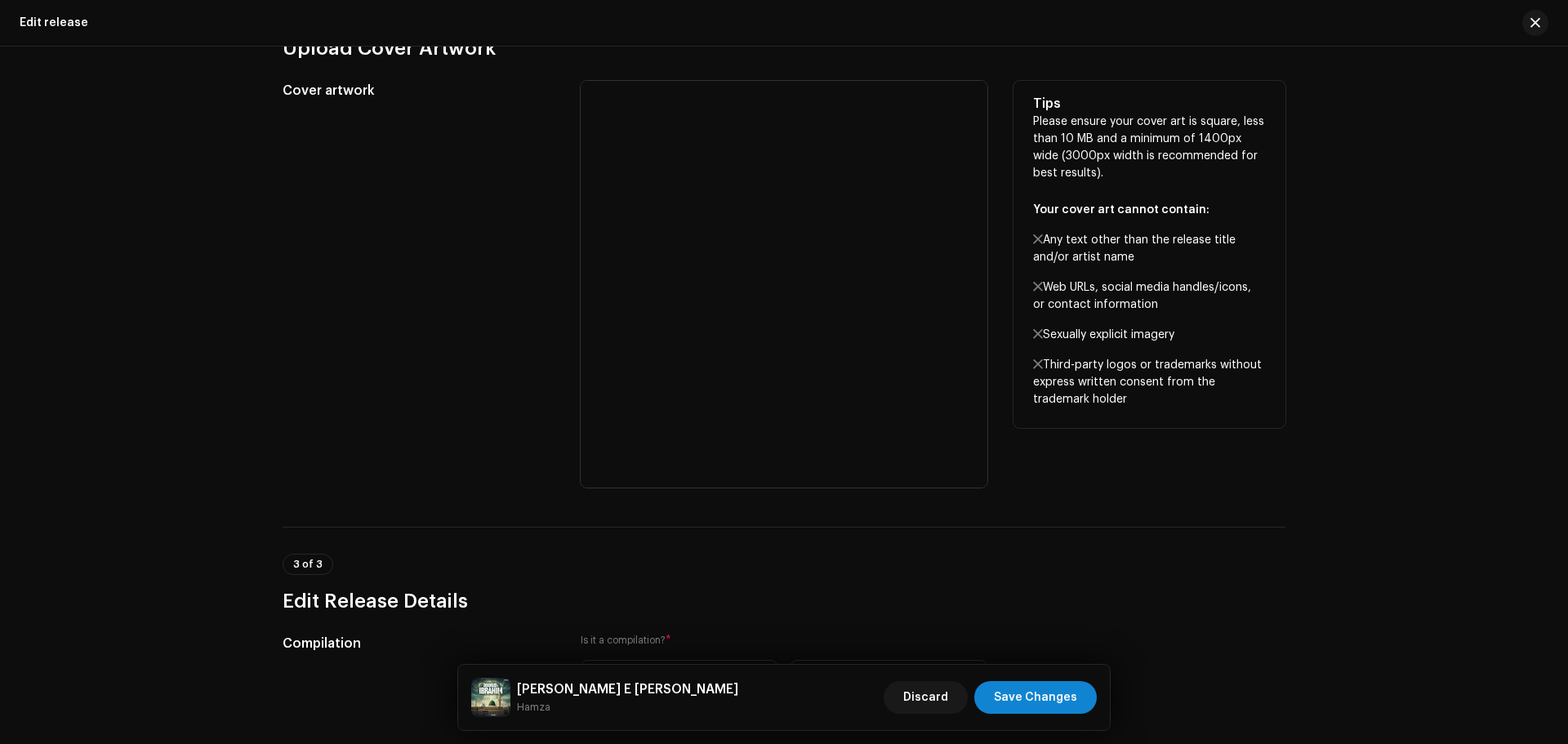
click at [1110, 461] on div "Tips Please ensure your cover art is square, less than 10 MB and a minimum of 1…" at bounding box center [1149, 284] width 272 height 407
drag, startPoint x: 1119, startPoint y: 402, endPoint x: 1029, endPoint y: 365, distance: 97.3
click at [1029, 365] on div "Tips Please ensure your cover art is square, less than 10 MB and a minimum of 1…" at bounding box center [1149, 255] width 272 height 347
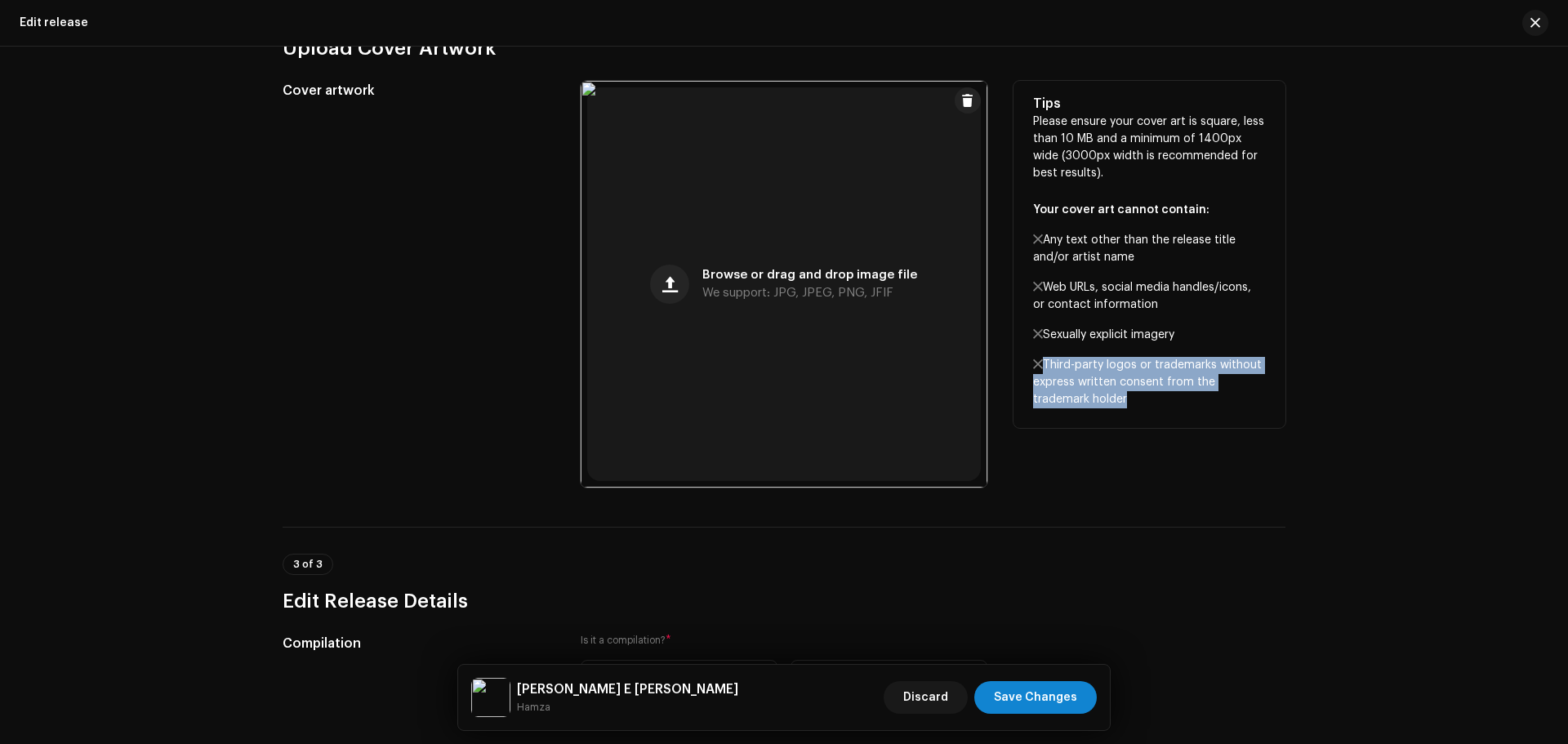
click at [1029, 365] on div "Tips Please ensure your cover art is square, less than 10 MB and a minimum of 1…" at bounding box center [1149, 255] width 272 height 347
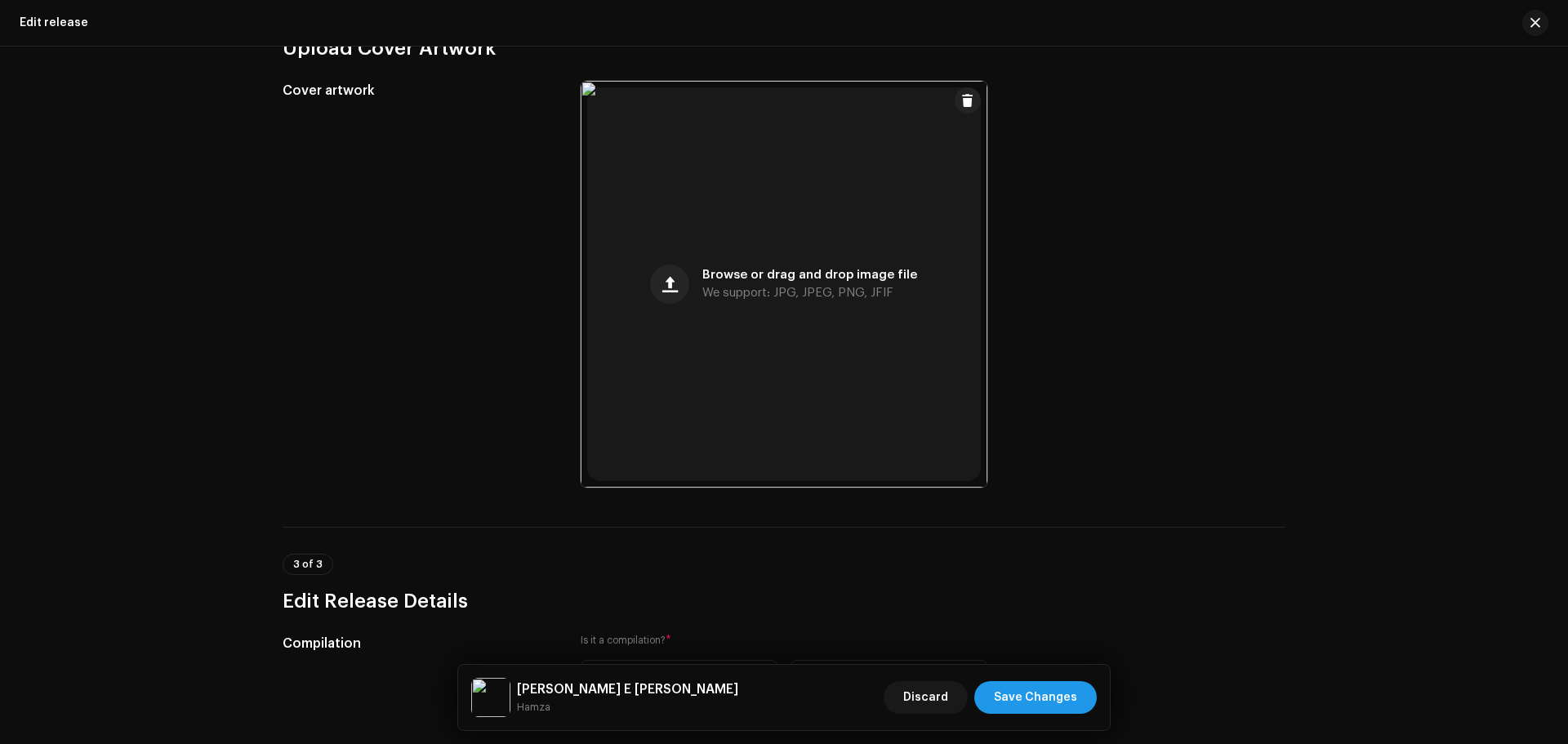
click at [1055, 691] on span "Save Changes" at bounding box center [1035, 697] width 83 height 32
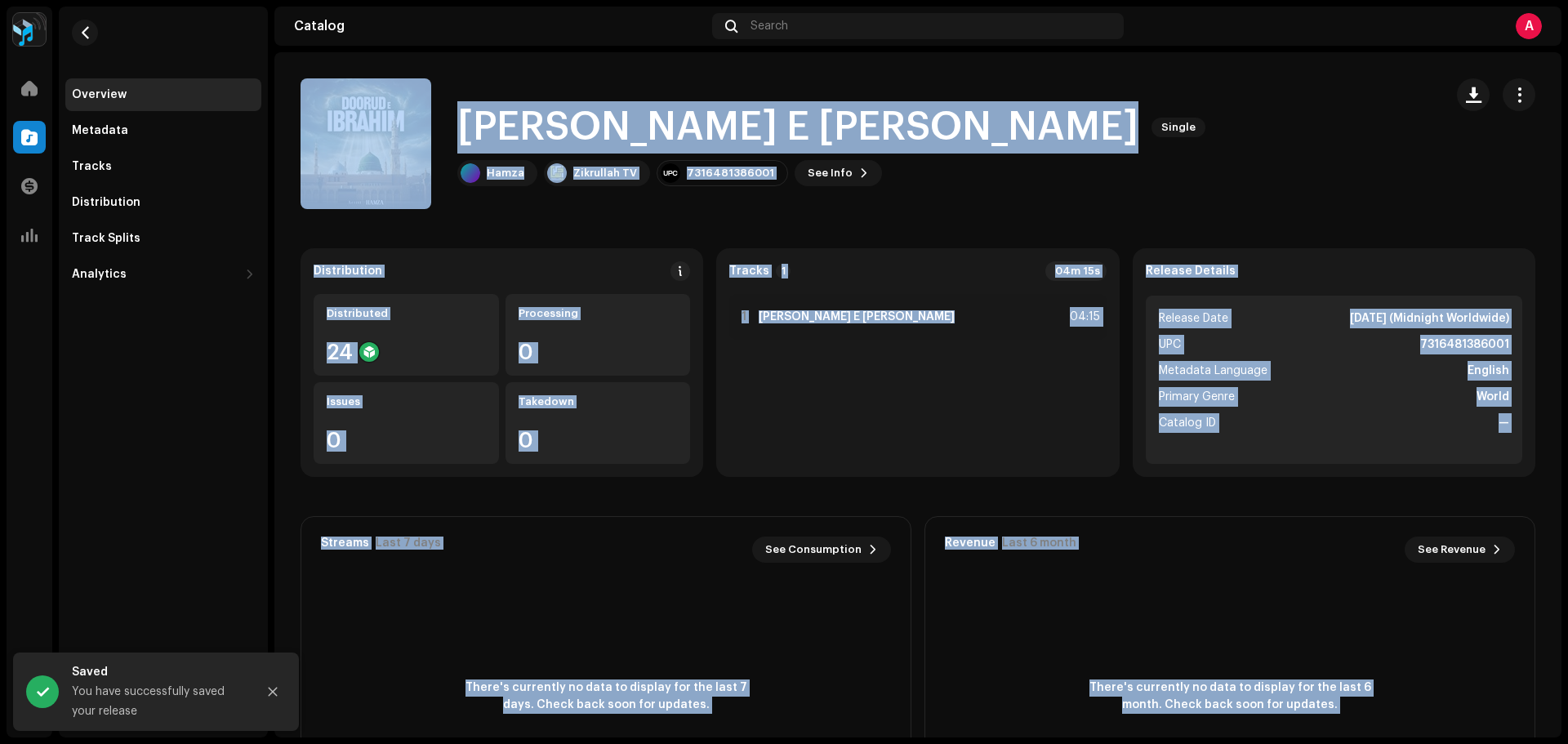
drag, startPoint x: 862, startPoint y: 436, endPoint x: 726, endPoint y: 378, distance: 147.9
click at [860, 413] on div "1 Durud E [PERSON_NAME] 04:15" at bounding box center [918, 379] width 377 height 170
click at [1520, 86] on button "button" at bounding box center [1519, 94] width 32 height 32
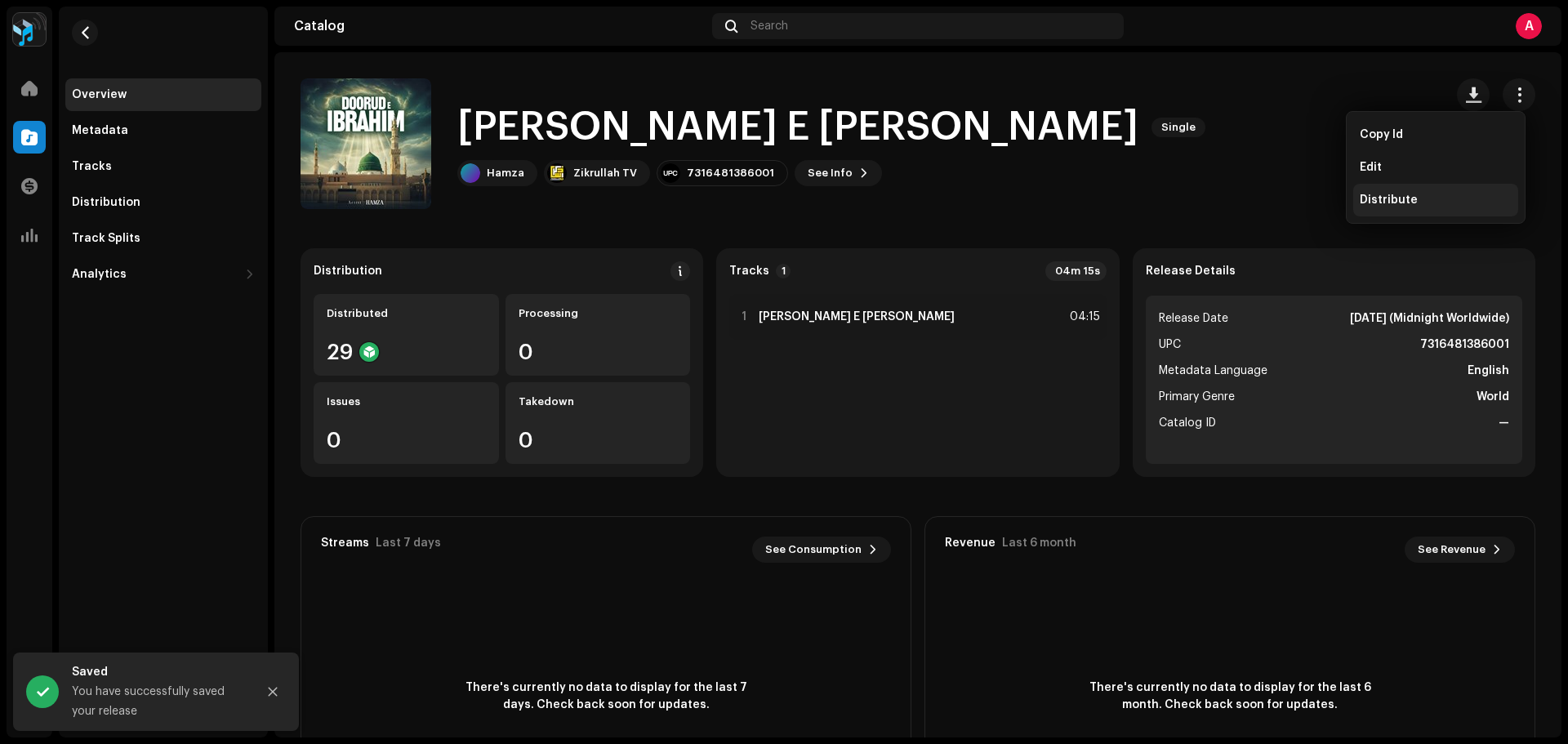
click at [1372, 195] on span "Distribute" at bounding box center [1389, 200] width 58 height 13
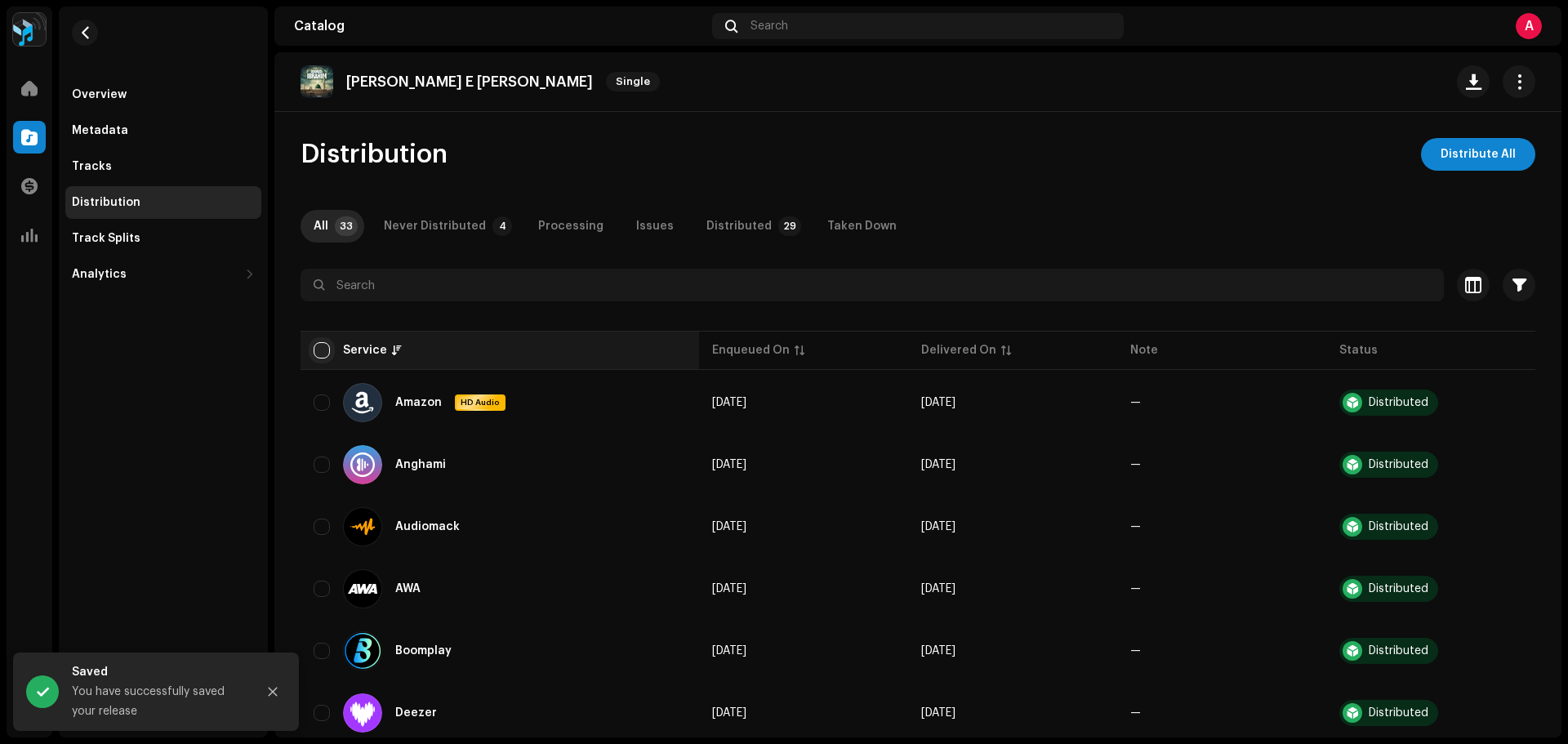
click at [317, 350] on input "checkbox" at bounding box center [321, 350] width 16 height 16
checkbox input "true"
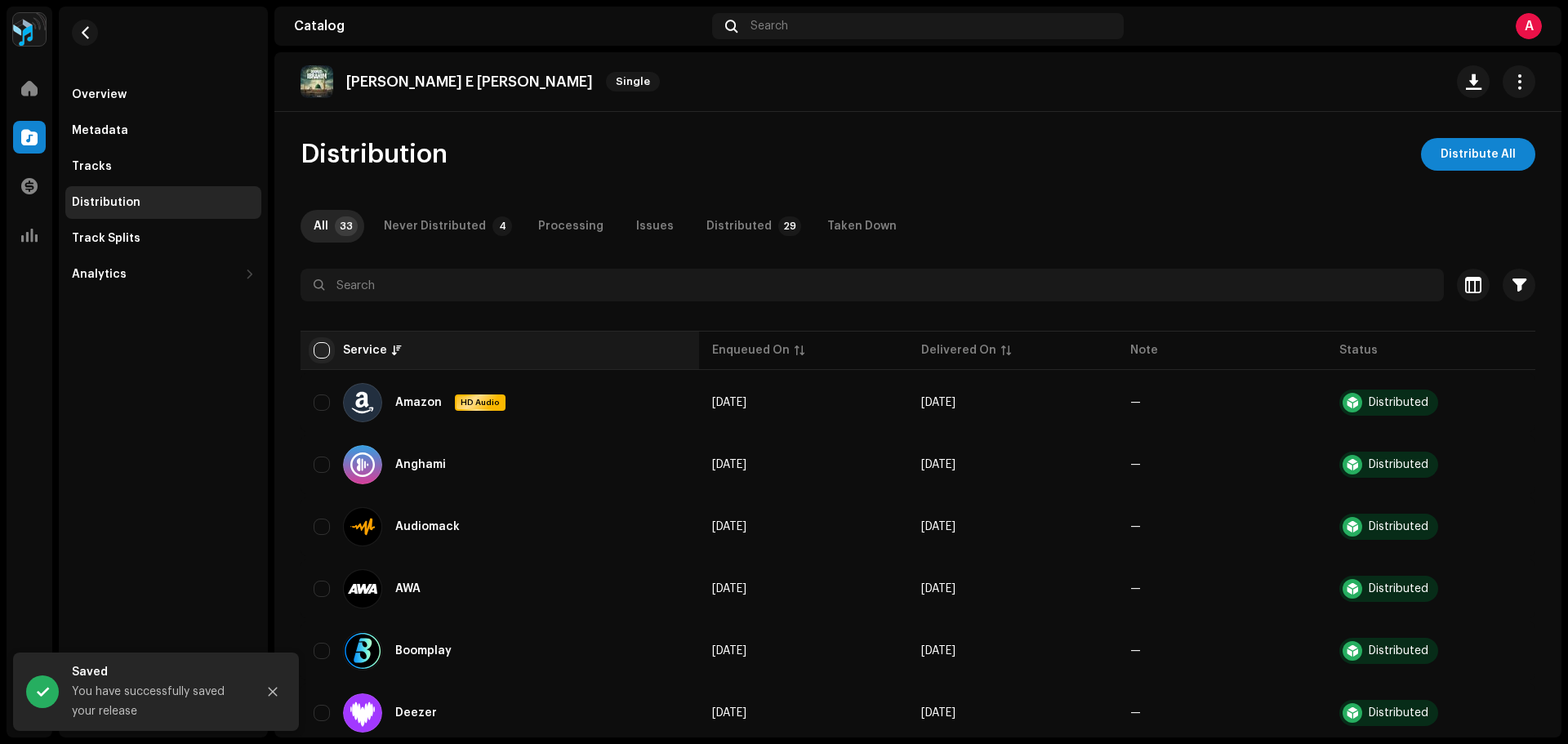
checkbox input "true"
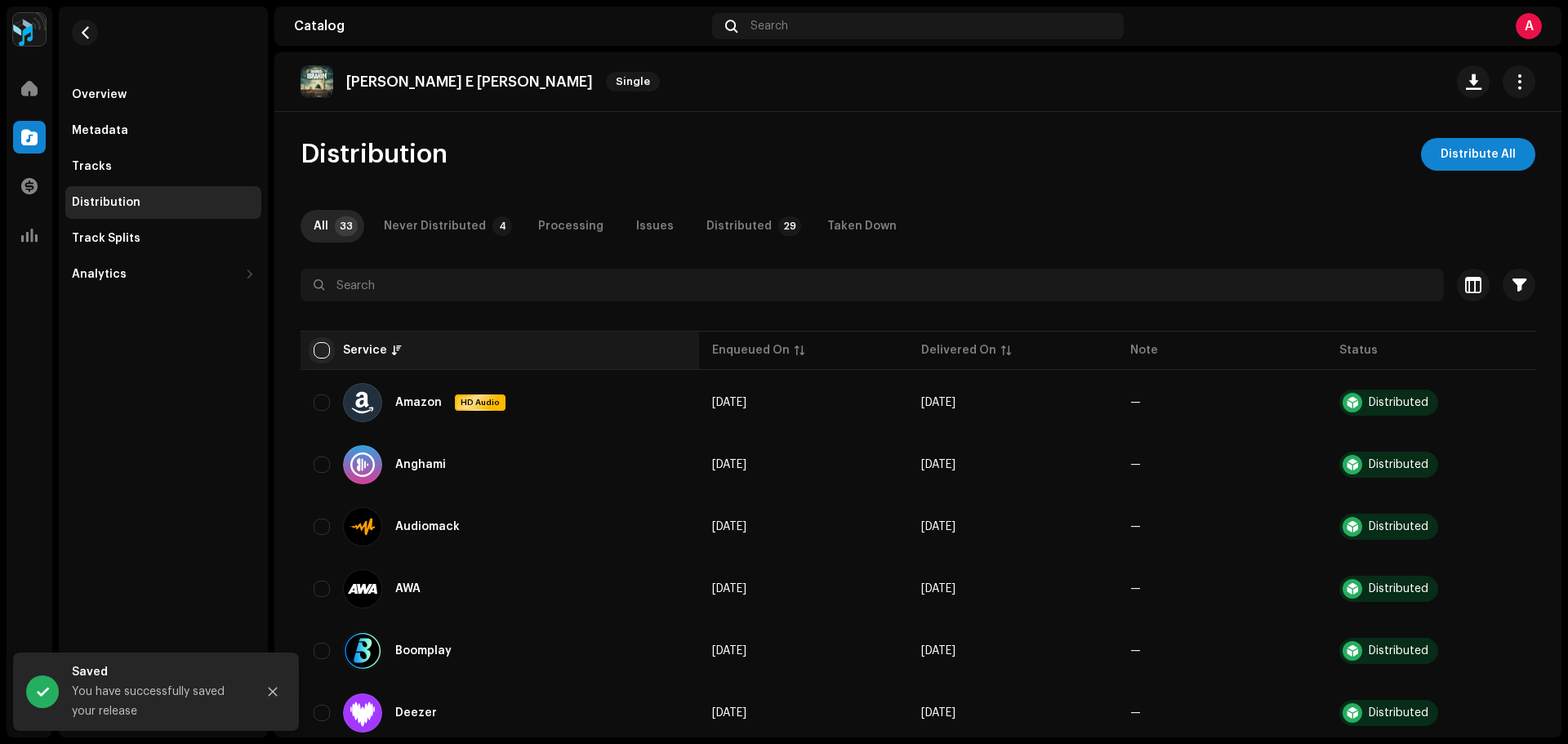
checkbox input "true"
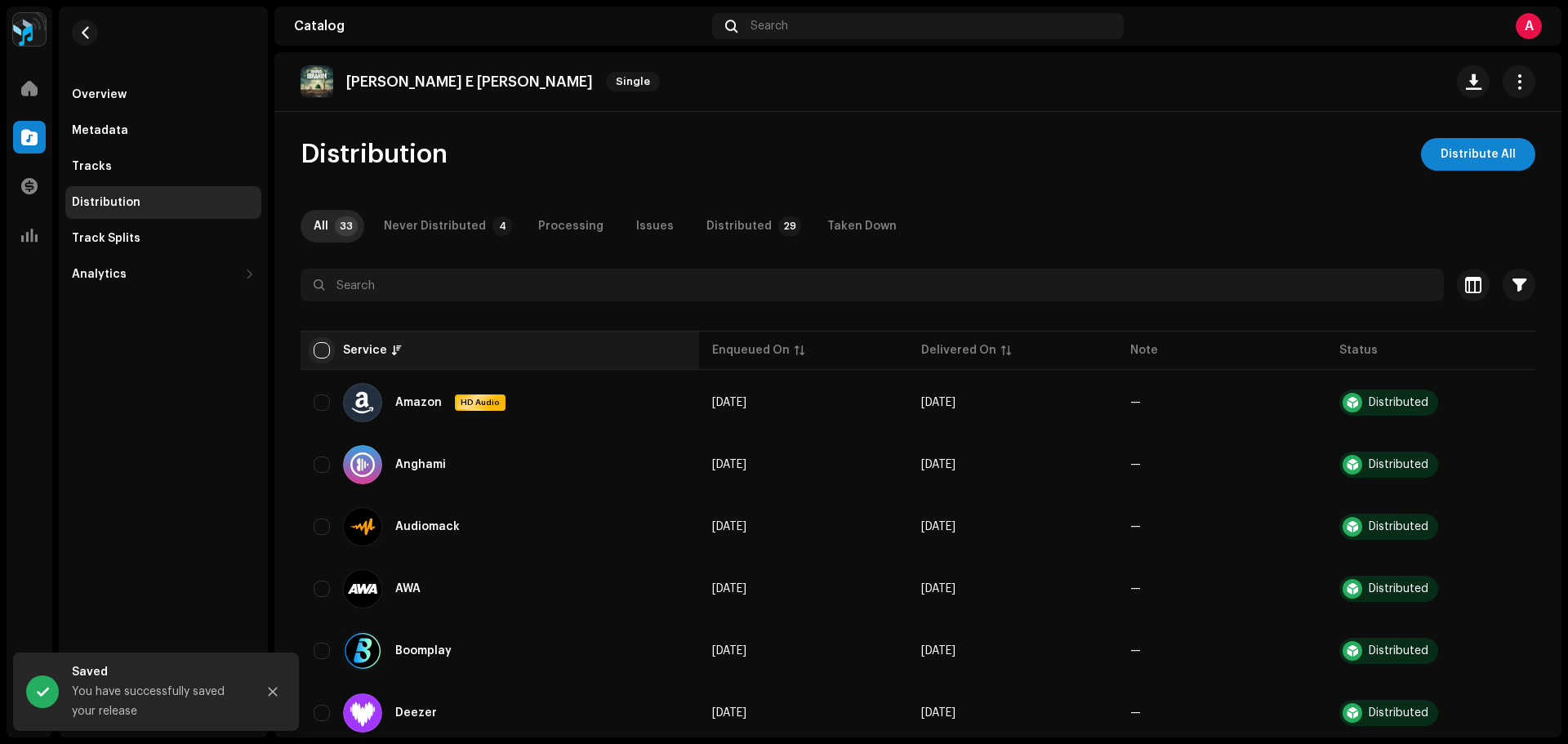
checkbox input "true"
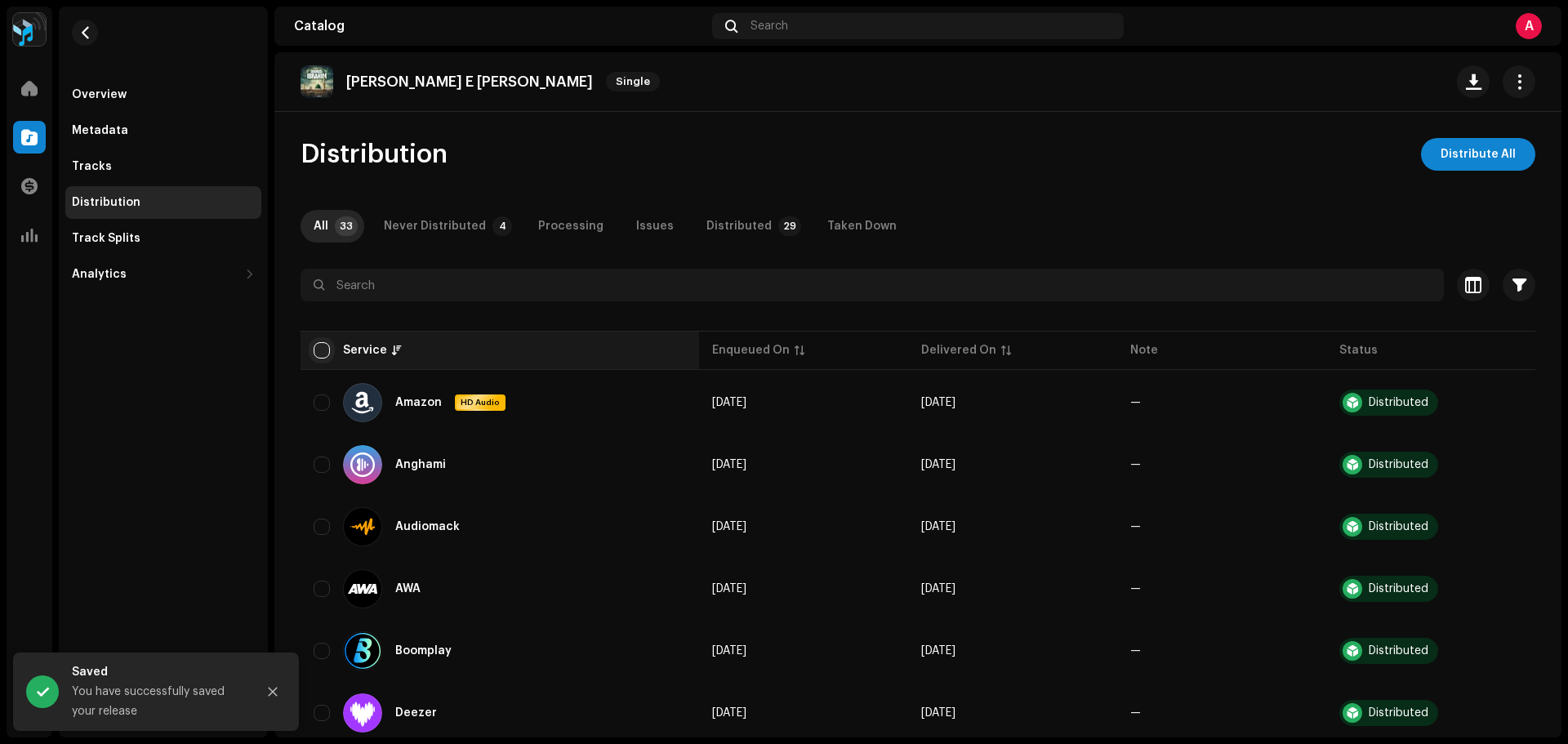
checkbox input "true"
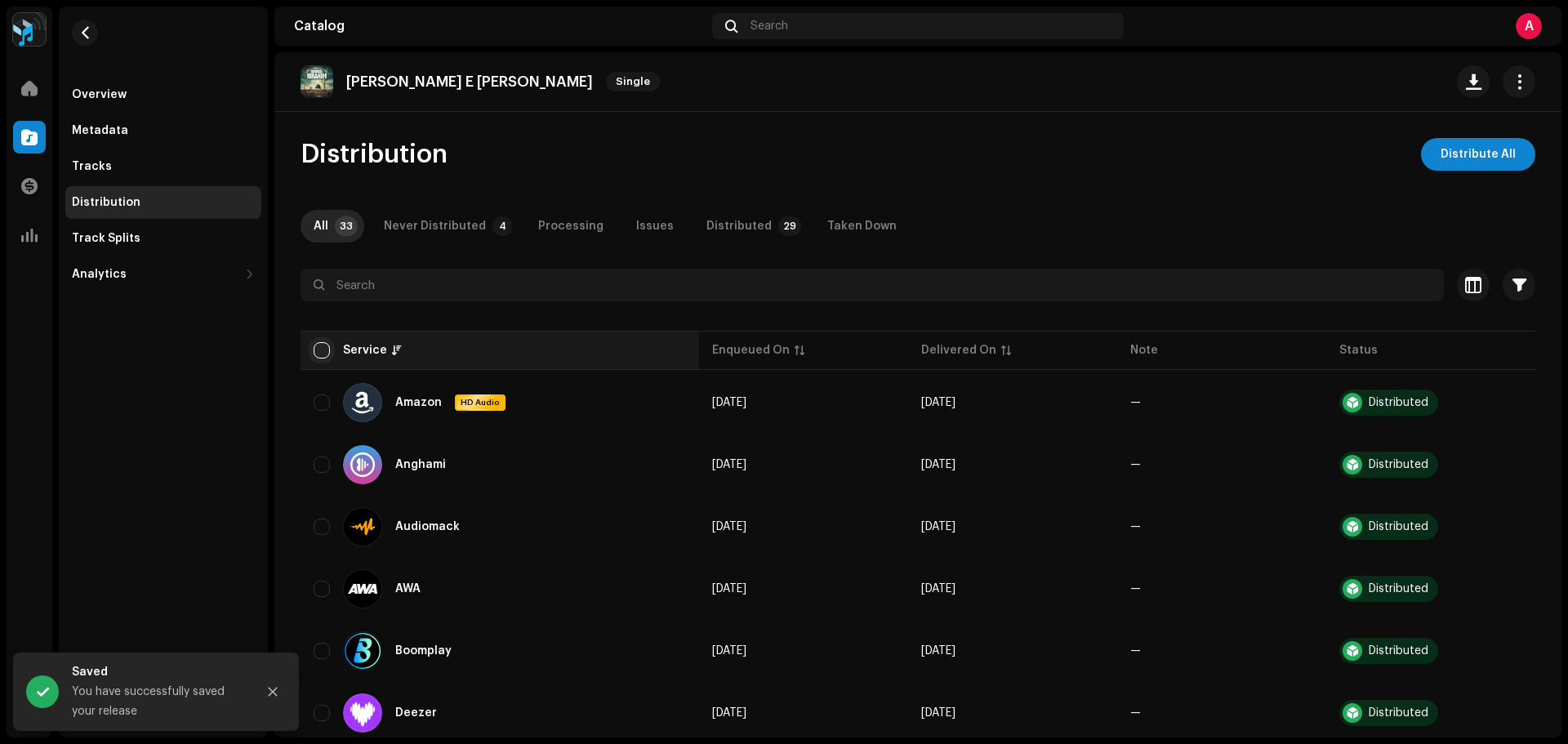
checkbox input "true"
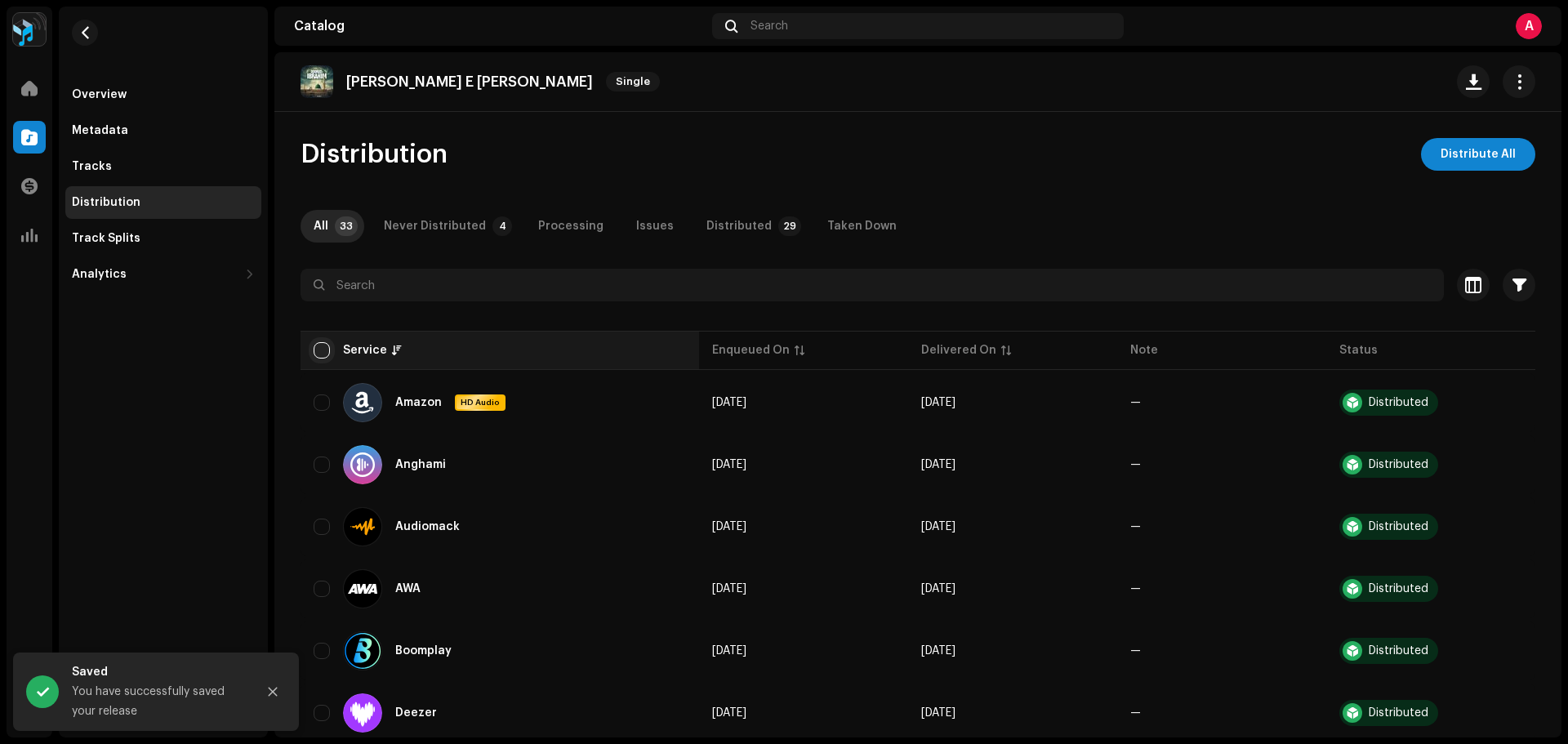
checkbox input "true"
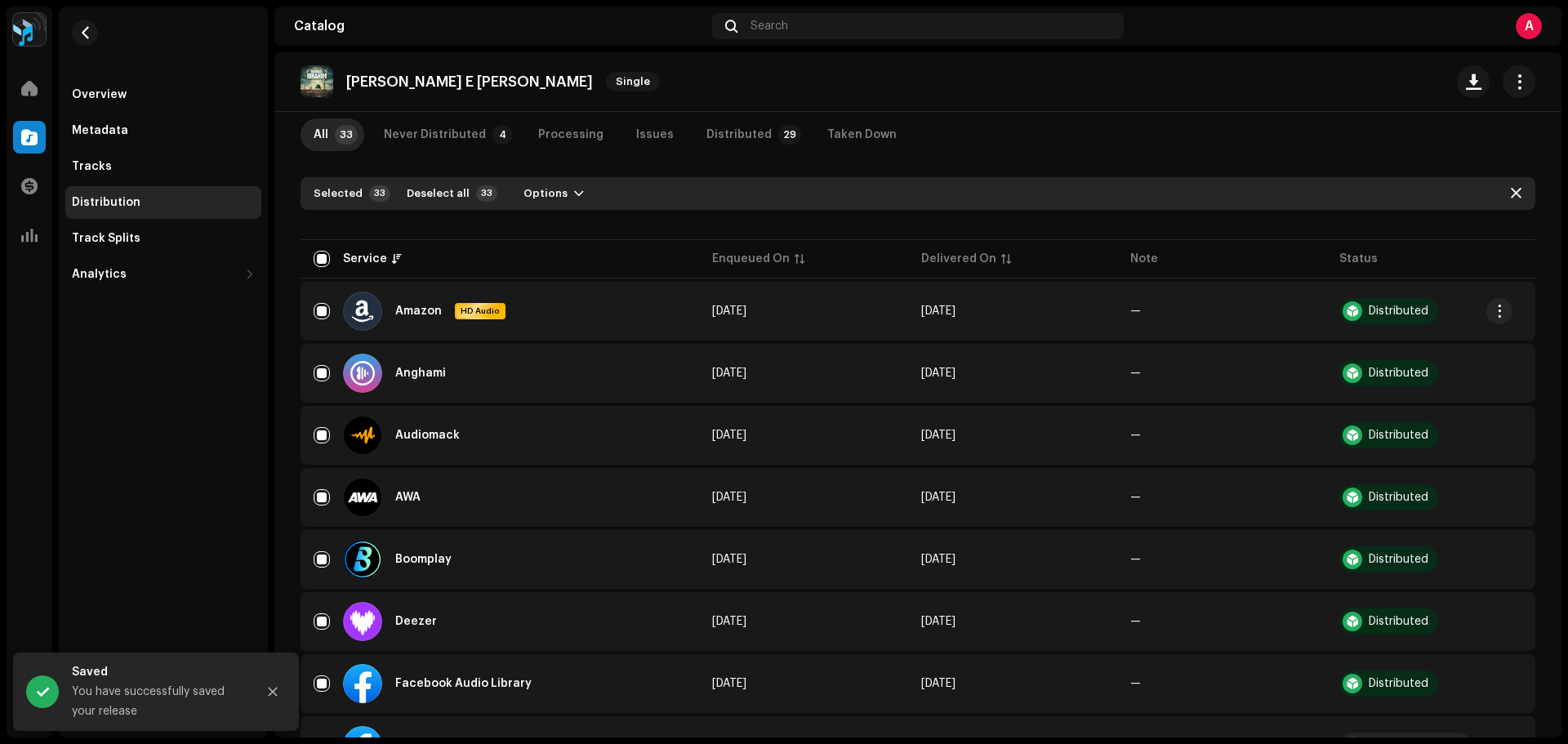
scroll to position [327, 0]
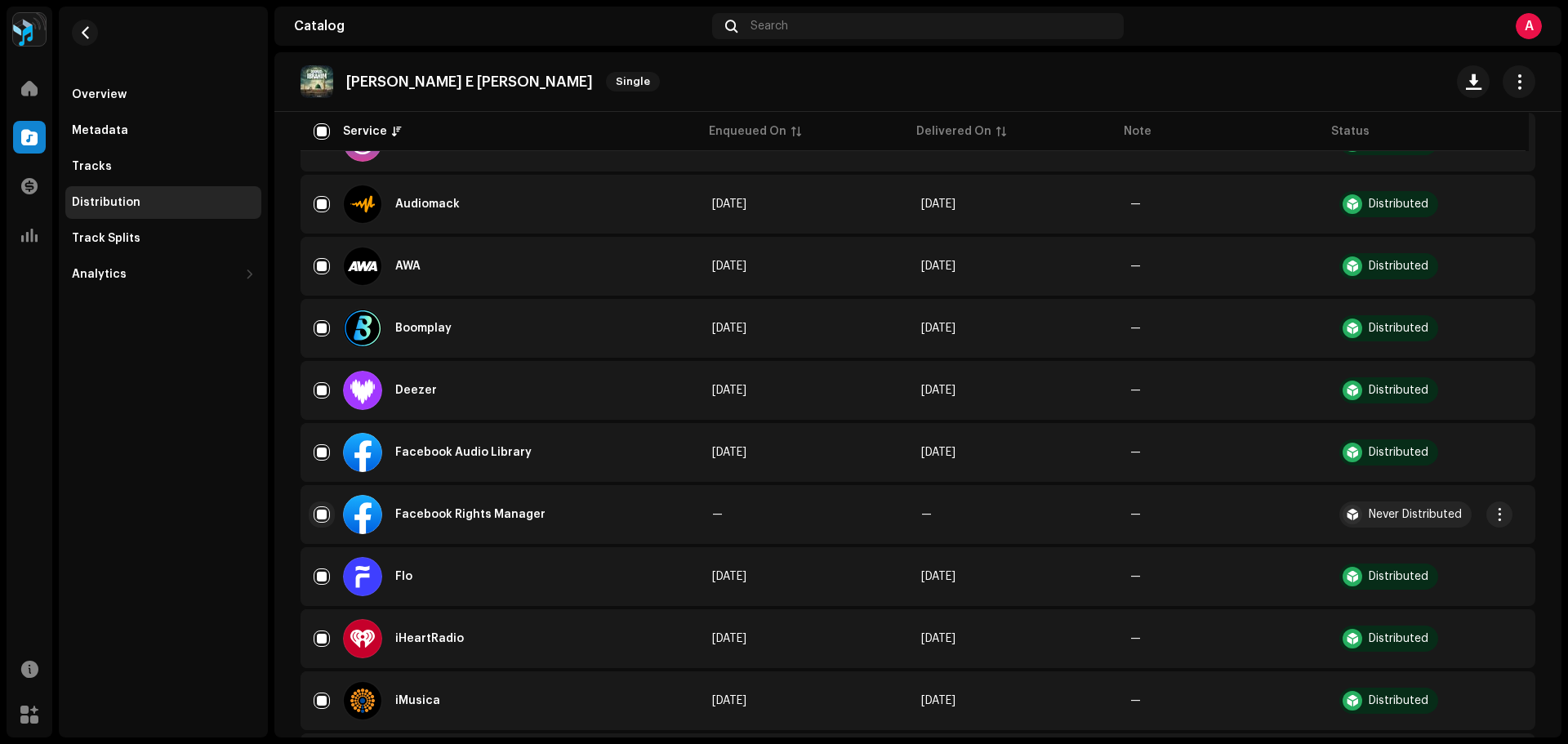
click at [321, 509] on input "Row Selected" at bounding box center [321, 514] width 16 height 16
checkbox input "false"
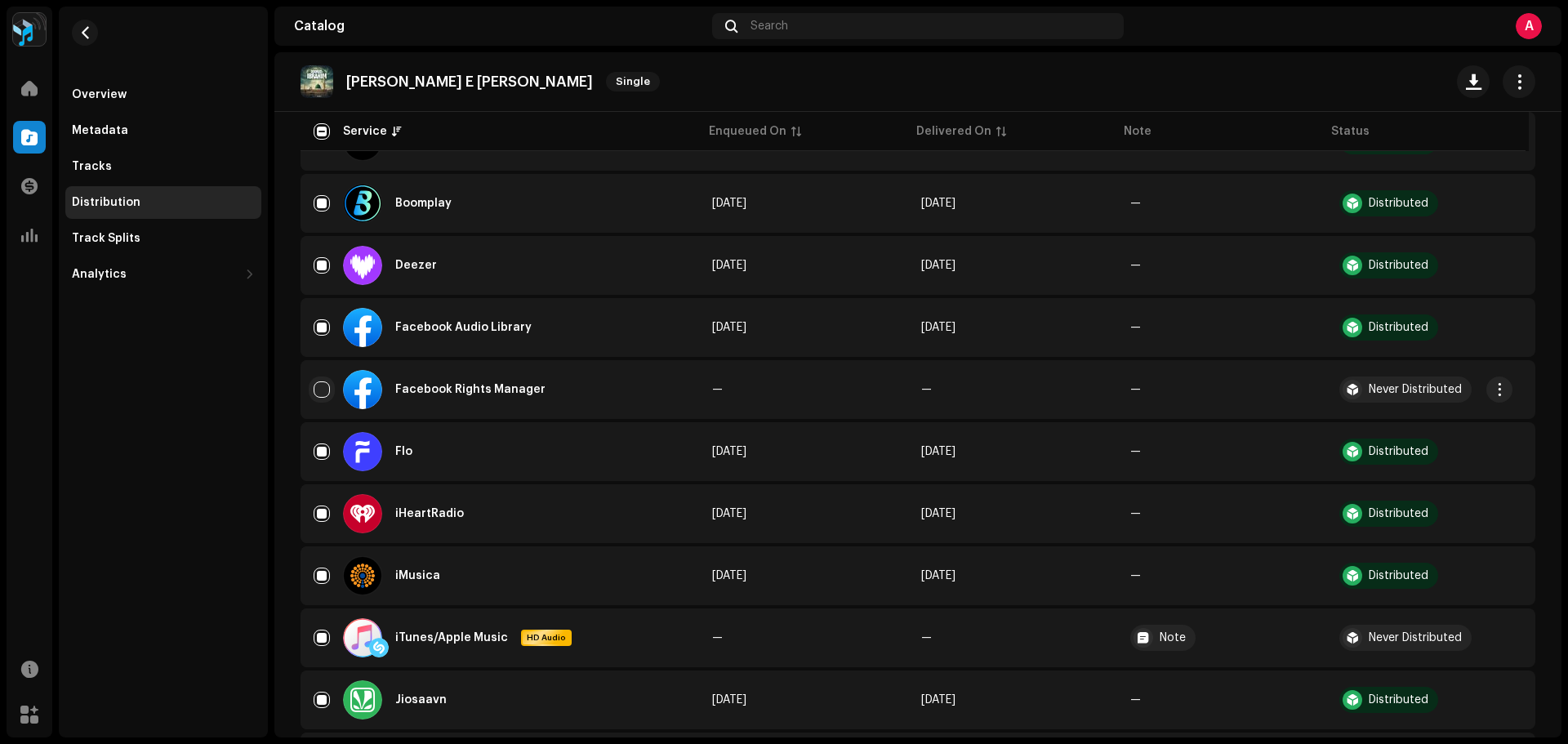
scroll to position [653, 0]
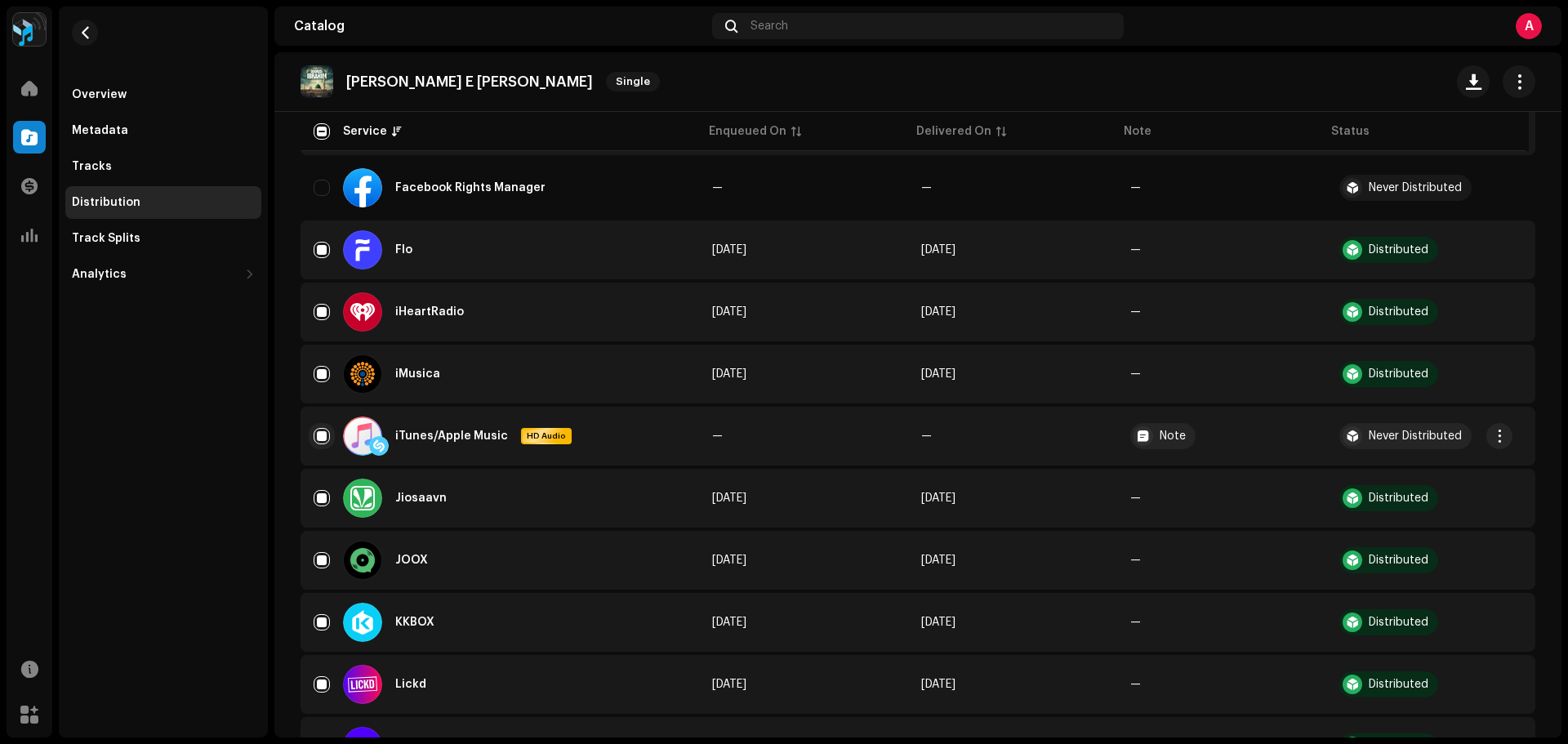
click at [321, 431] on input "Row Selected" at bounding box center [321, 436] width 16 height 16
checkbox input "false"
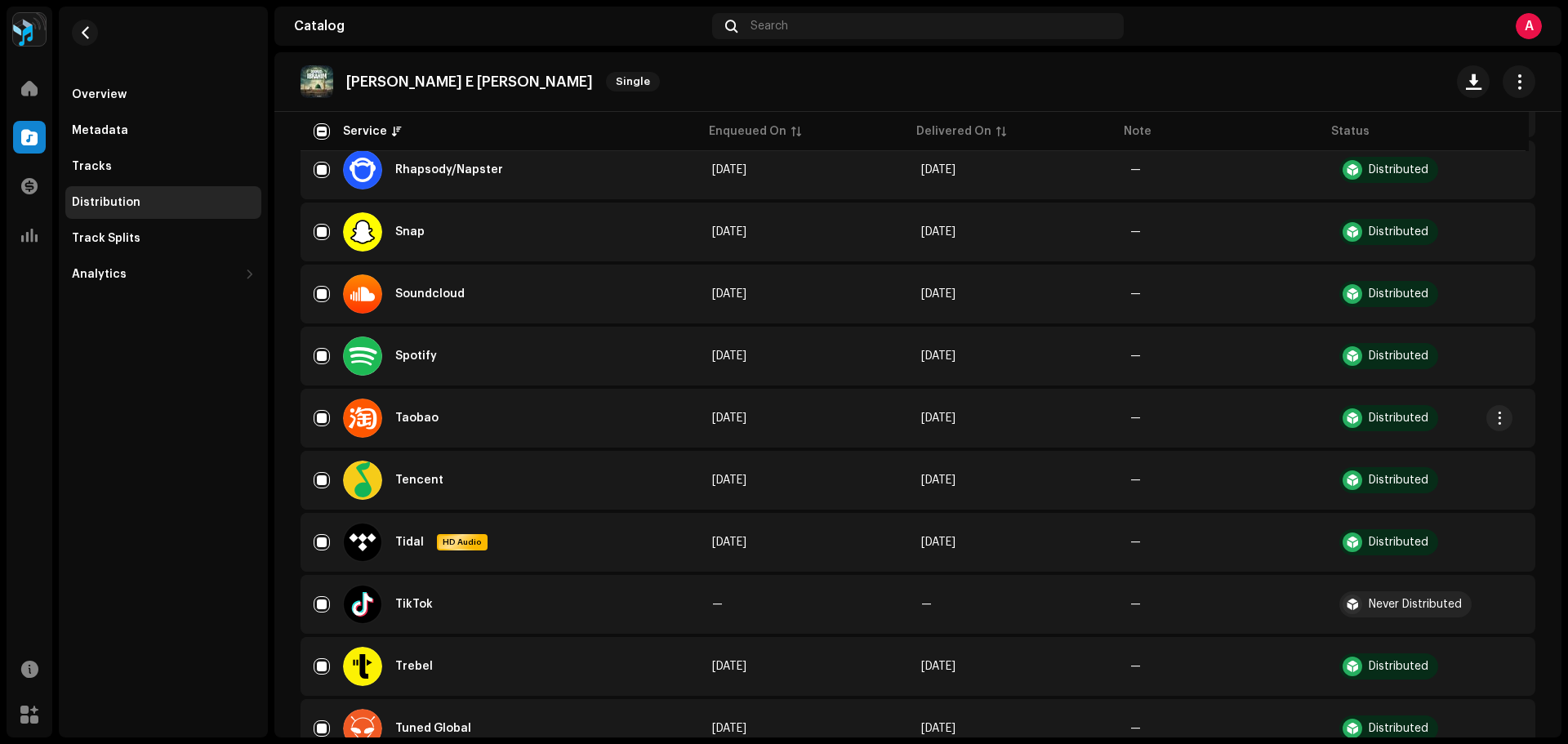
scroll to position [1716, 0]
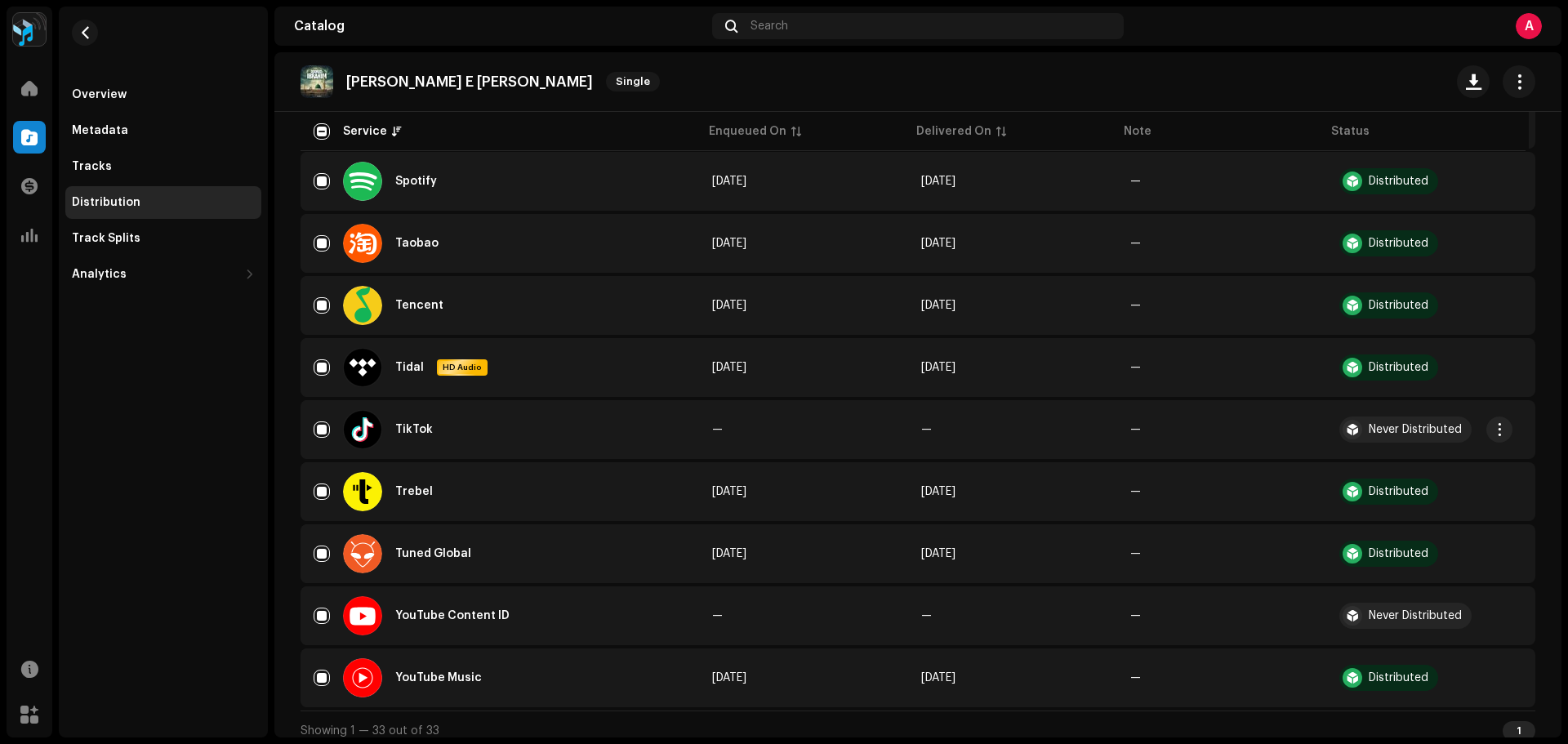
click at [321, 439] on div "TikTok" at bounding box center [500, 429] width 373 height 39
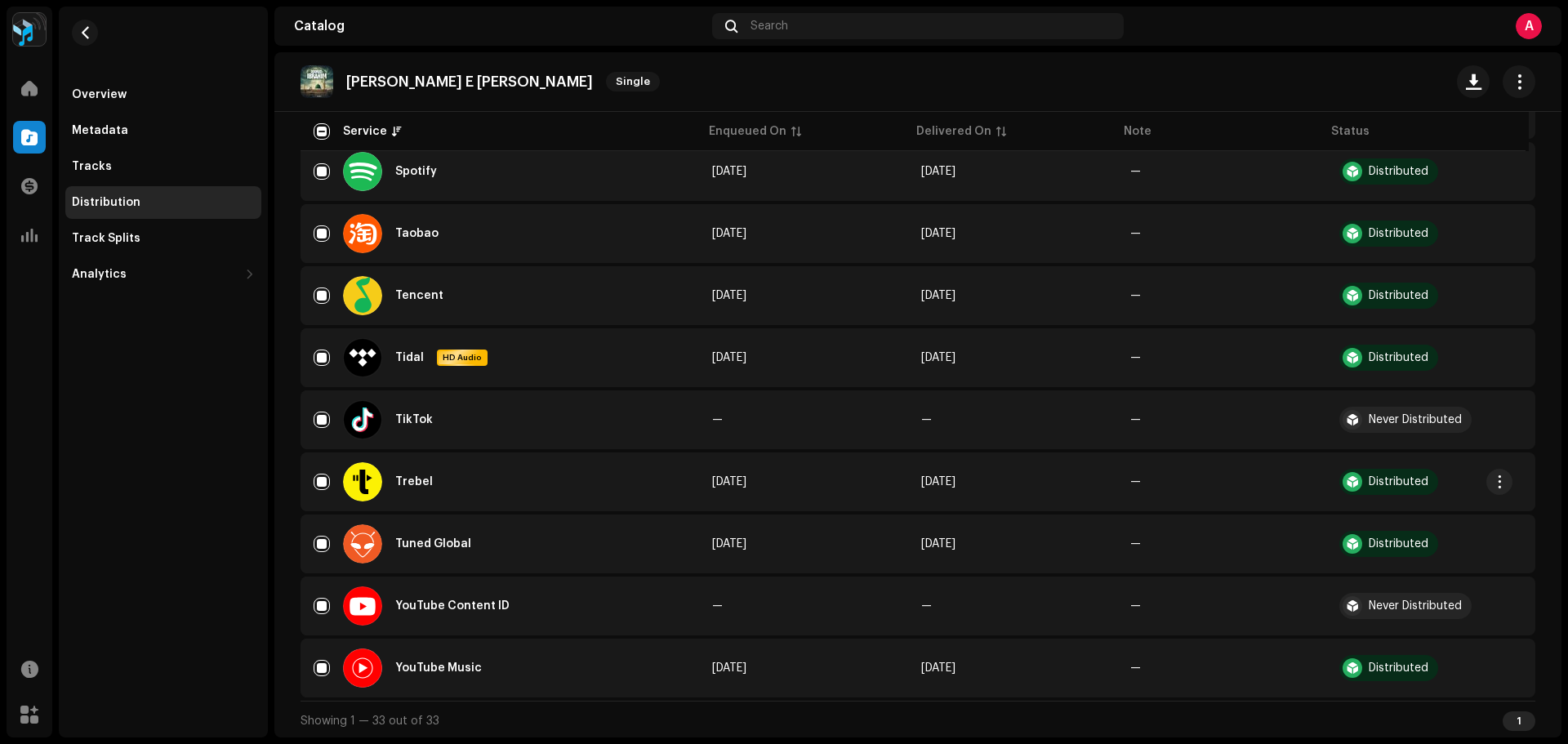
scroll to position [1727, 0]
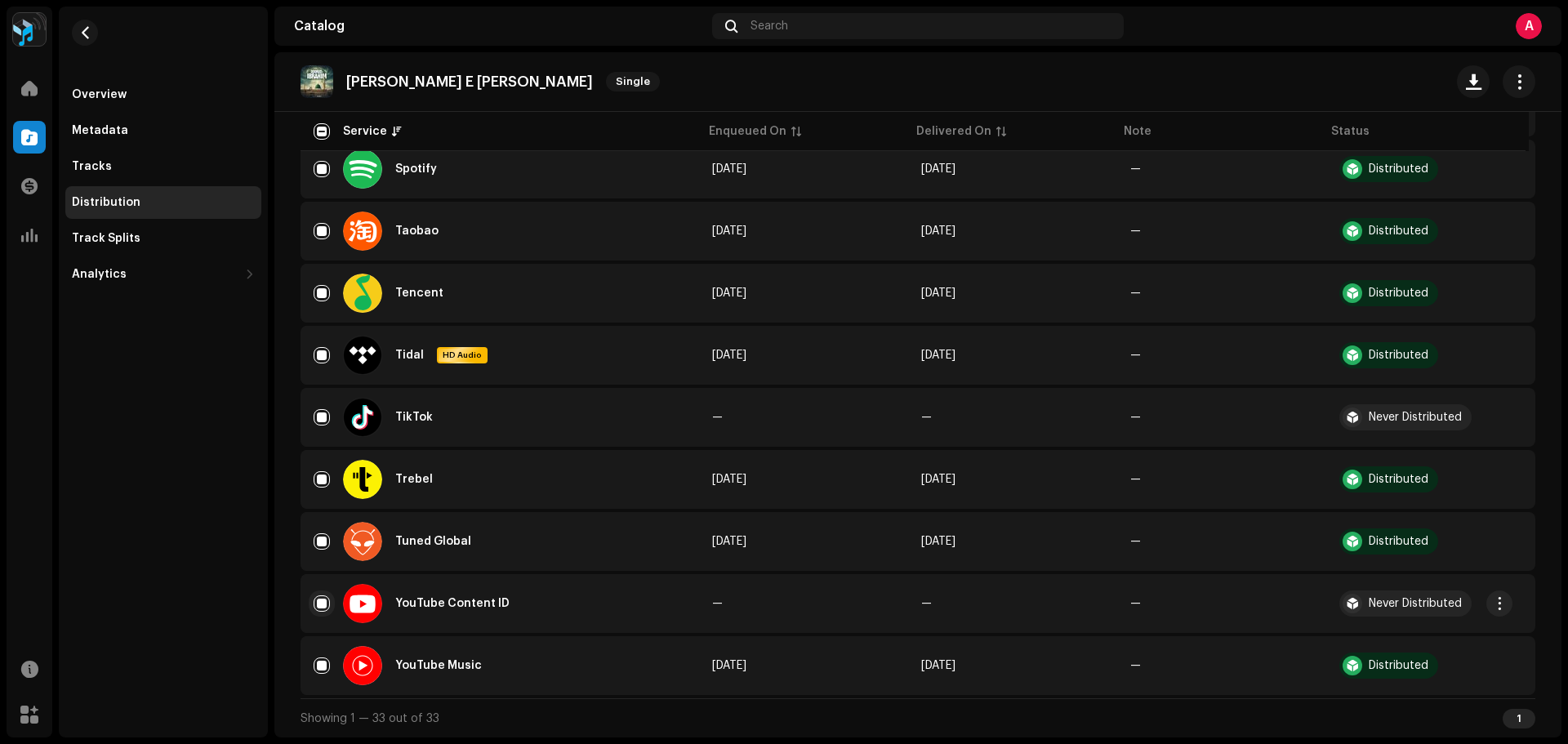
click at [326, 601] on input "Row Selected" at bounding box center [321, 603] width 16 height 16
checkbox input "false"
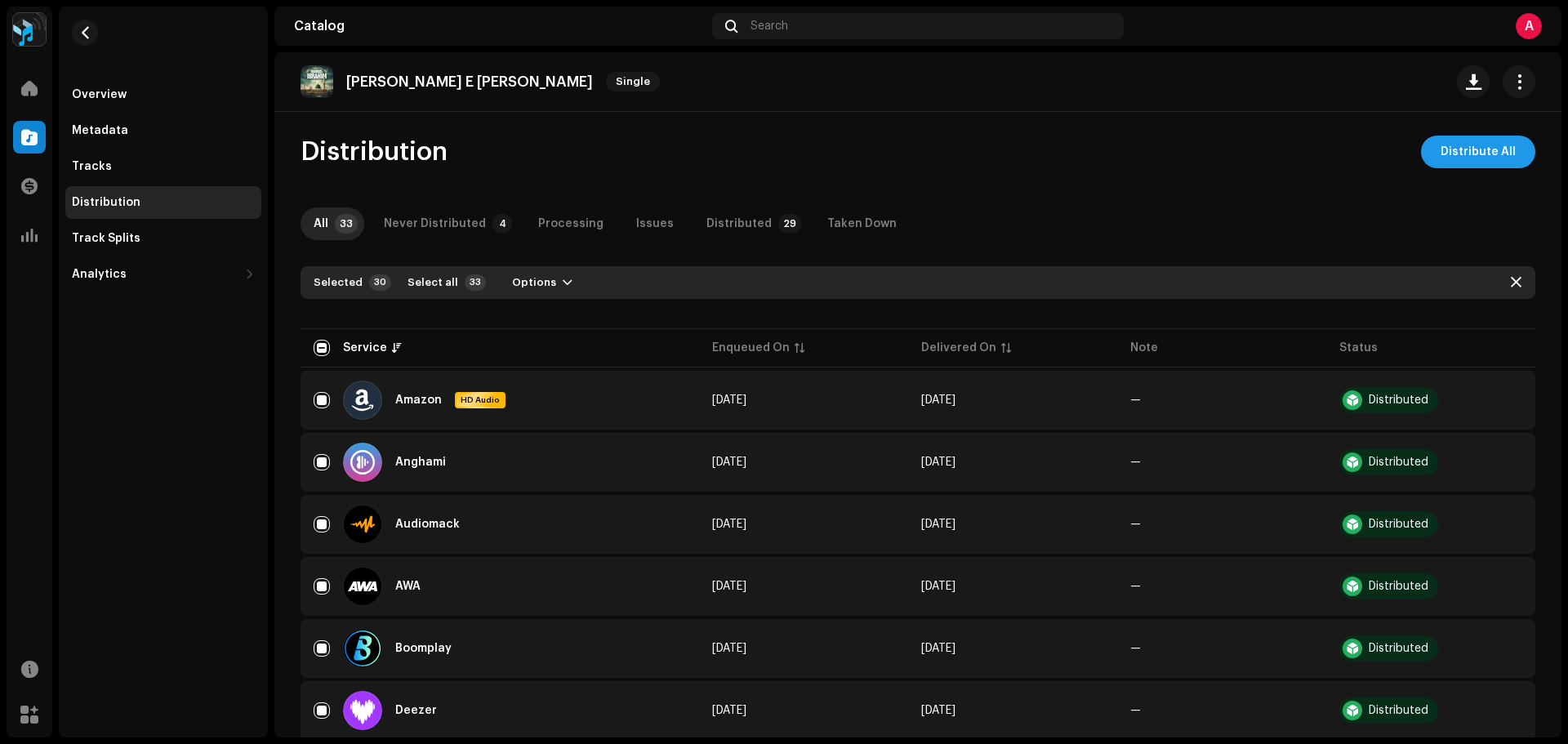
scroll to position [0, 0]
click at [1489, 158] on span "Distribute All" at bounding box center [1478, 155] width 75 height 32
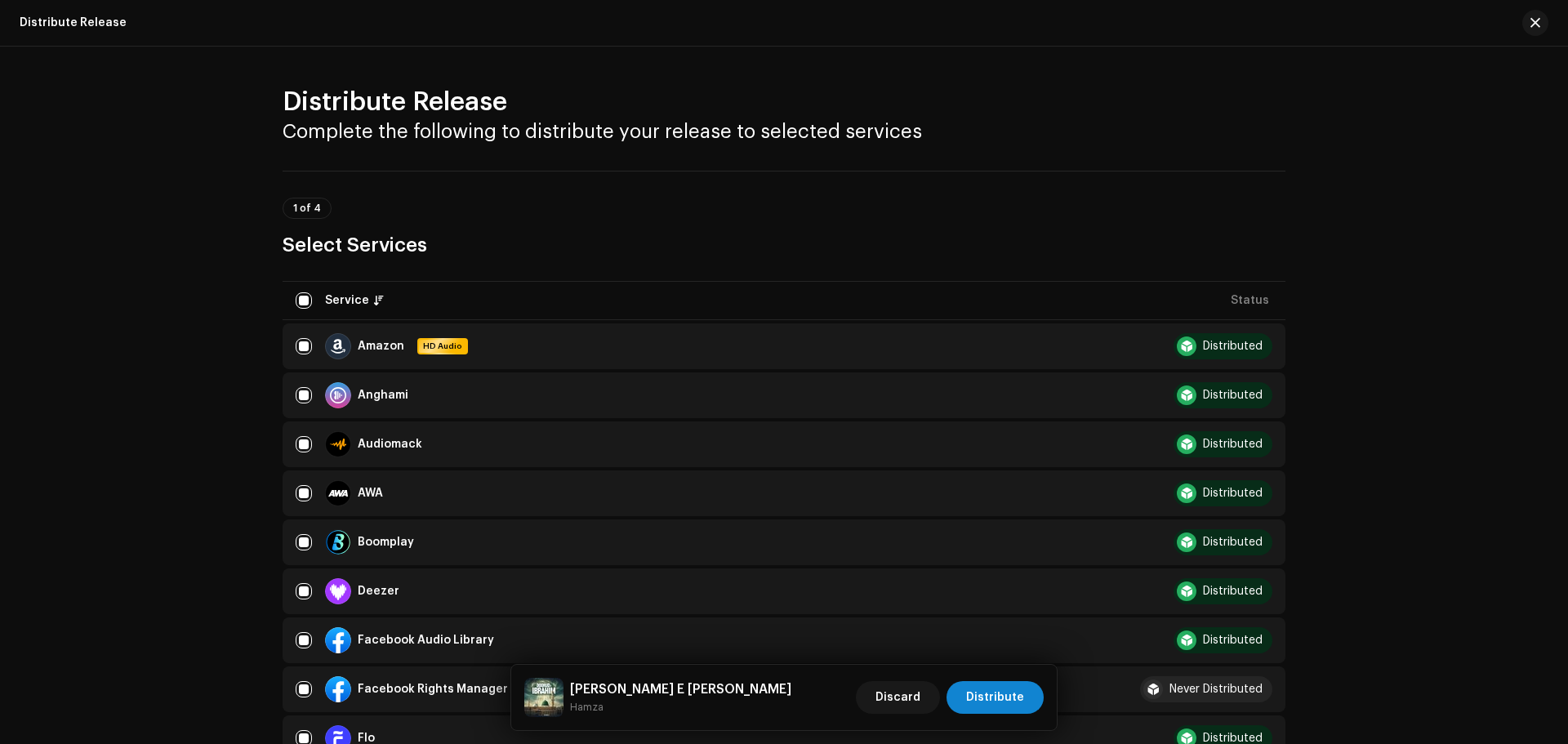
scroll to position [245, 0]
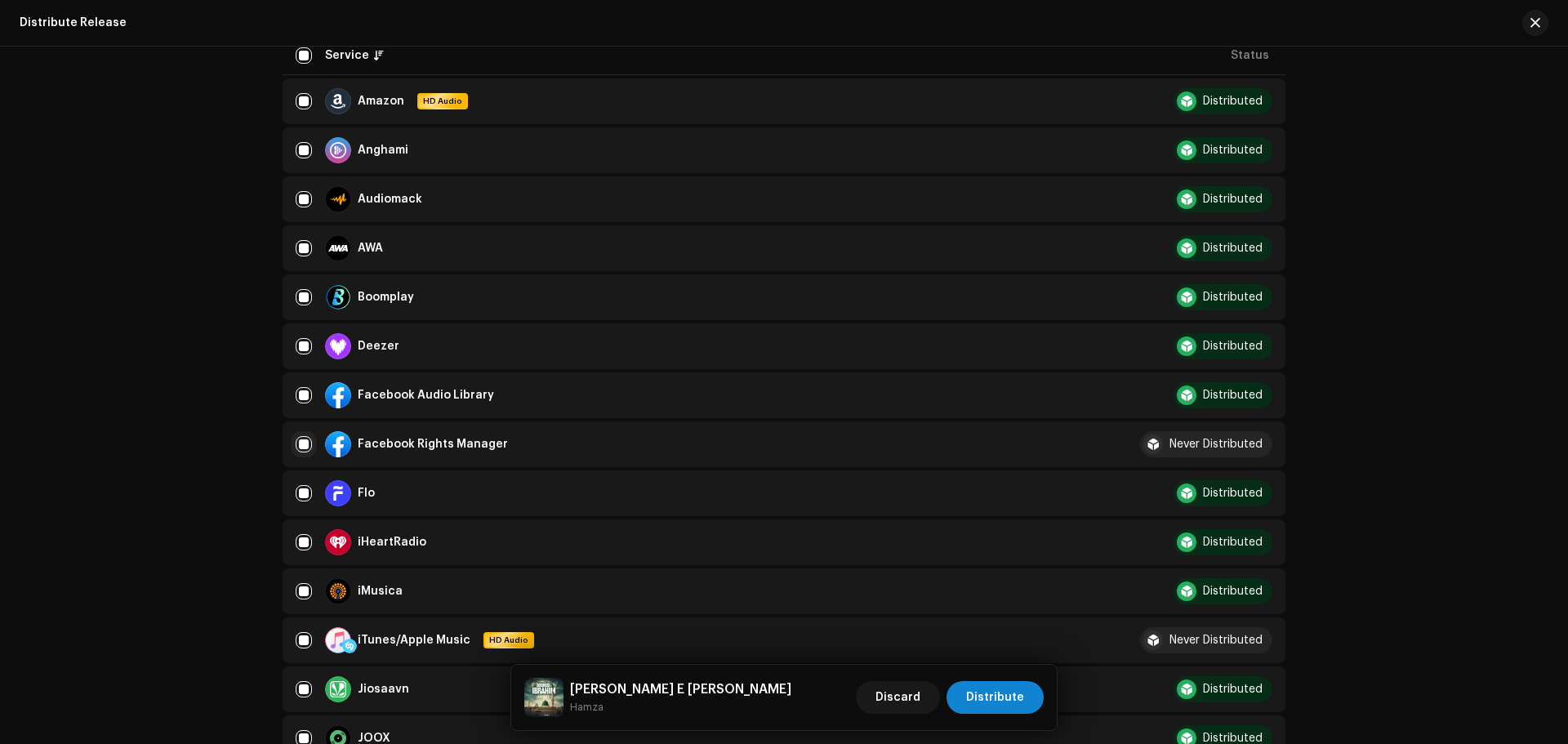
click at [296, 442] on input "checkbox" at bounding box center [303, 444] width 16 height 16
checkbox input "false"
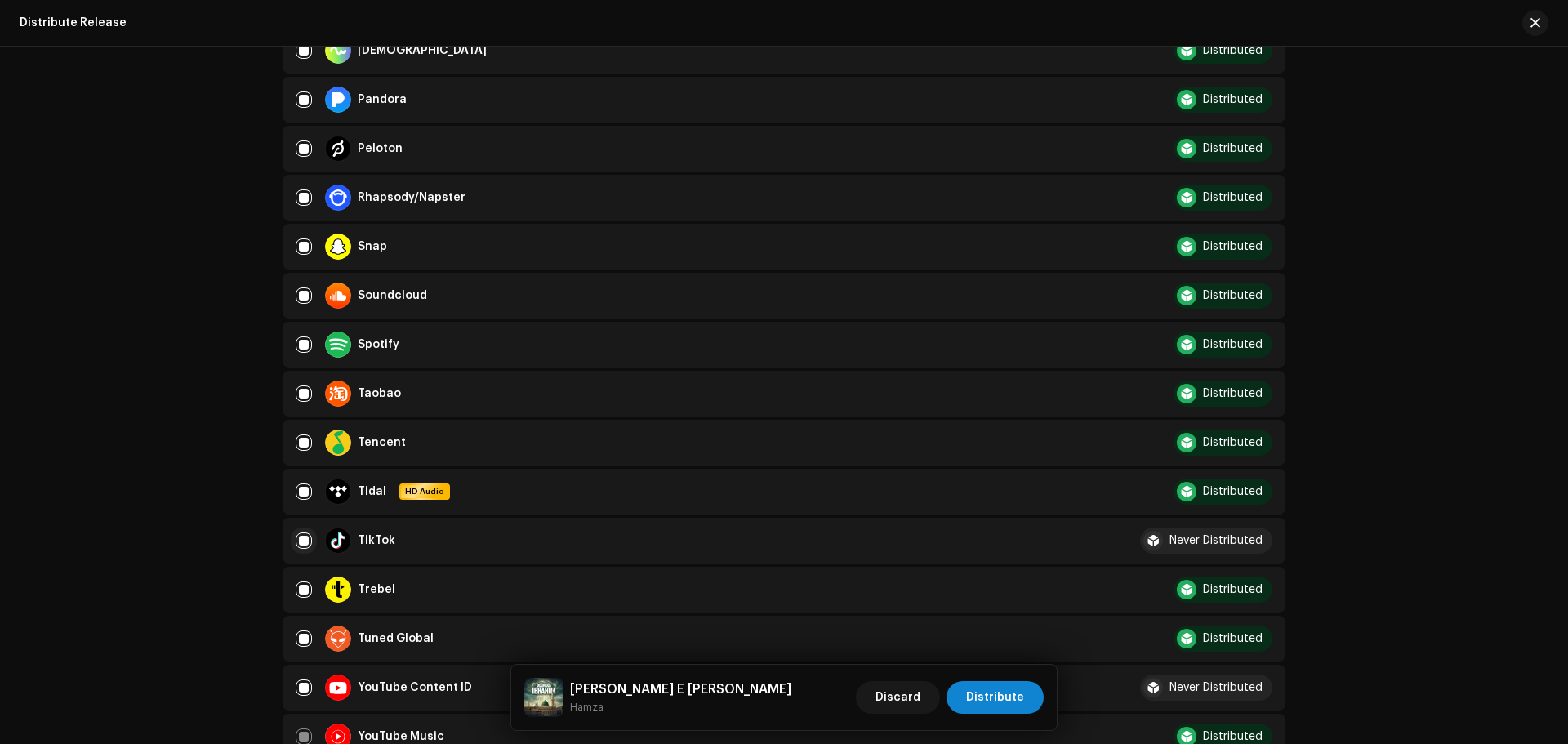
scroll to position [1226, 0]
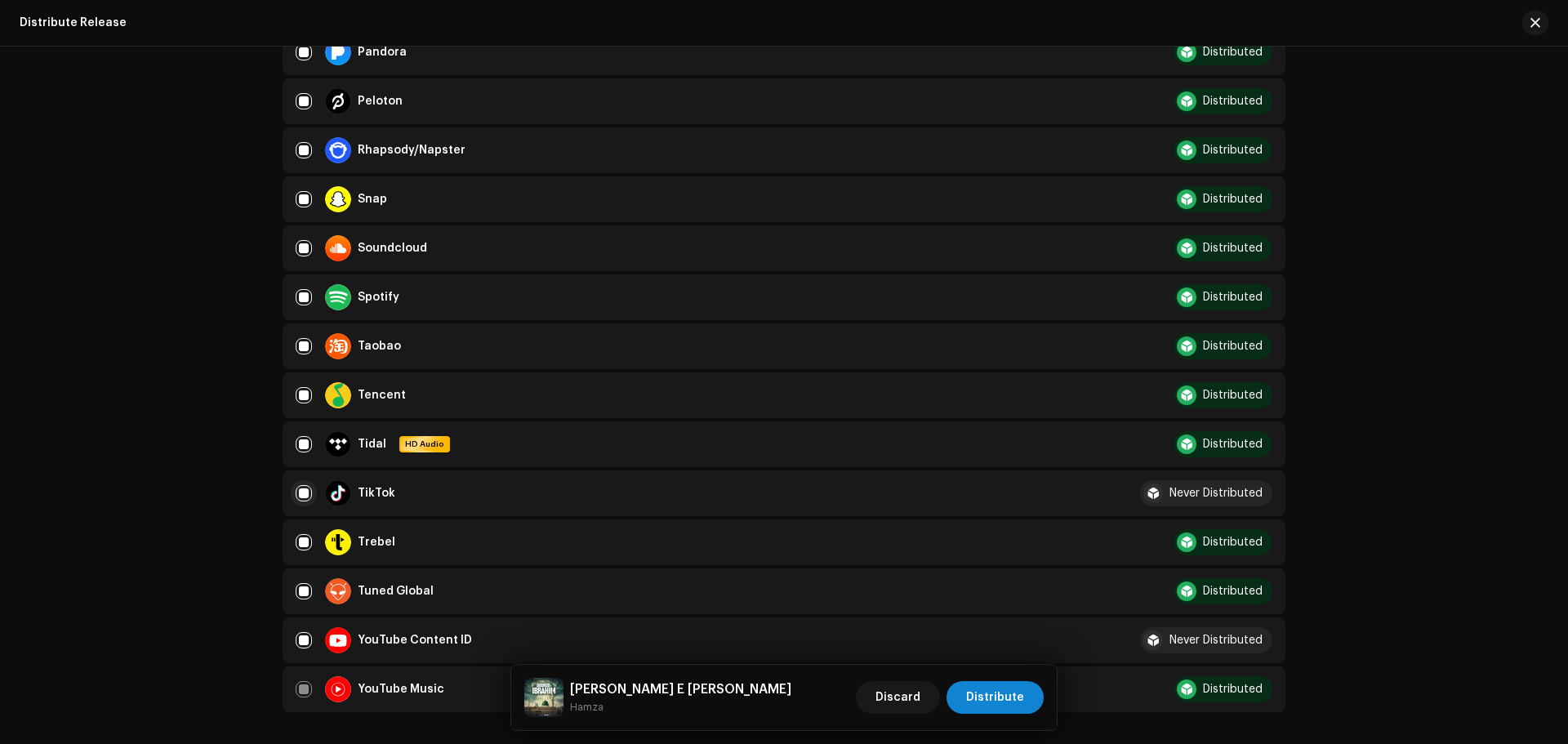
click at [300, 498] on input "Row Selected" at bounding box center [303, 493] width 16 height 16
checkbox input "false"
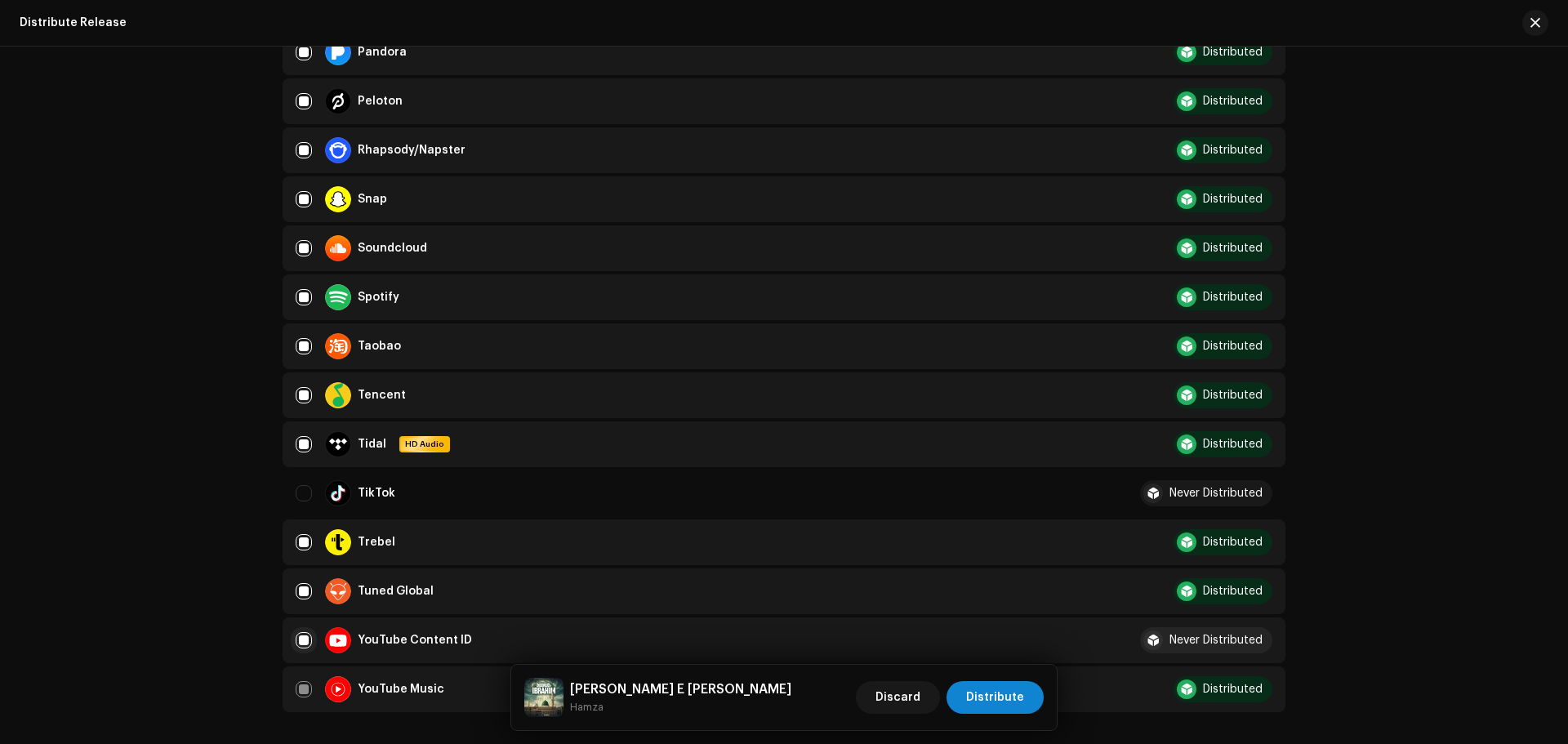
click at [299, 640] on input "Row Selected" at bounding box center [303, 640] width 16 height 16
checkbox input "false"
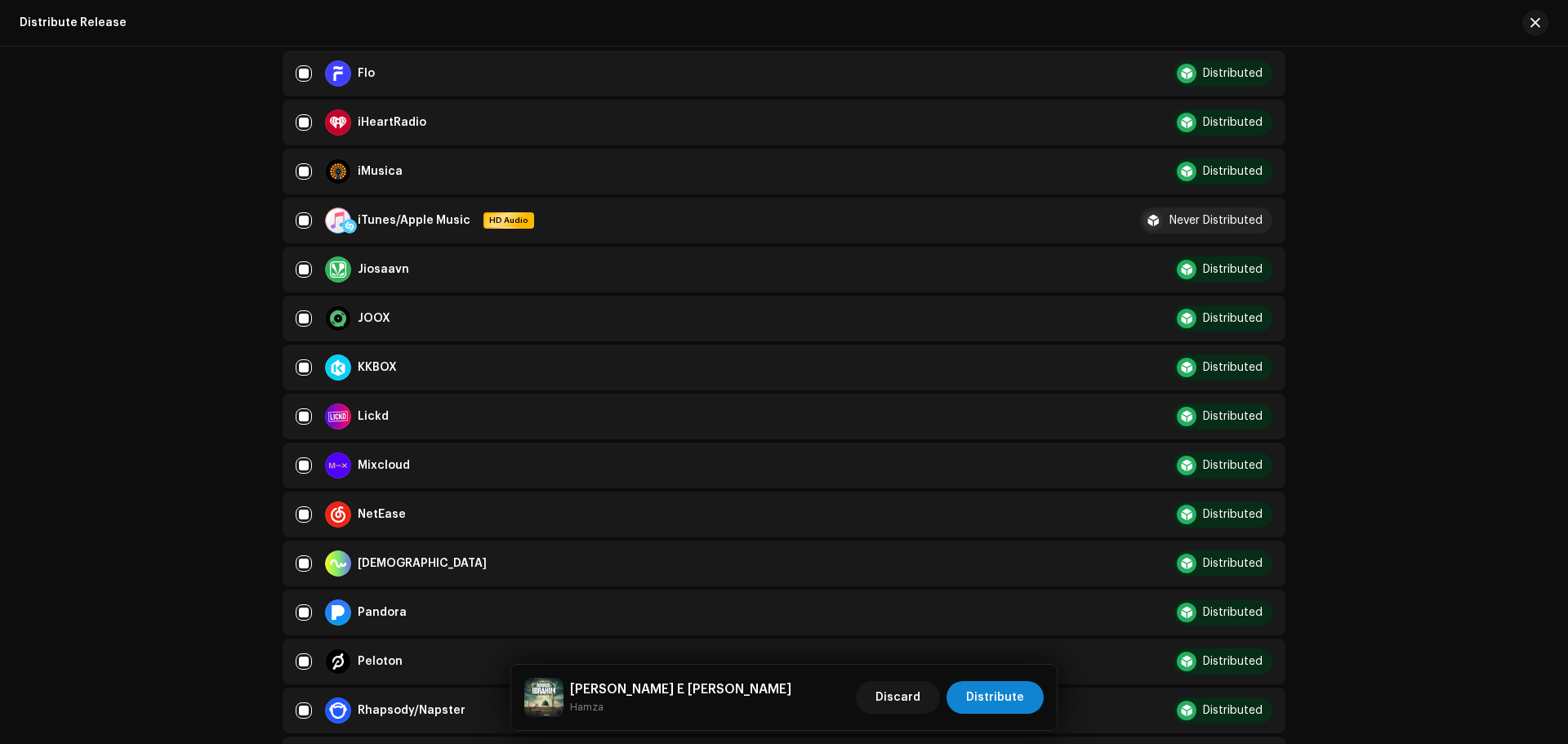
scroll to position [572, 0]
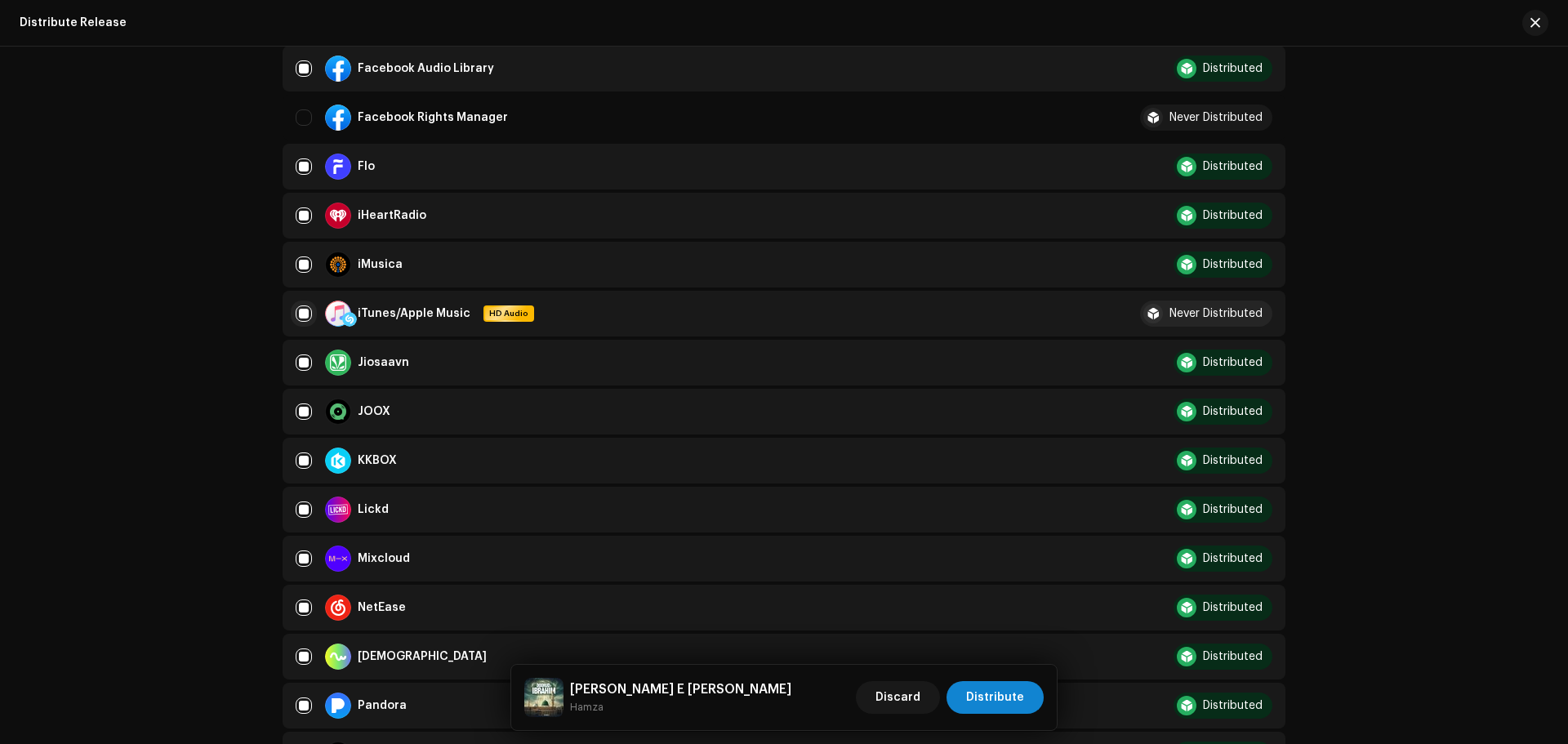
click at [299, 316] on input "Row Selected" at bounding box center [303, 313] width 16 height 16
checkbox input "false"
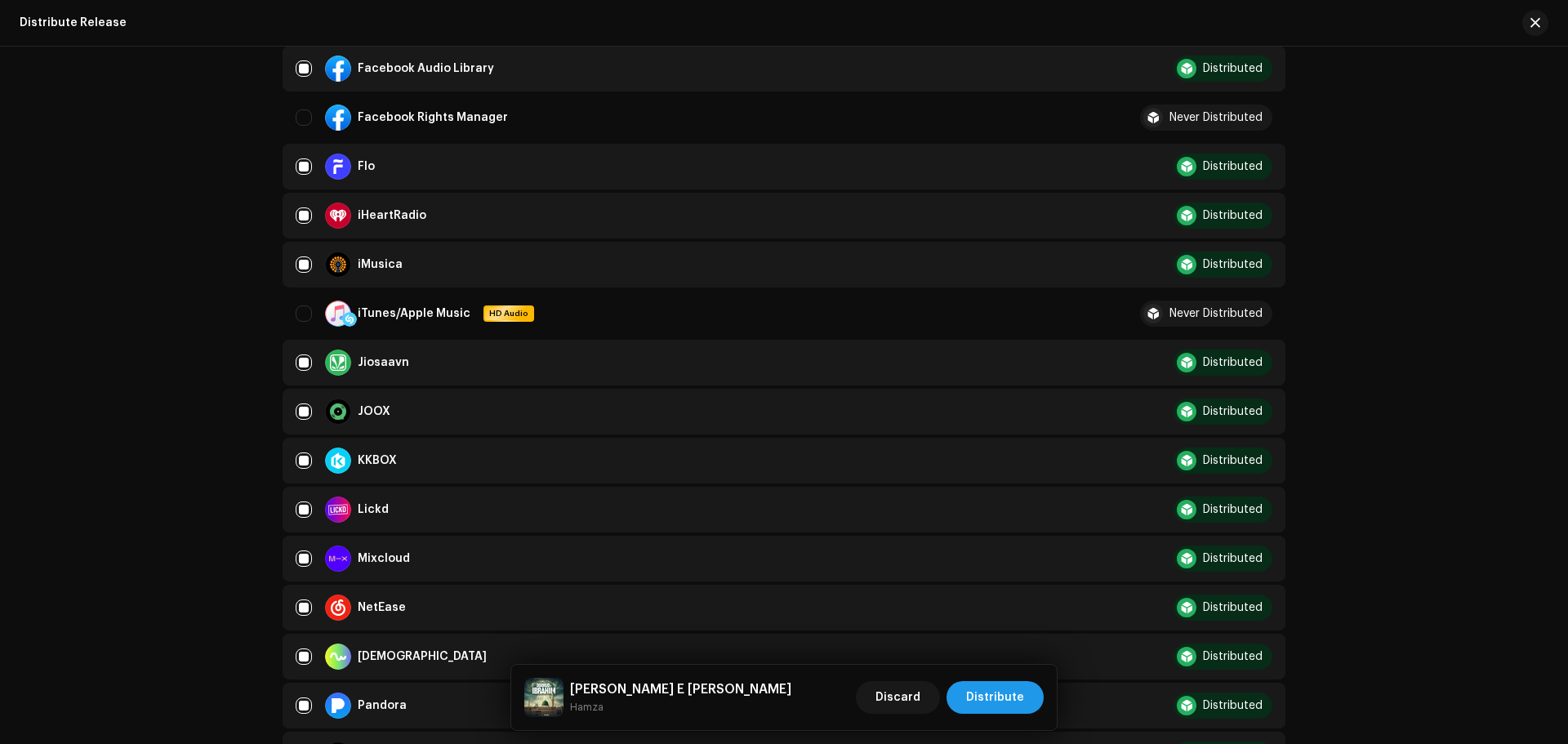
click at [977, 695] on span "Distribute" at bounding box center [995, 697] width 58 height 32
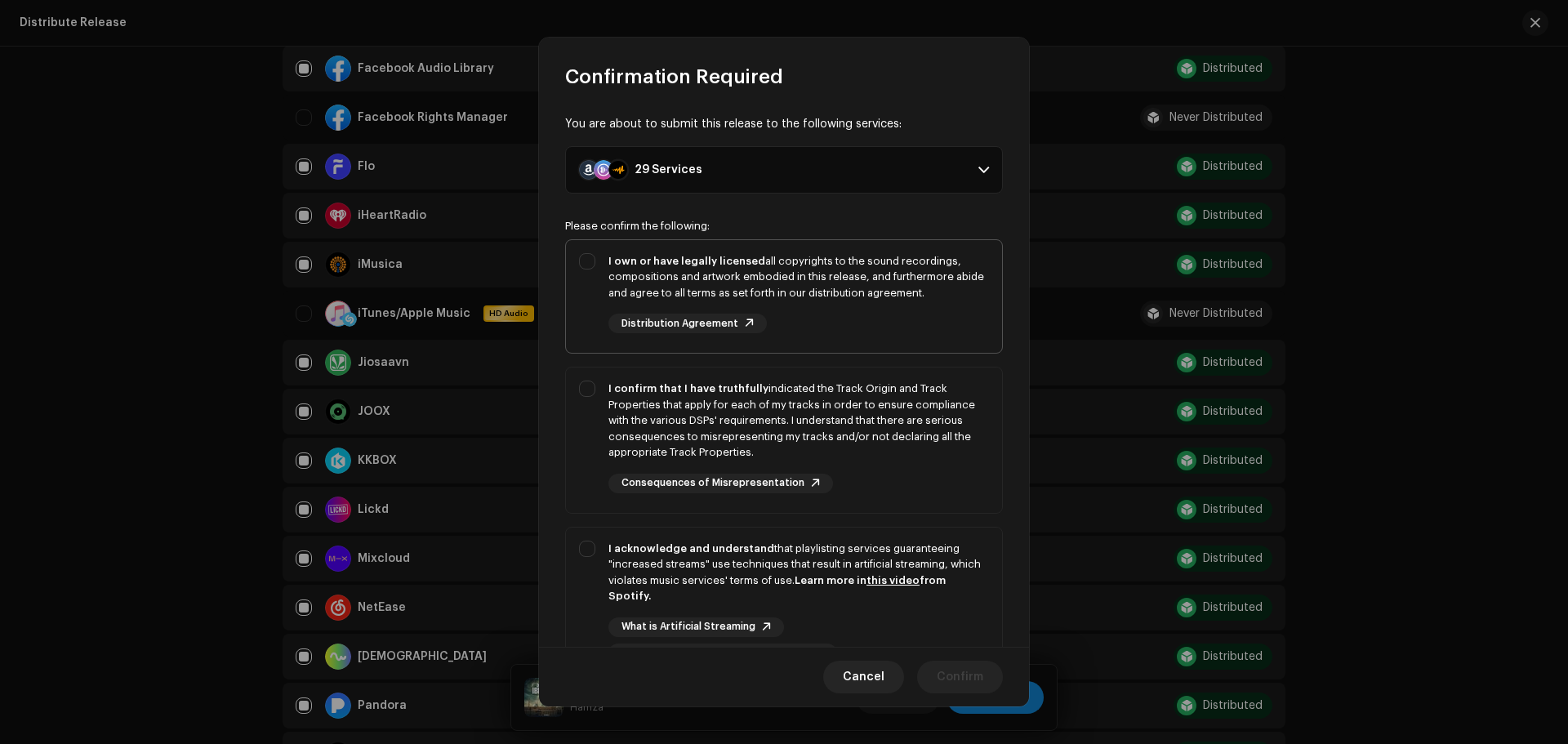
click at [884, 341] on div "I own or have legally licensed all copyrights to the sound recordings, composit…" at bounding box center [784, 294] width 436 height 107
checkbox input "true"
click at [899, 441] on div "I confirm that I have truthfully indicated the Track Origin and Track Propertie…" at bounding box center [798, 421] width 381 height 80
checkbox input "true"
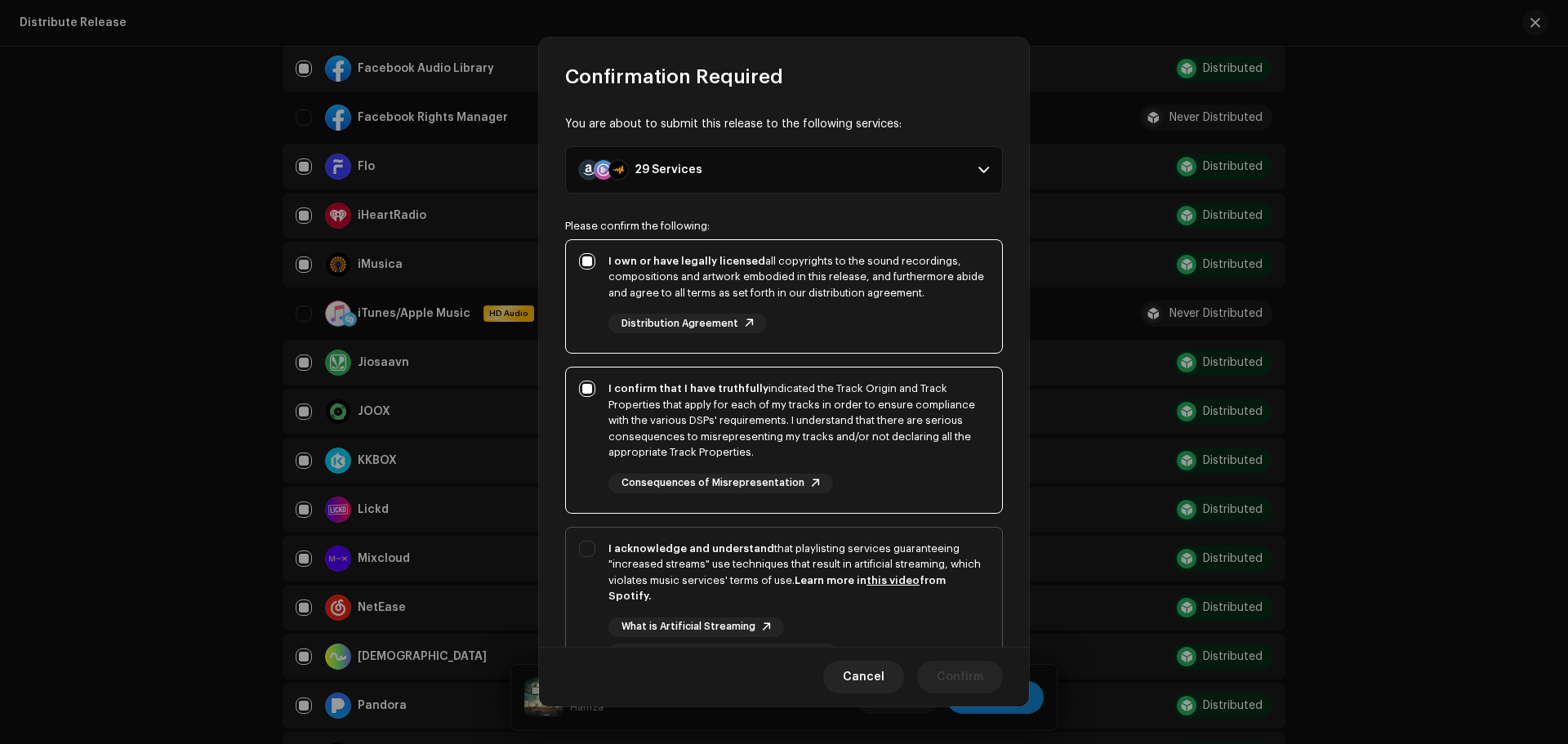
click at [942, 584] on strong "Learn more in this video from Spotify." at bounding box center [777, 589] width 338 height 27
checkbox input "true"
click at [993, 676] on button "Confirm" at bounding box center [960, 677] width 86 height 32
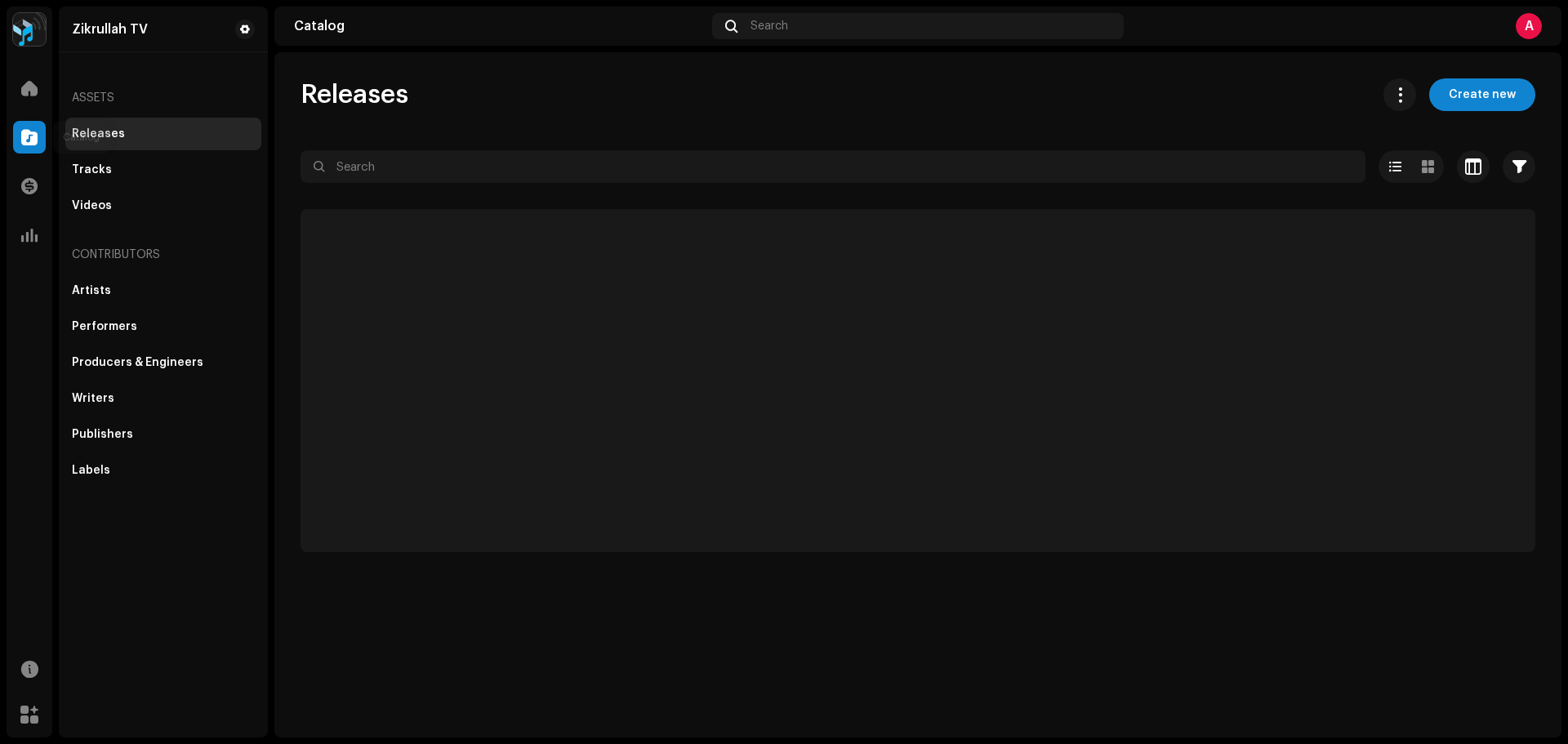
click at [38, 135] on div at bounding box center [30, 137] width 32 height 32
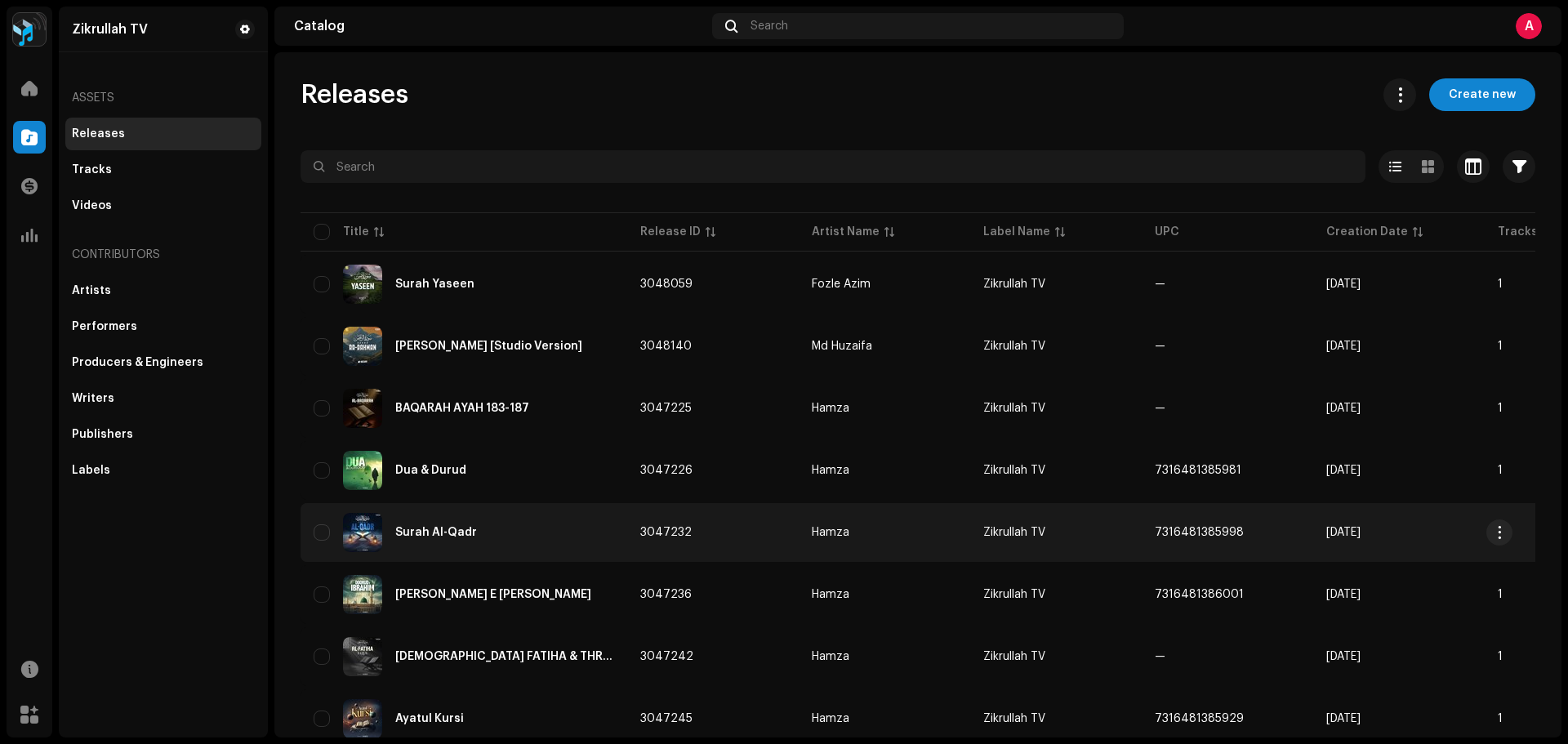
click at [437, 532] on div "Surah Al-Qadr" at bounding box center [437, 532] width 82 height 11
